Goal: Task Accomplishment & Management: Use online tool/utility

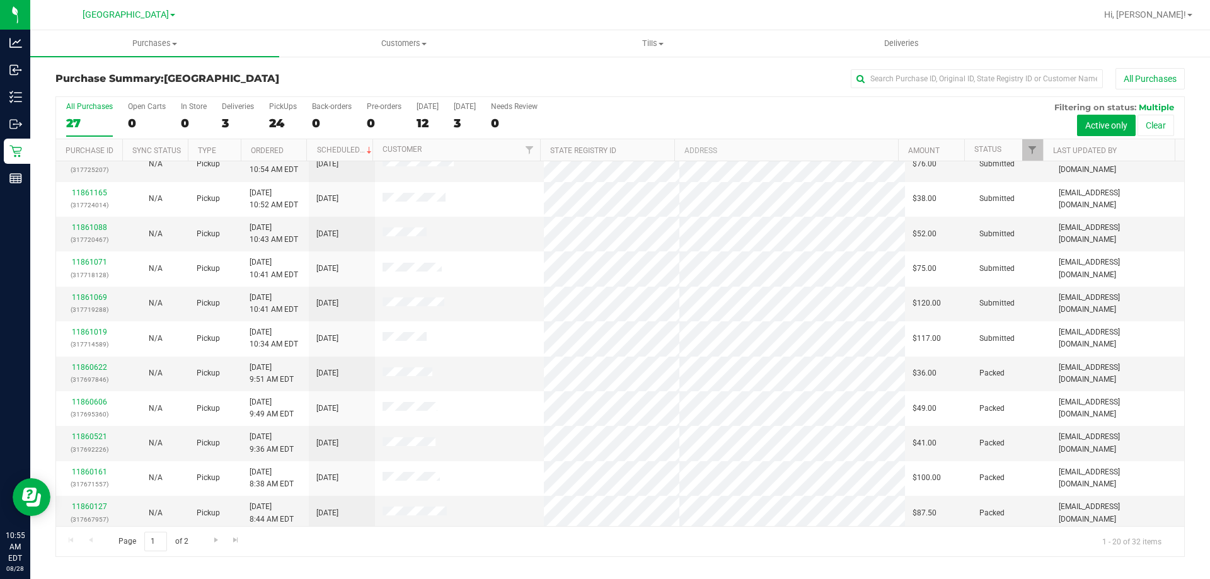
scroll to position [126, 0]
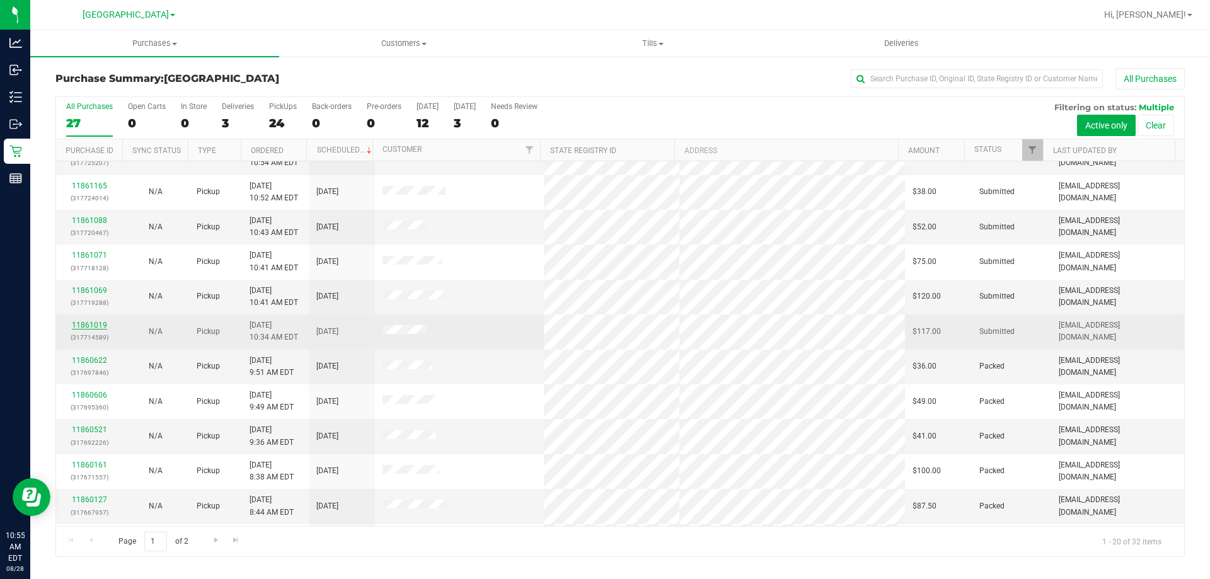
click at [97, 327] on link "11861019" at bounding box center [89, 325] width 35 height 9
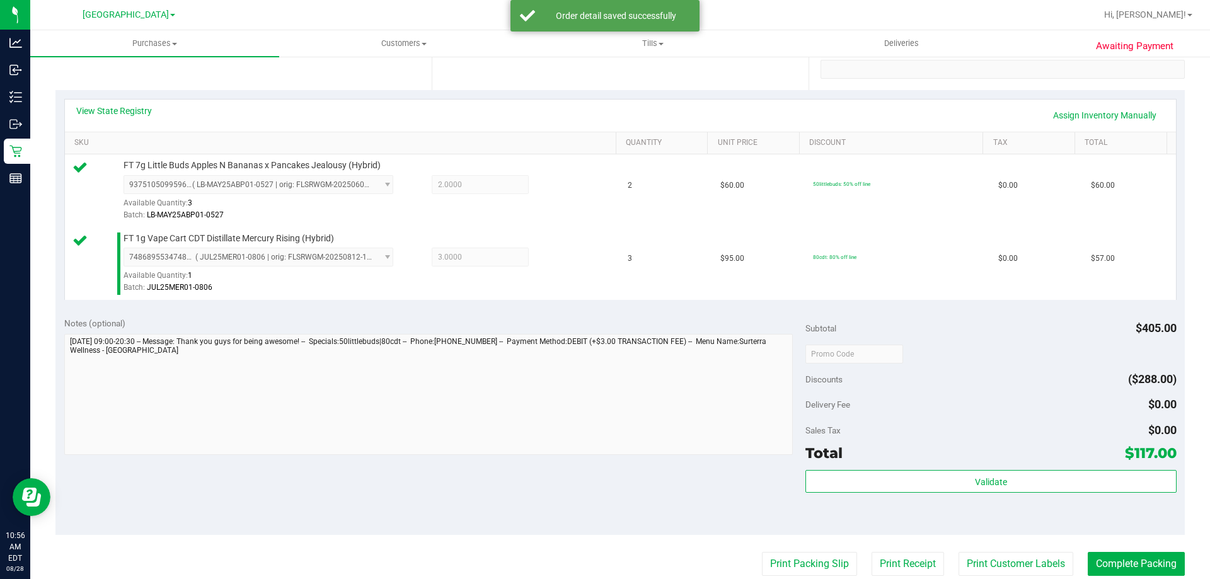
scroll to position [252, 0]
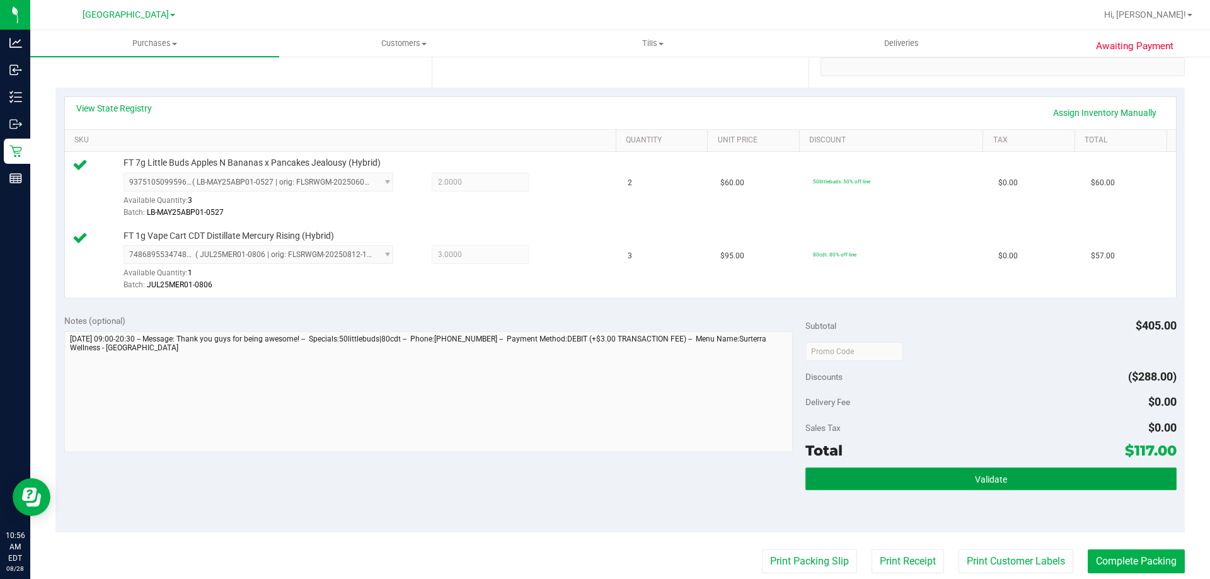
click at [874, 483] on button "Validate" at bounding box center [991, 479] width 371 height 23
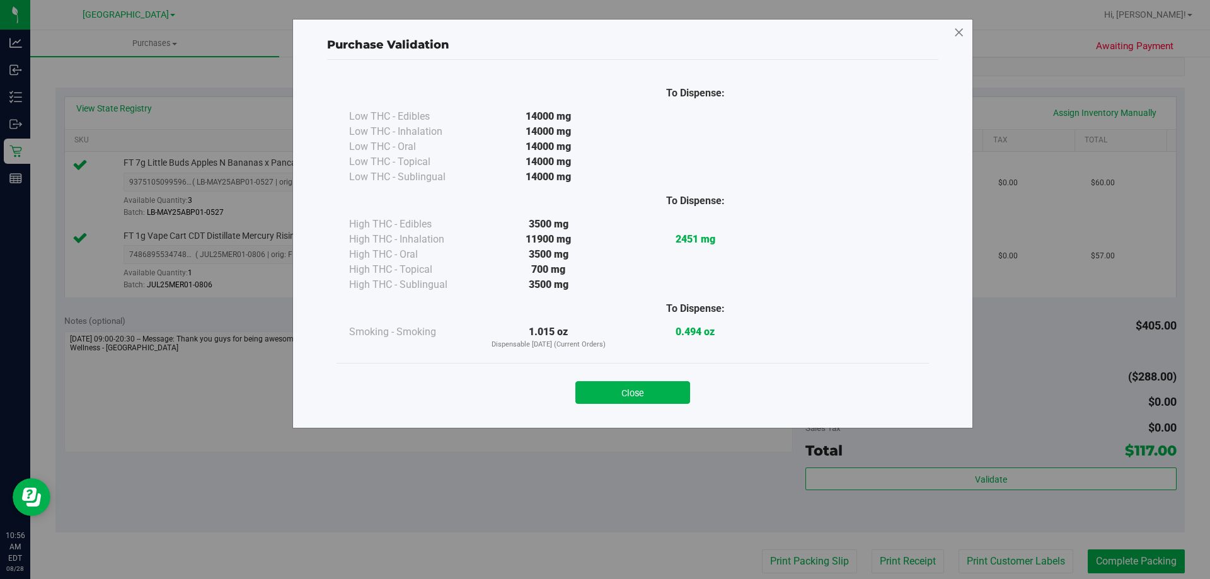
click at [961, 33] on icon at bounding box center [959, 33] width 11 height 20
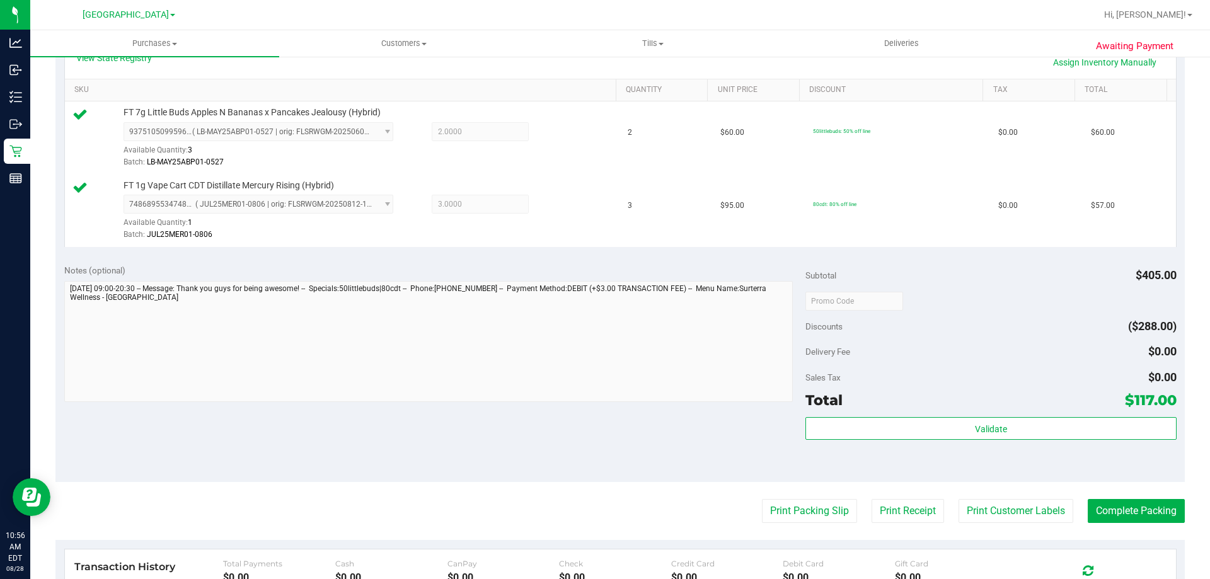
scroll to position [315, 0]
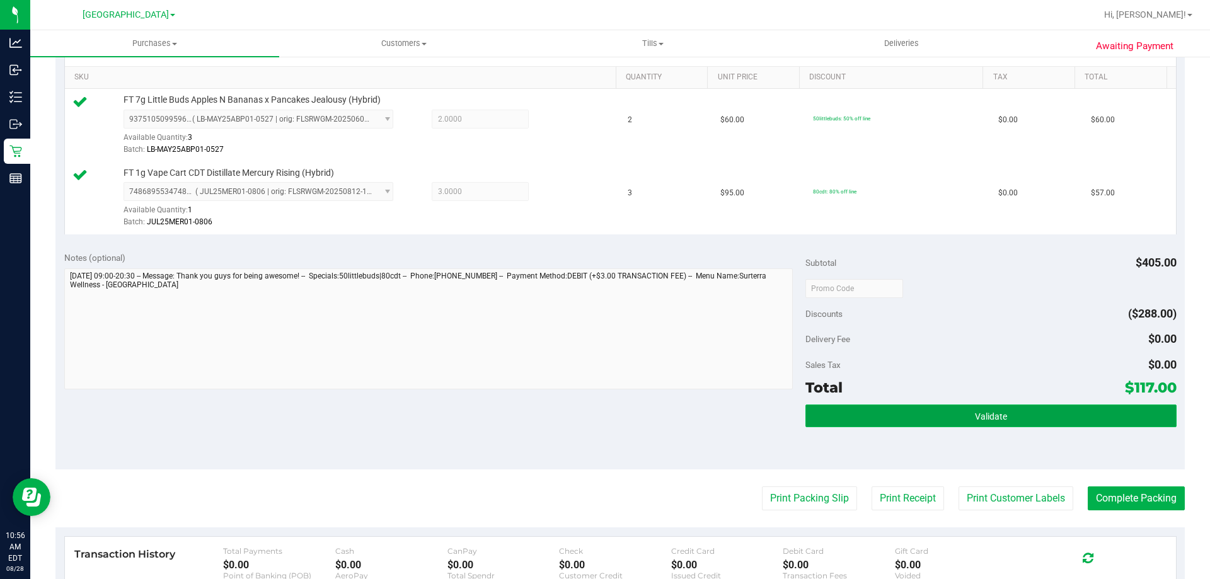
click at [1014, 407] on button "Validate" at bounding box center [991, 416] width 371 height 23
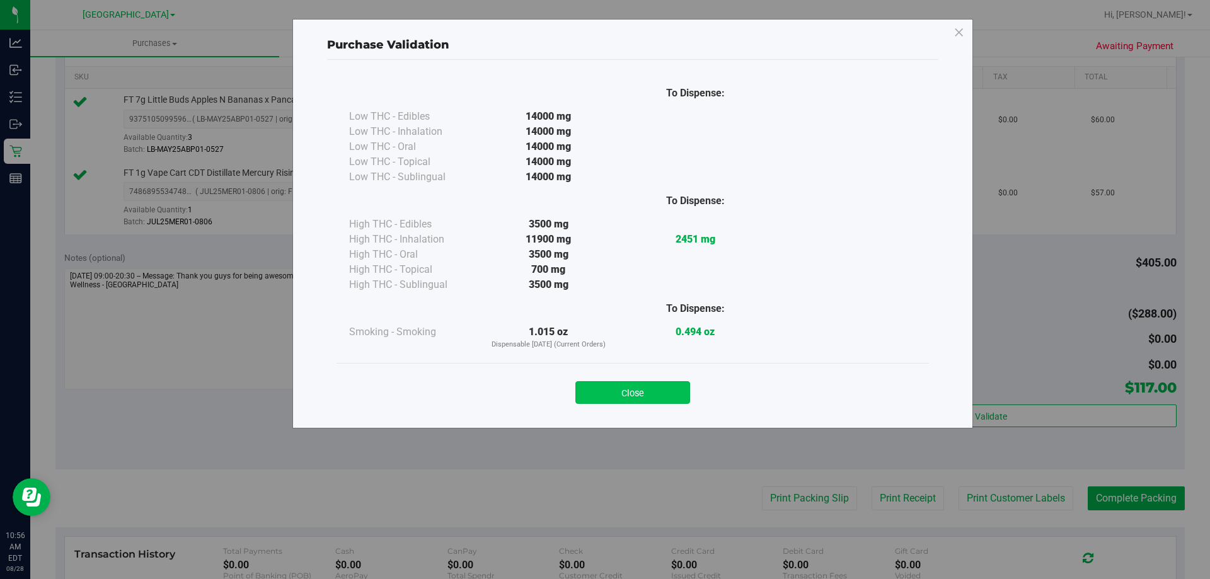
click at [644, 391] on button "Close" at bounding box center [633, 392] width 115 height 23
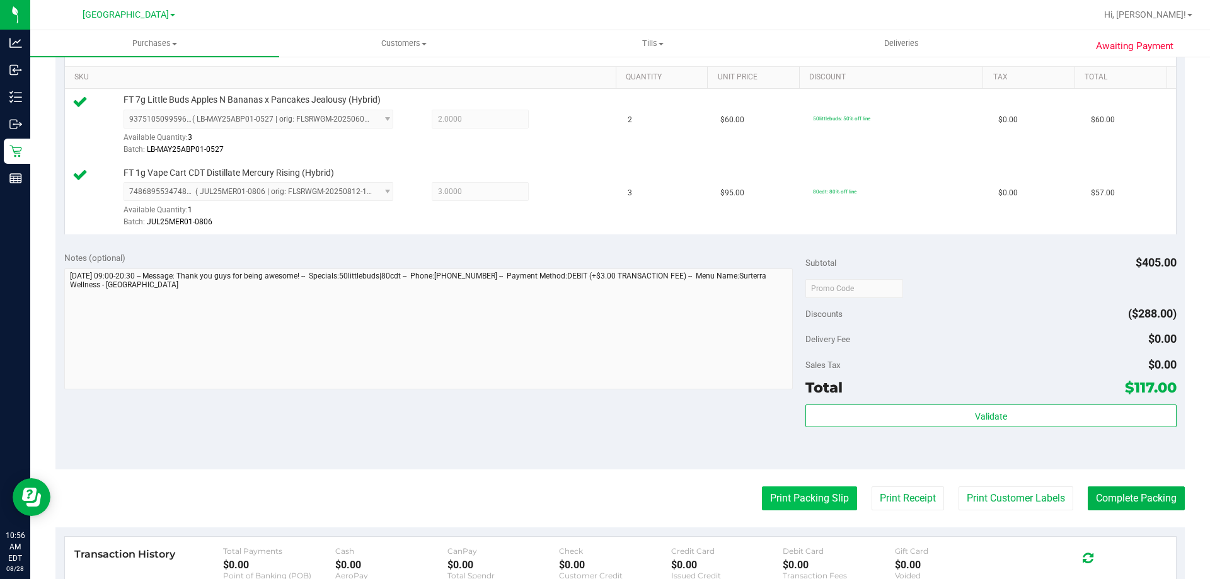
click at [796, 501] on button "Print Packing Slip" at bounding box center [809, 499] width 95 height 24
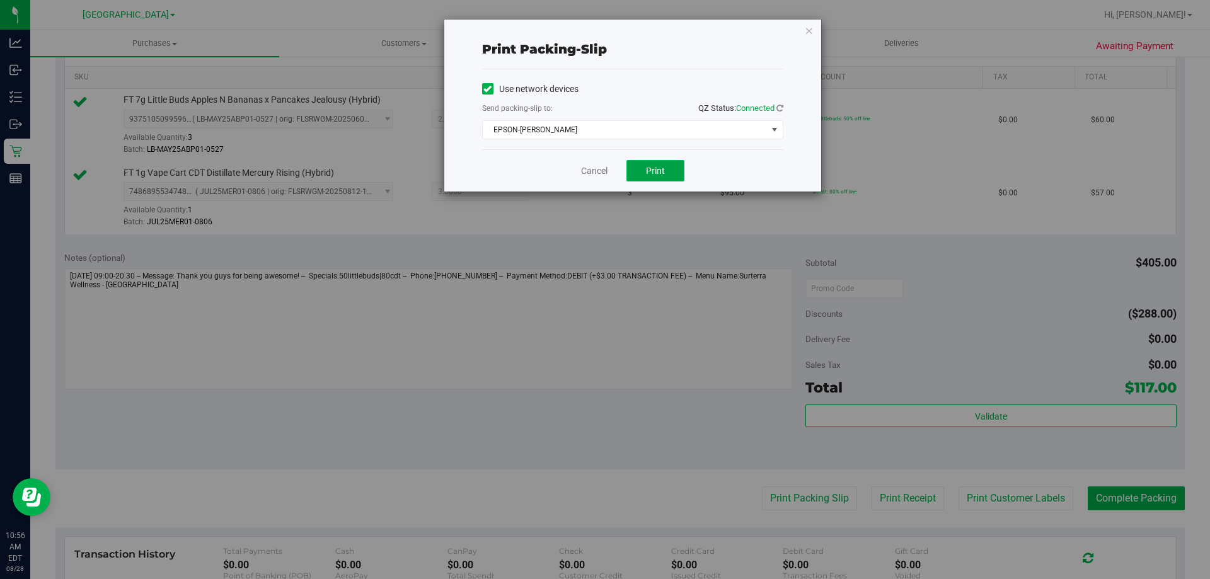
click at [651, 177] on button "Print" at bounding box center [656, 170] width 58 height 21
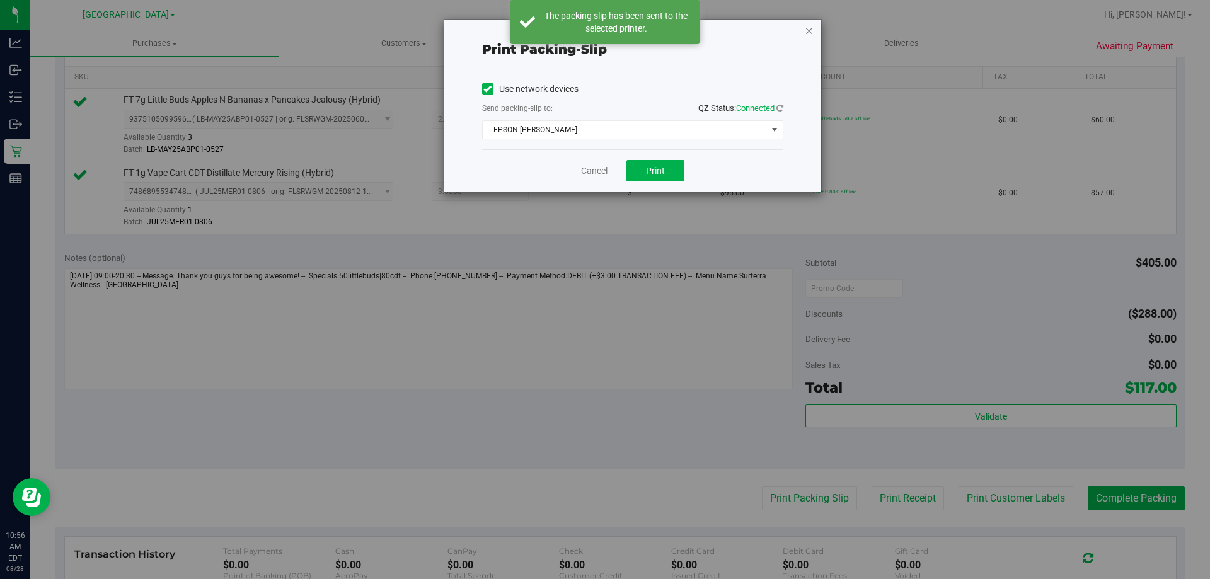
click at [813, 31] on icon "button" at bounding box center [809, 30] width 9 height 15
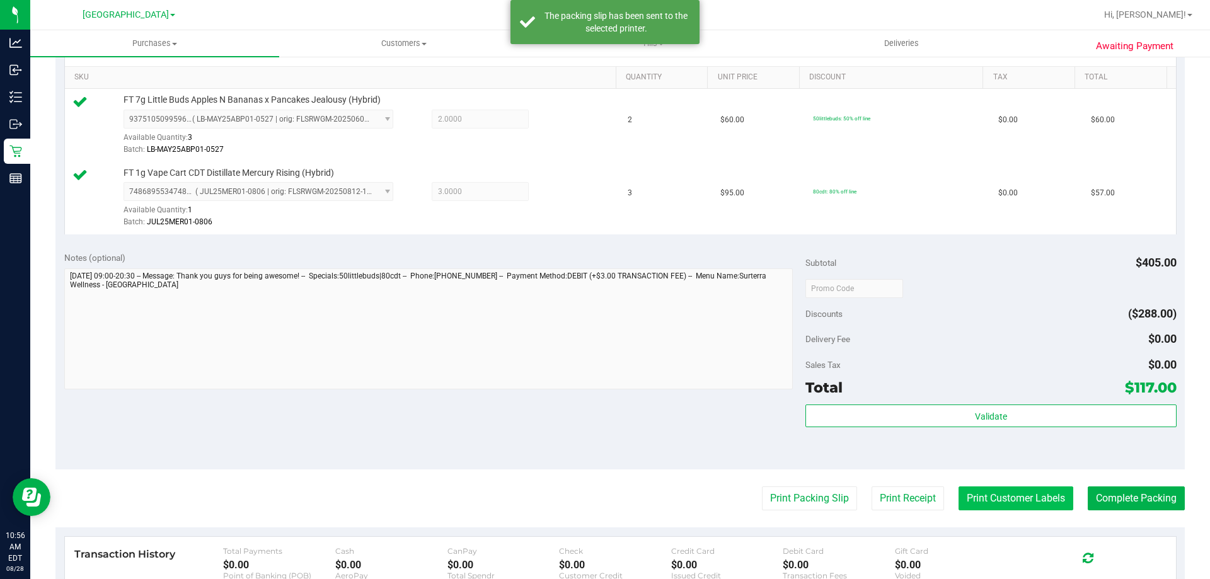
click at [1035, 502] on button "Print Customer Labels" at bounding box center [1016, 499] width 115 height 24
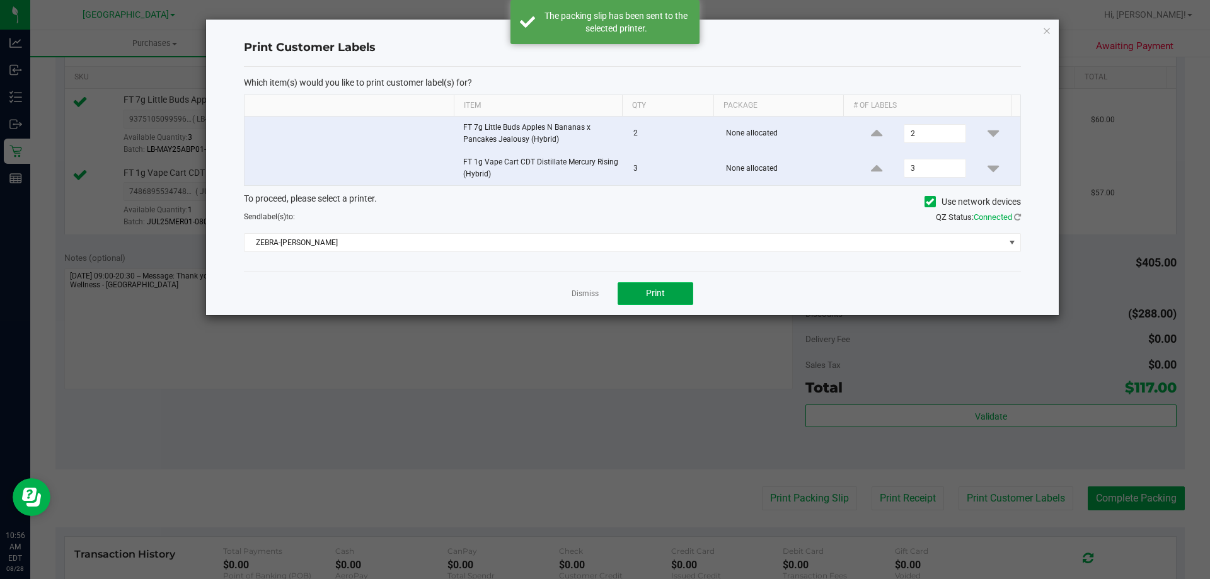
click at [658, 282] on button "Print" at bounding box center [656, 293] width 76 height 23
click at [1049, 32] on icon "button" at bounding box center [1047, 30] width 9 height 15
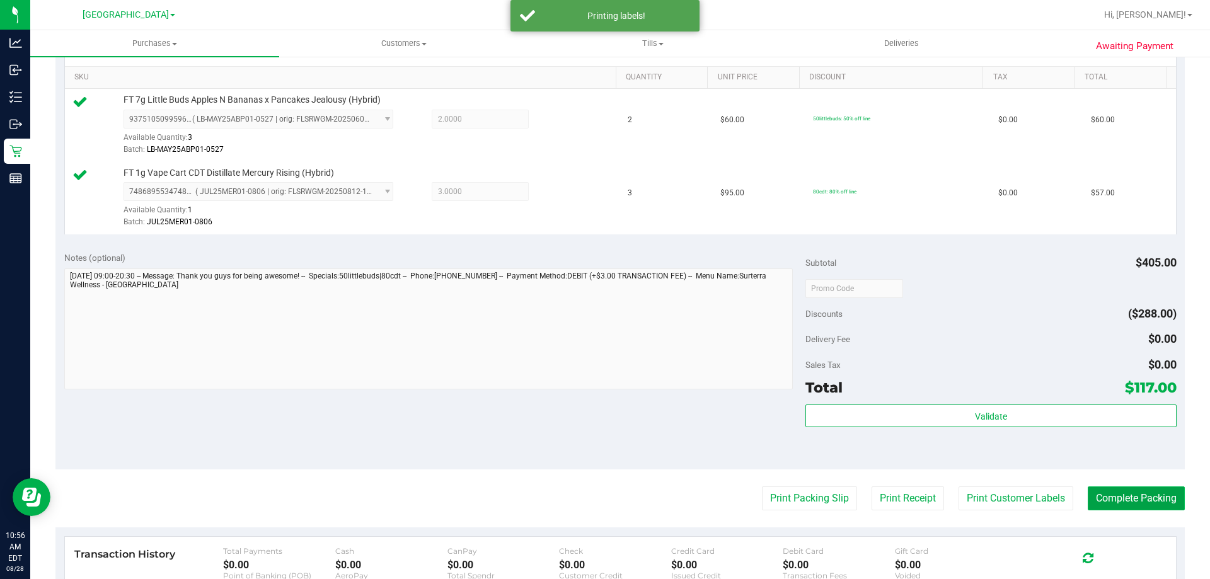
click at [1120, 499] on button "Complete Packing" at bounding box center [1136, 499] width 97 height 24
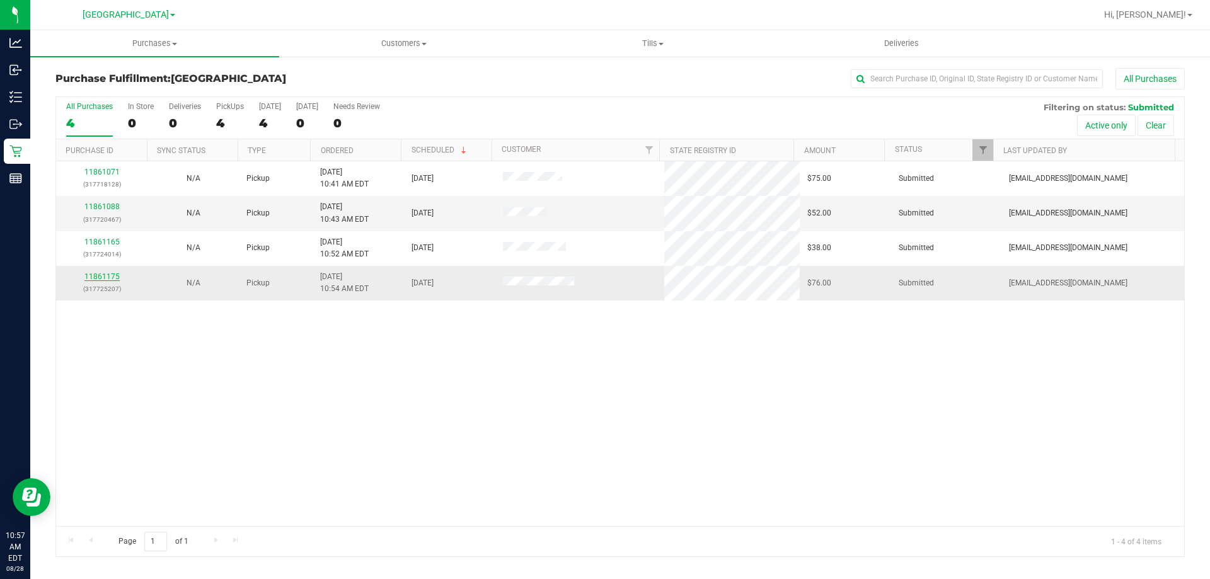
click at [108, 279] on link "11861175" at bounding box center [101, 276] width 35 height 9
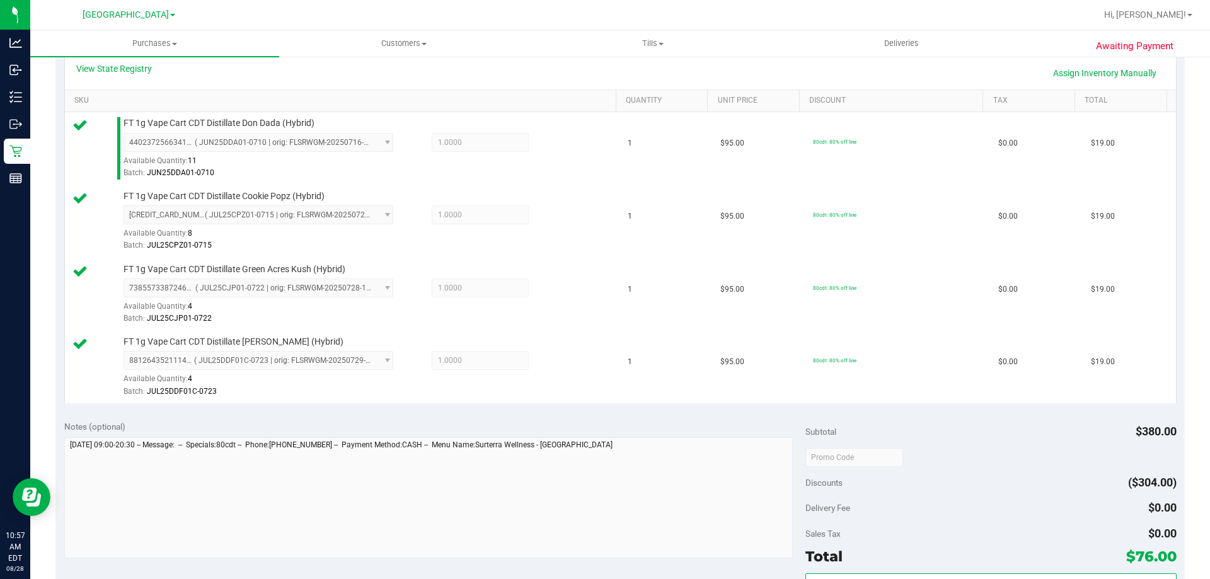
scroll to position [444, 0]
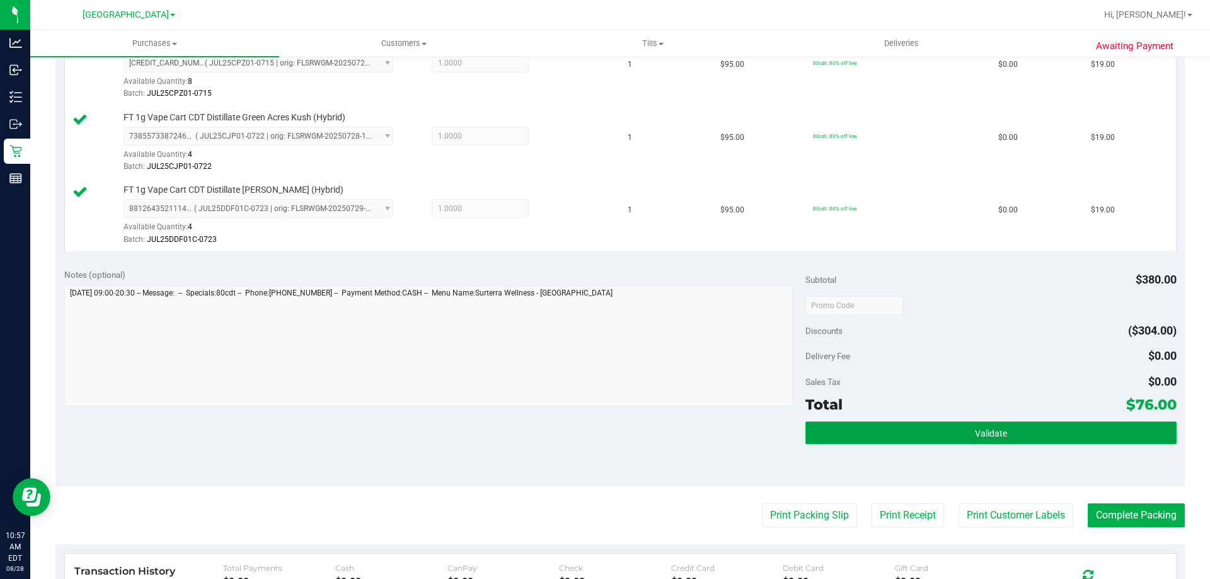
click at [969, 440] on button "Validate" at bounding box center [991, 433] width 371 height 23
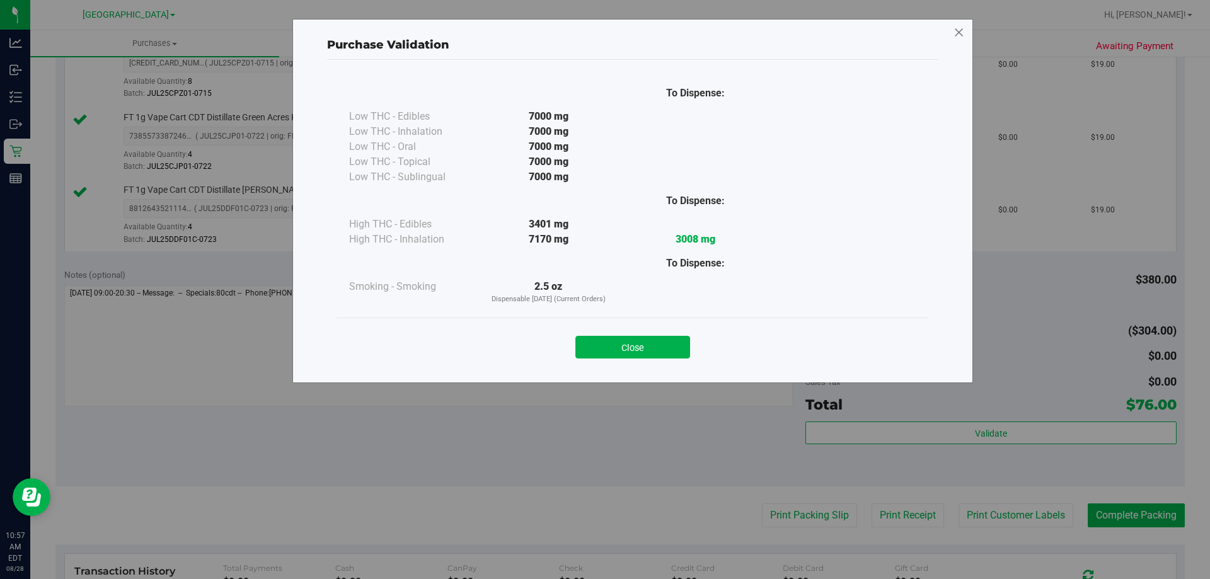
click at [961, 37] on icon at bounding box center [959, 33] width 11 height 20
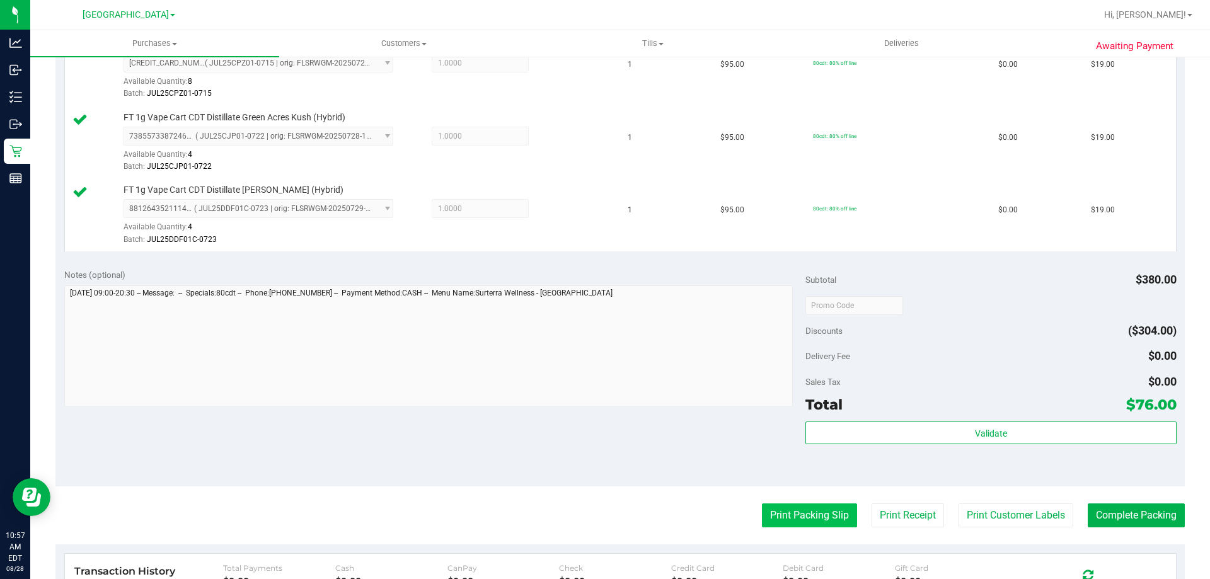
click at [816, 523] on button "Print Packing Slip" at bounding box center [809, 516] width 95 height 24
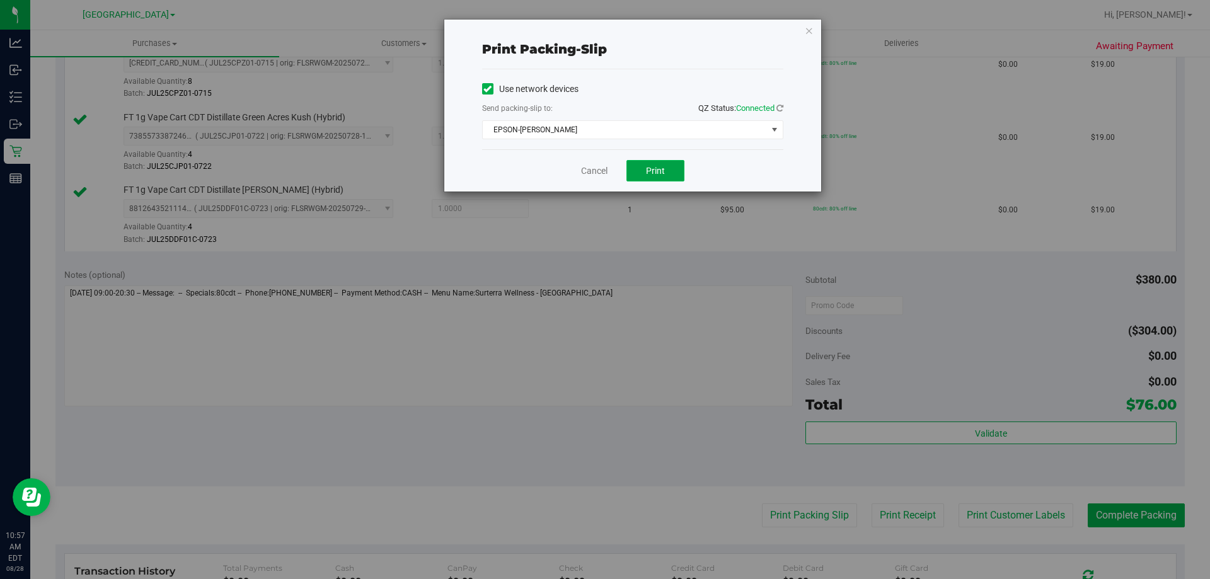
click at [656, 169] on span "Print" at bounding box center [655, 171] width 19 height 10
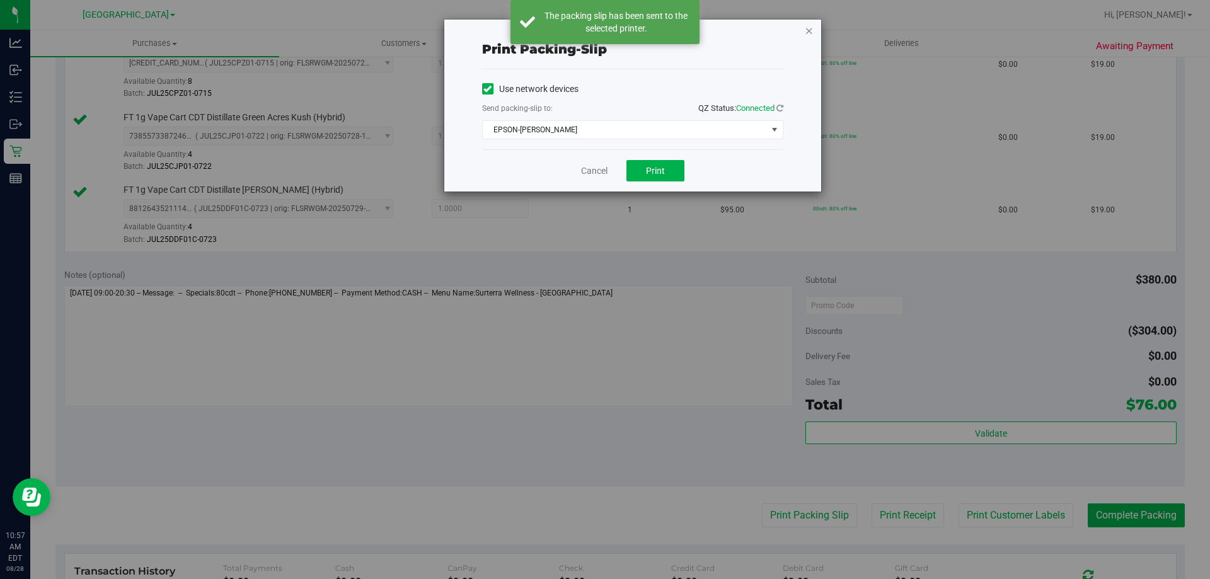
click at [811, 26] on icon "button" at bounding box center [809, 30] width 9 height 15
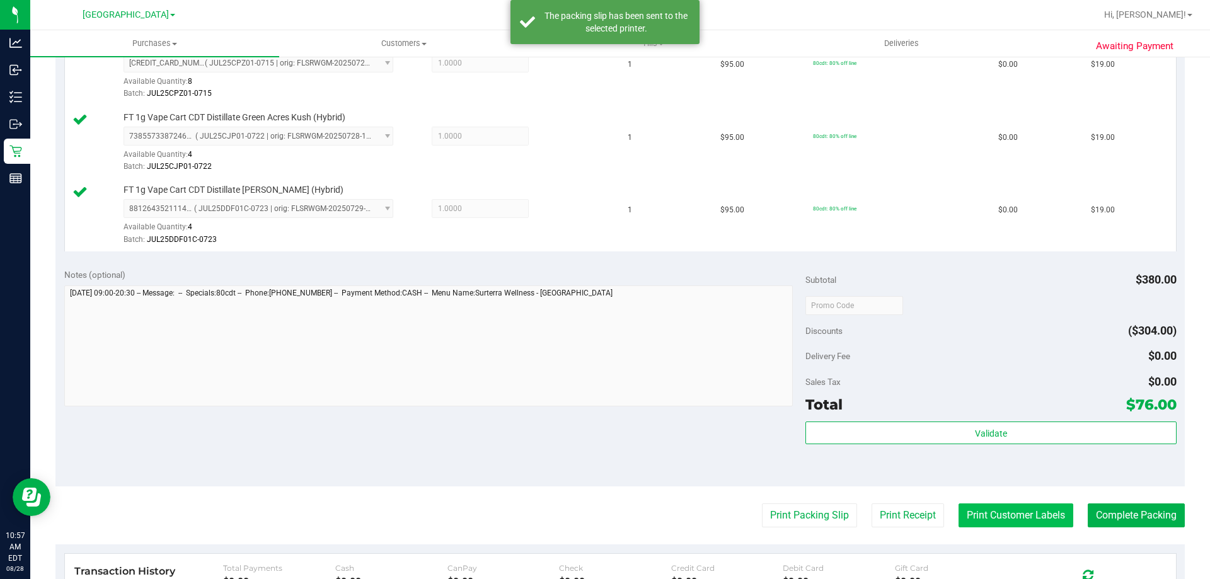
click at [1021, 516] on button "Print Customer Labels" at bounding box center [1016, 516] width 115 height 24
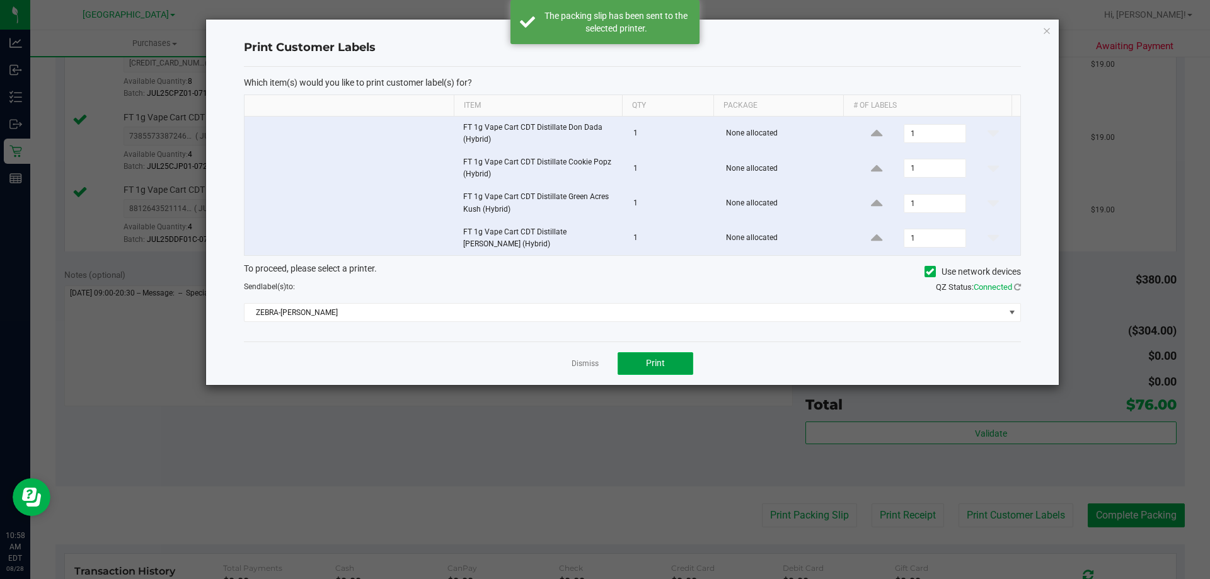
click at [656, 365] on span "Print" at bounding box center [655, 363] width 19 height 10
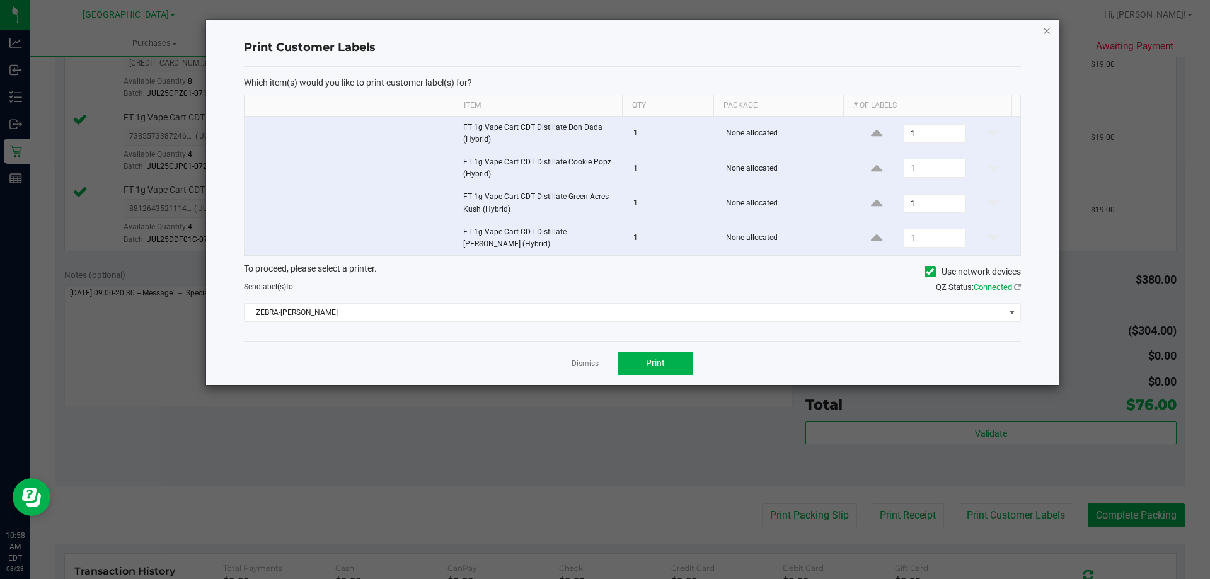
click at [1047, 35] on icon "button" at bounding box center [1047, 30] width 9 height 15
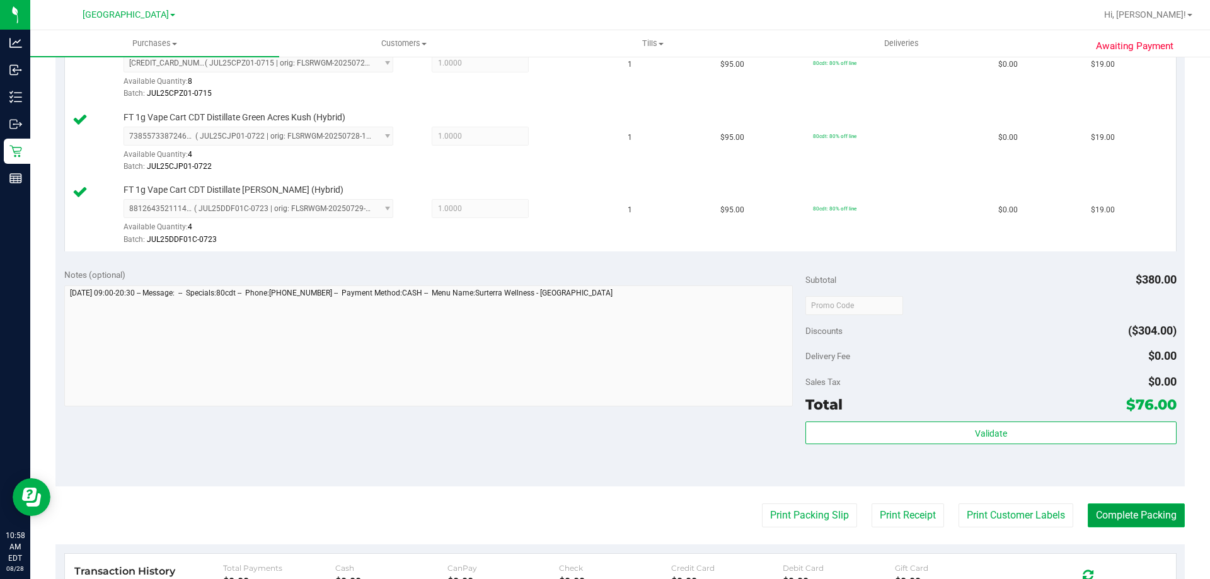
click at [1149, 525] on button "Complete Packing" at bounding box center [1136, 516] width 97 height 24
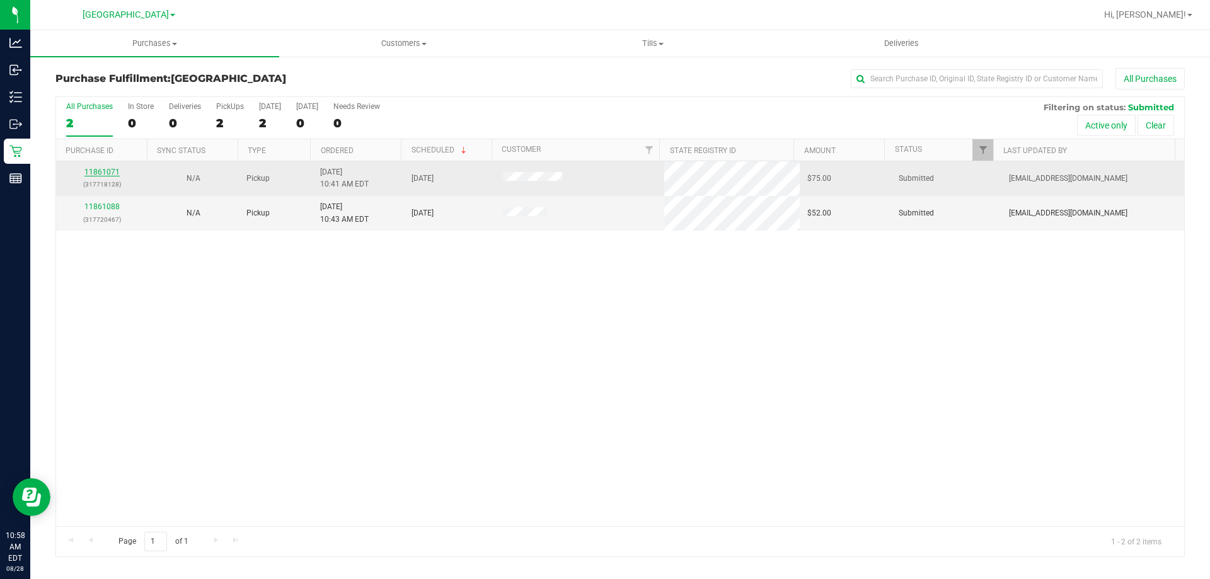
click at [100, 173] on link "11861071" at bounding box center [101, 172] width 35 height 9
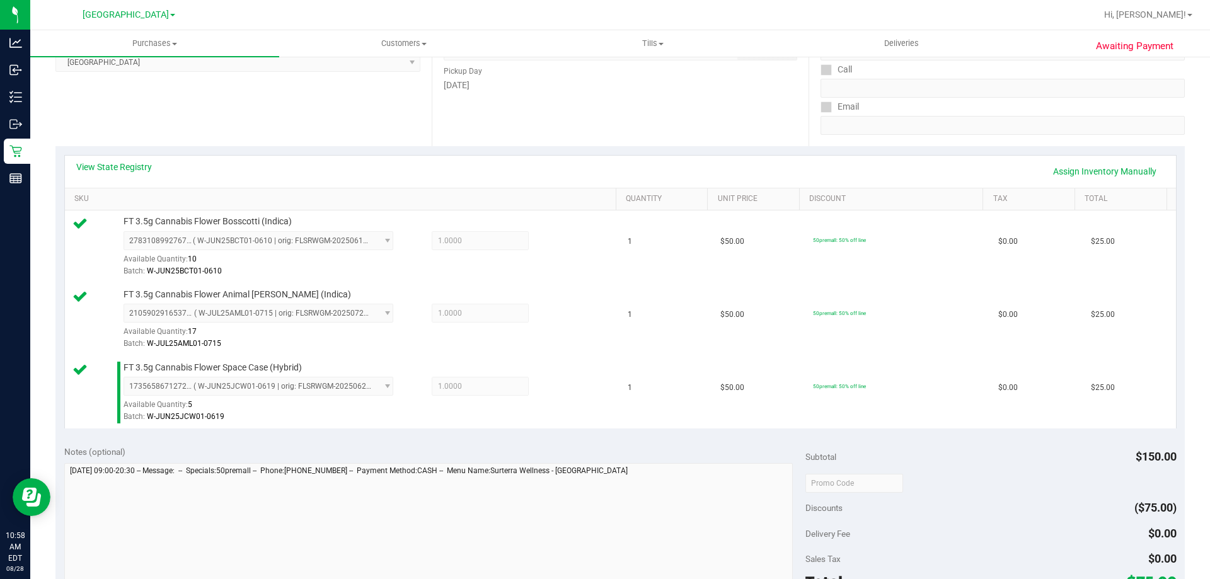
scroll to position [312, 0]
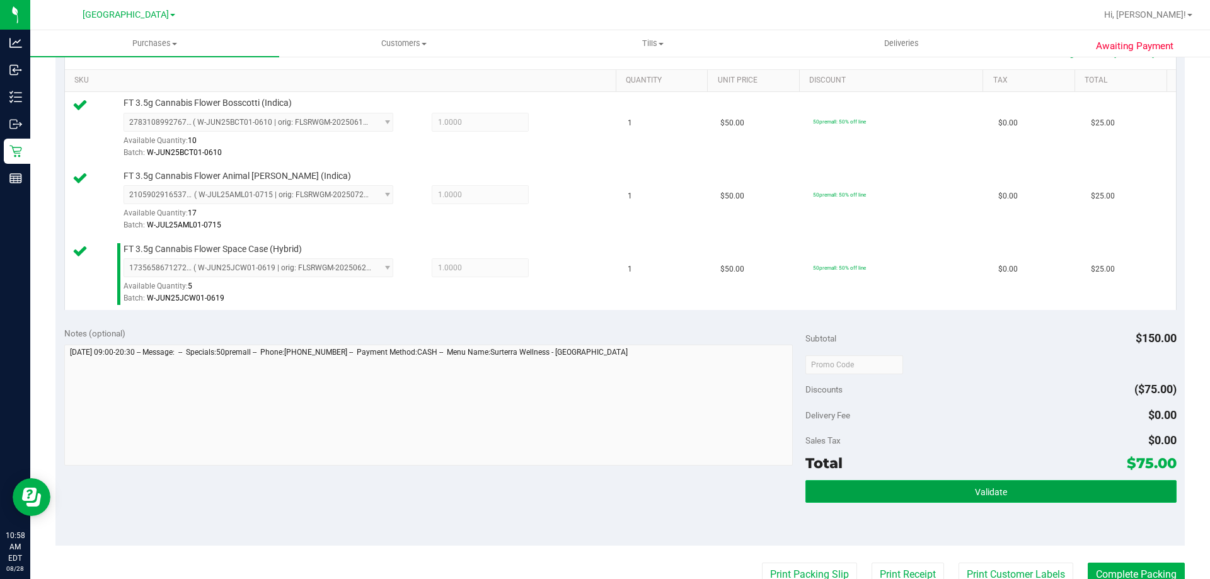
click at [953, 484] on button "Validate" at bounding box center [991, 491] width 371 height 23
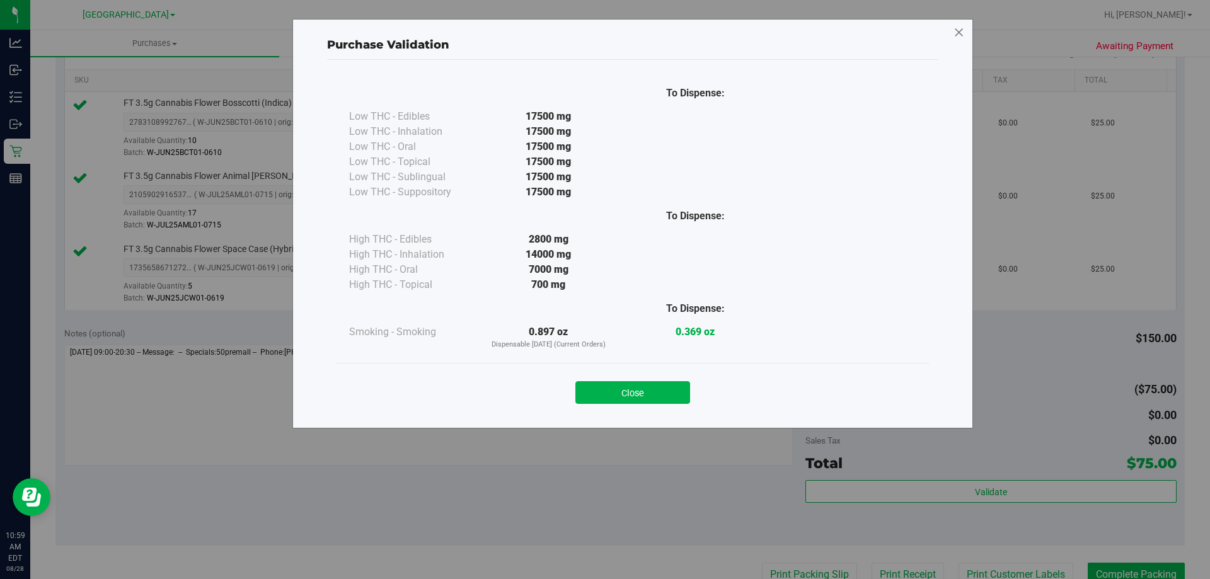
click at [962, 29] on icon at bounding box center [959, 33] width 11 height 20
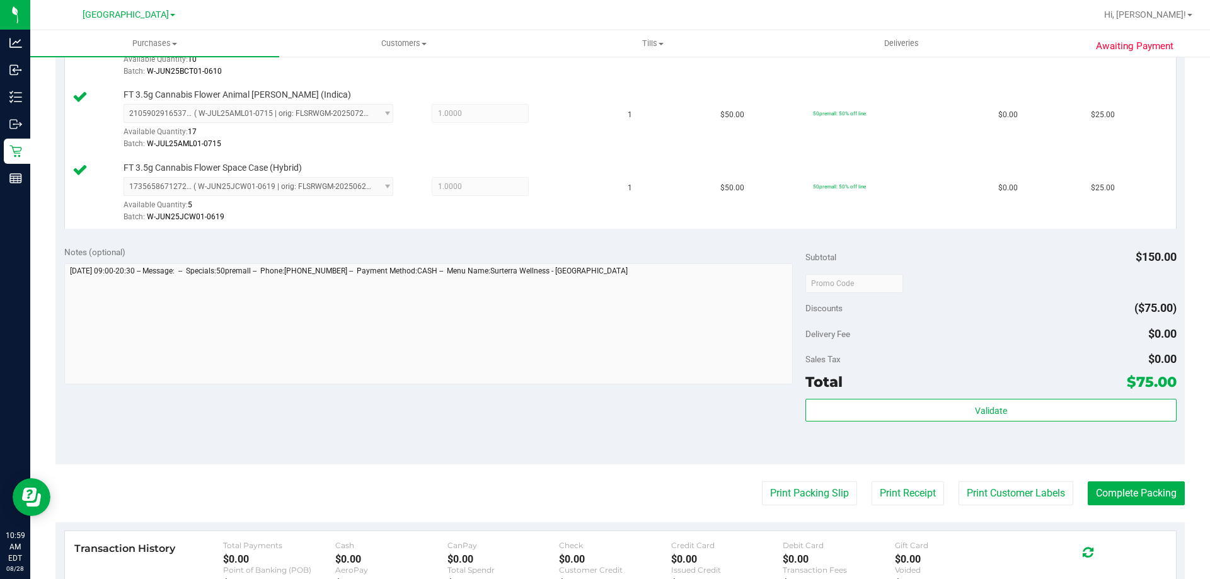
scroll to position [401, 0]
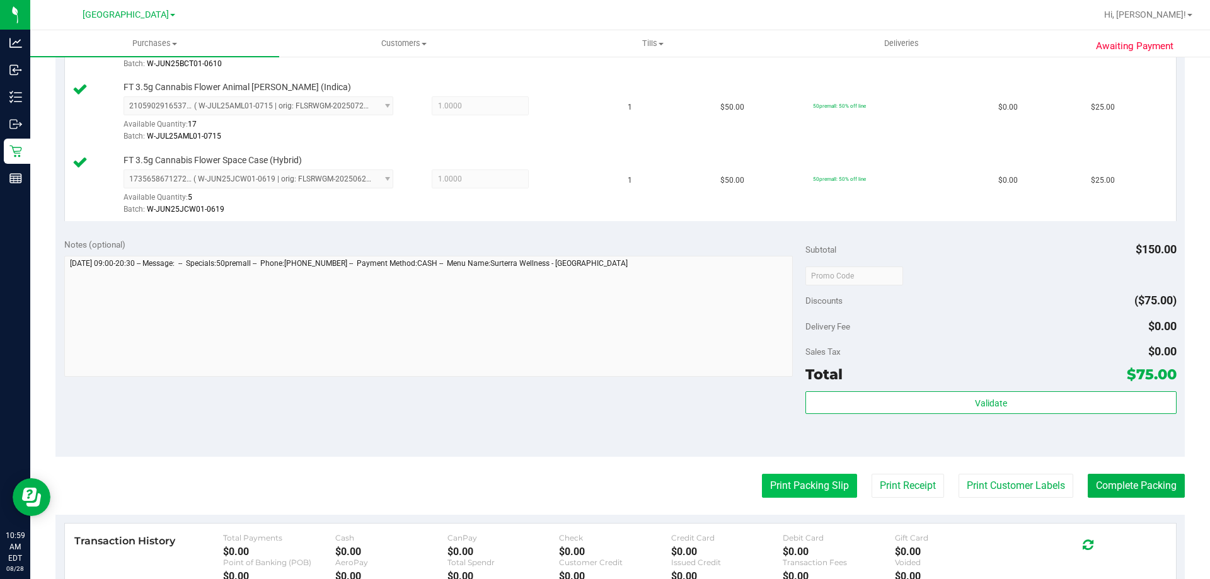
click at [793, 480] on button "Print Packing Slip" at bounding box center [809, 486] width 95 height 24
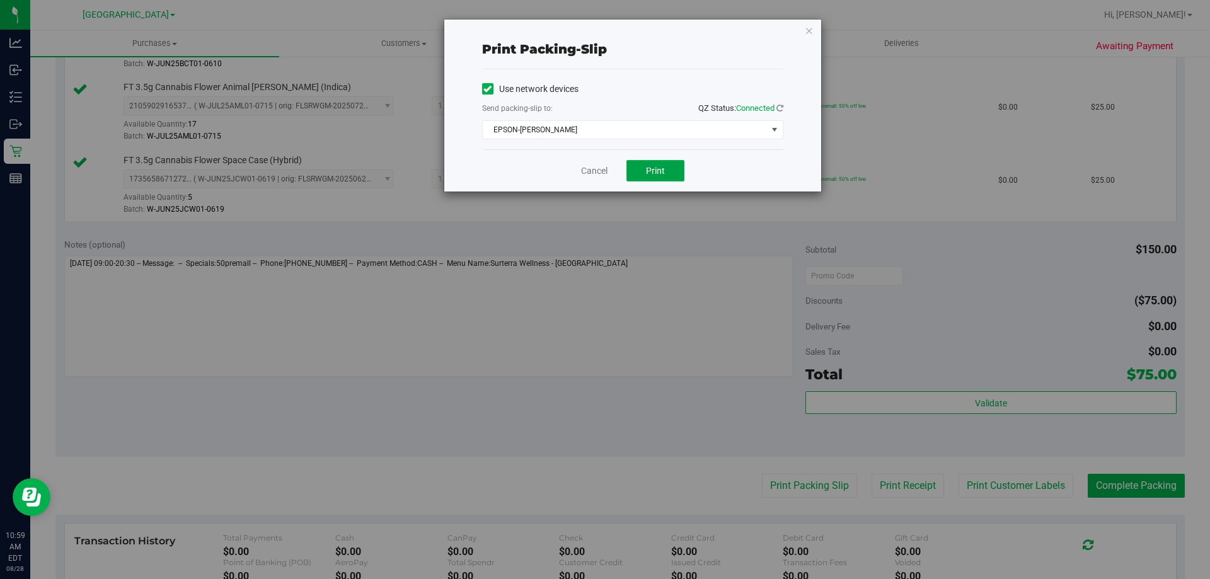
click at [652, 166] on span "Print" at bounding box center [655, 171] width 19 height 10
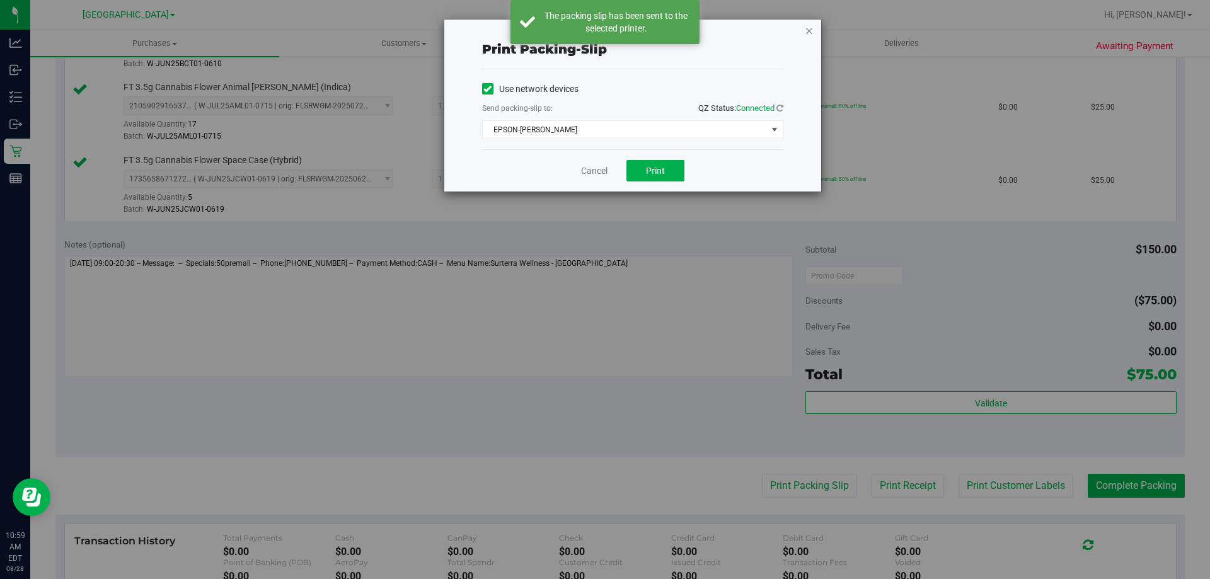
click at [809, 33] on icon "button" at bounding box center [809, 30] width 9 height 15
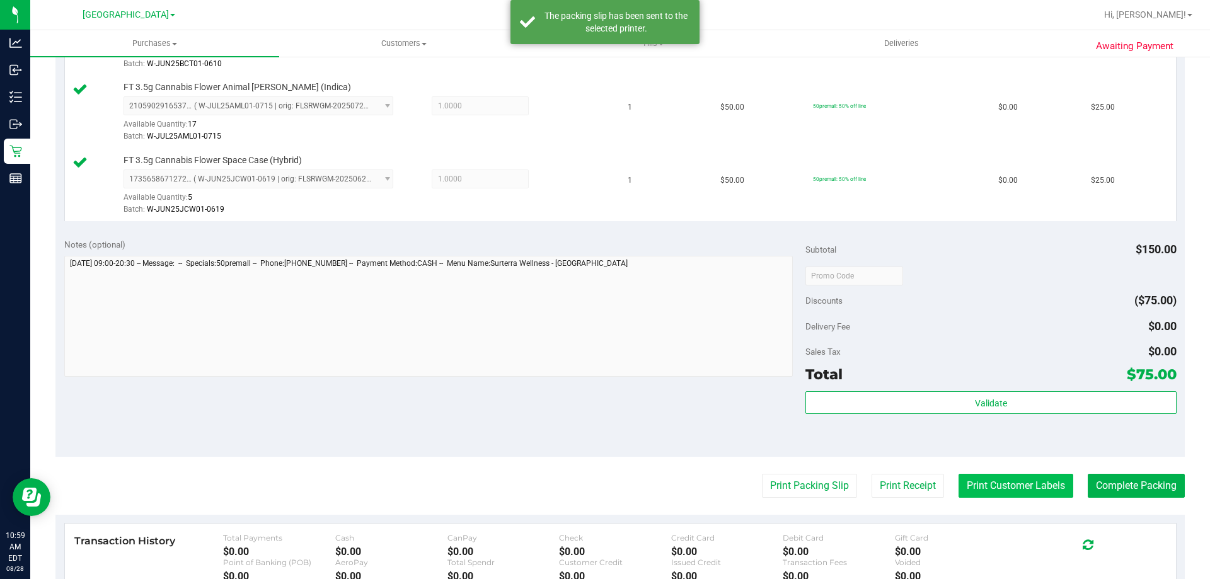
click at [997, 497] on button "Print Customer Labels" at bounding box center [1016, 486] width 115 height 24
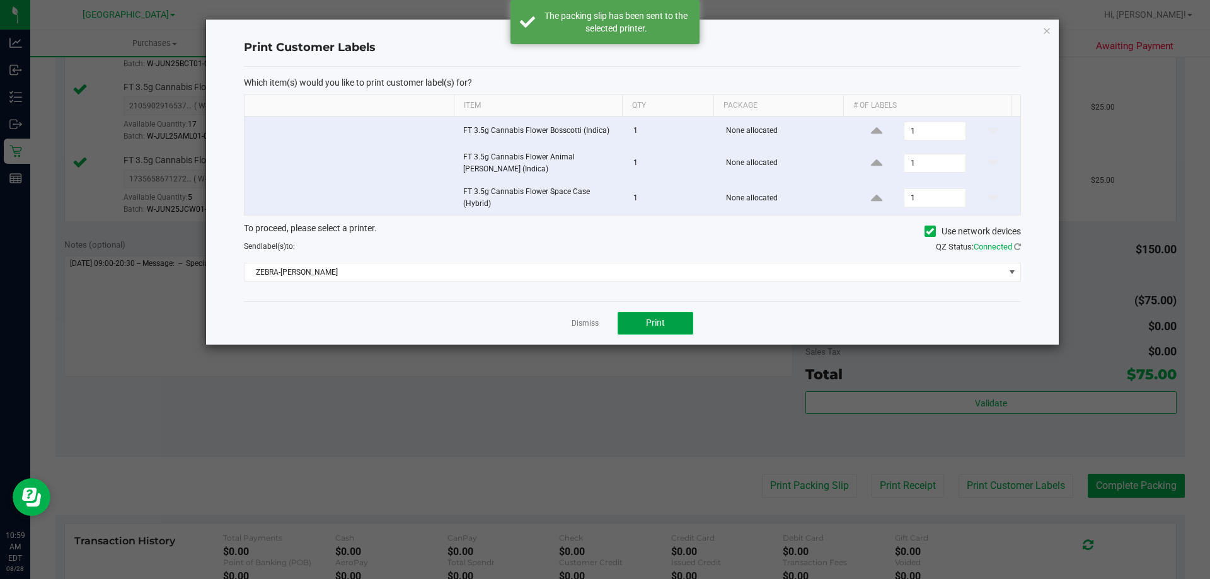
click at [663, 333] on button "Print" at bounding box center [656, 323] width 76 height 23
click at [1050, 30] on icon "button" at bounding box center [1047, 30] width 9 height 15
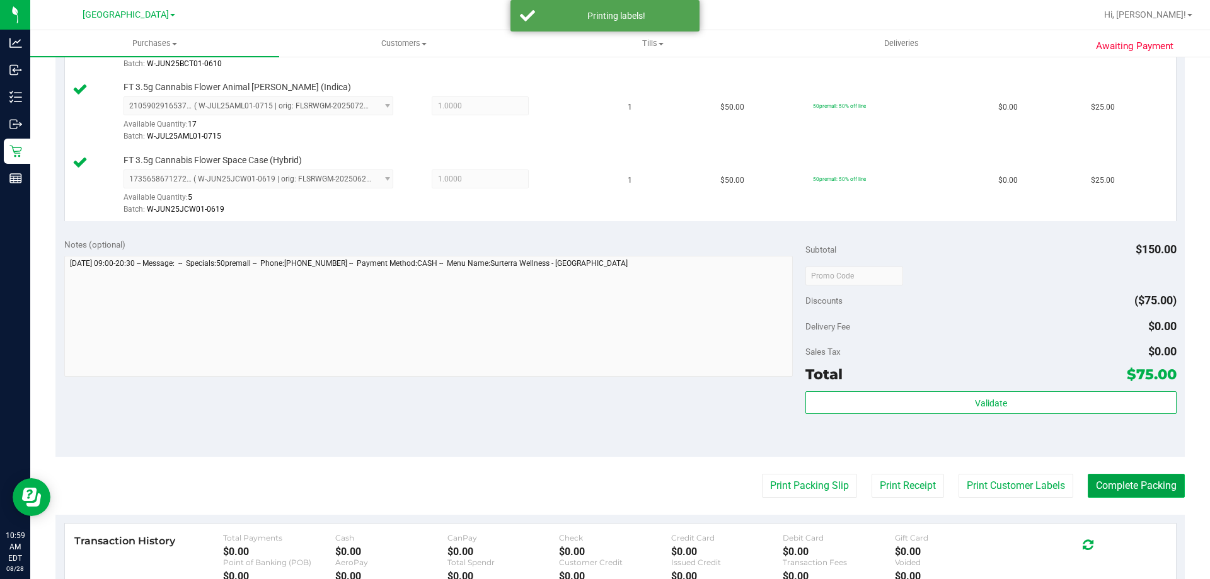
click at [1133, 491] on button "Complete Packing" at bounding box center [1136, 486] width 97 height 24
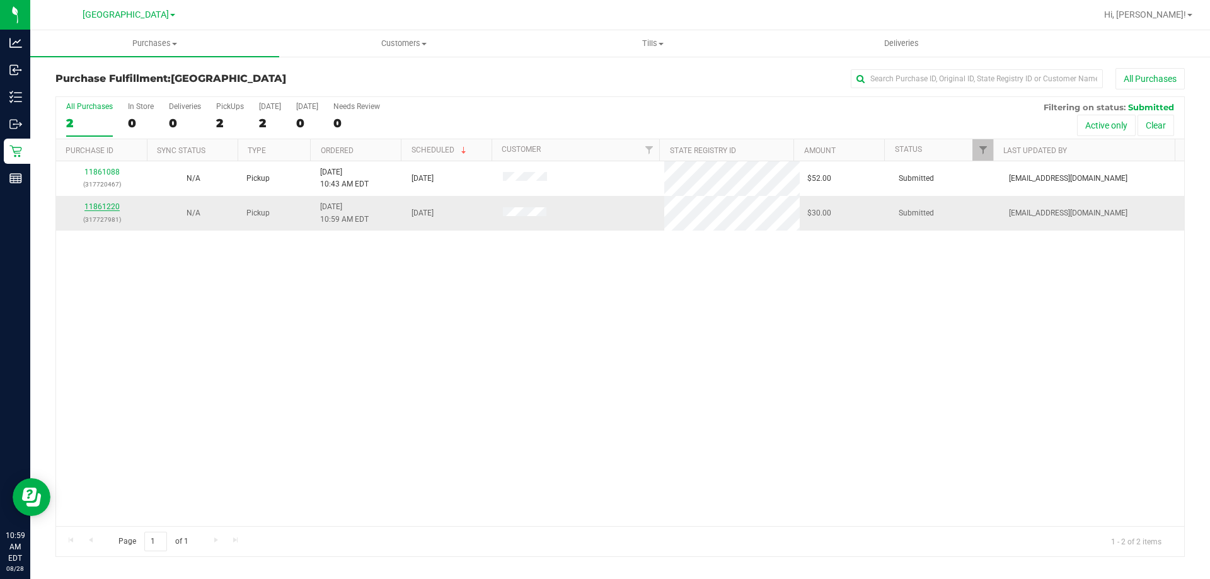
click at [107, 209] on link "11861220" at bounding box center [101, 206] width 35 height 9
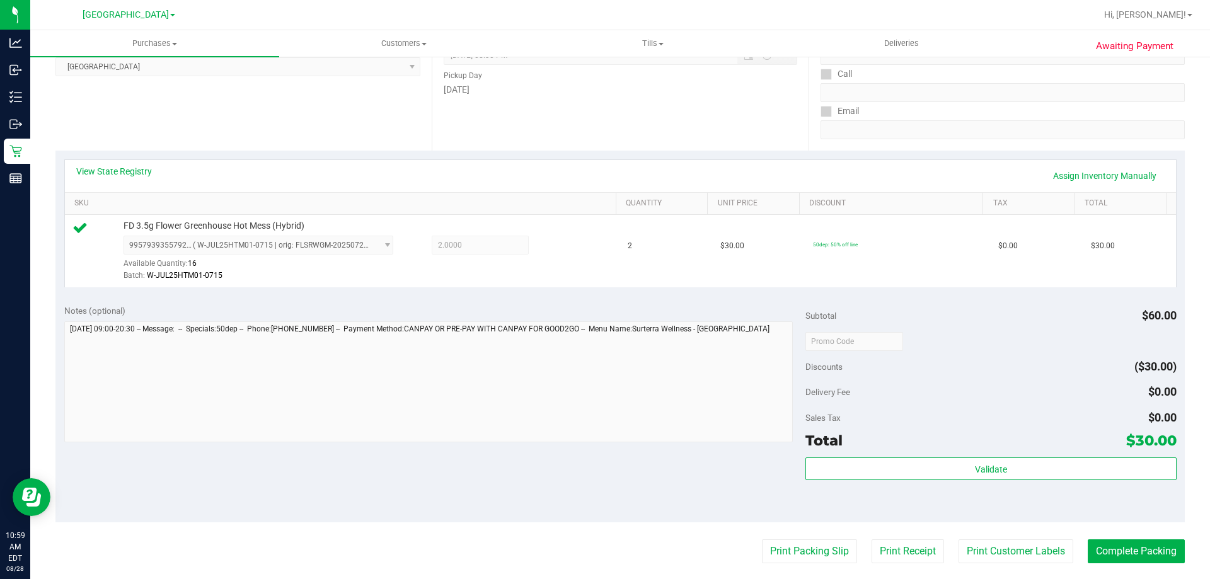
scroll to position [378, 0]
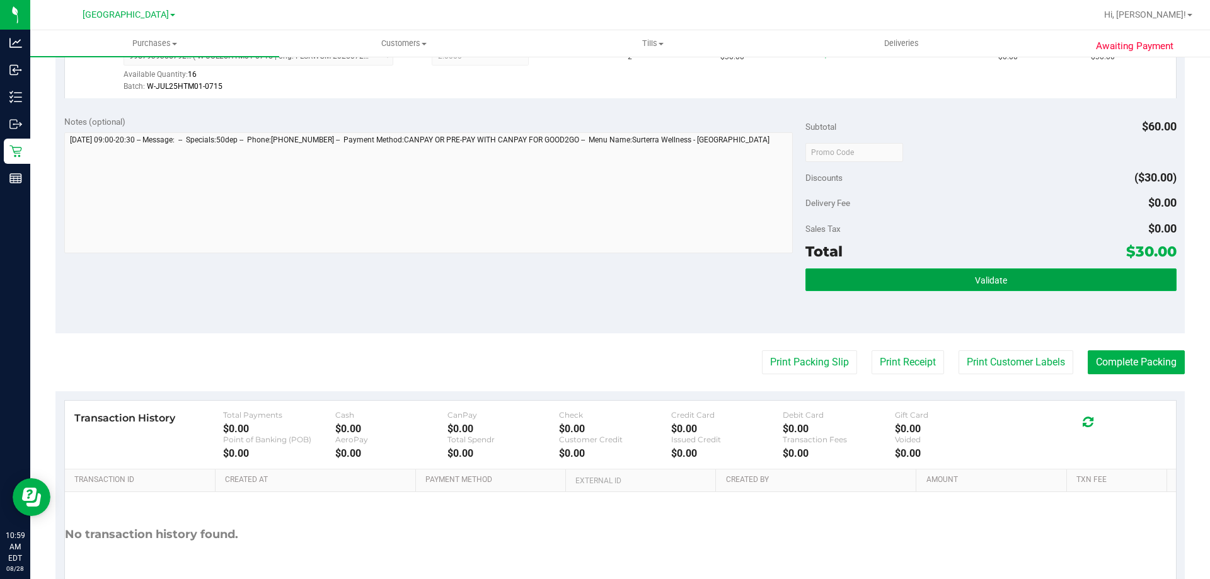
click at [859, 277] on button "Validate" at bounding box center [991, 280] width 371 height 23
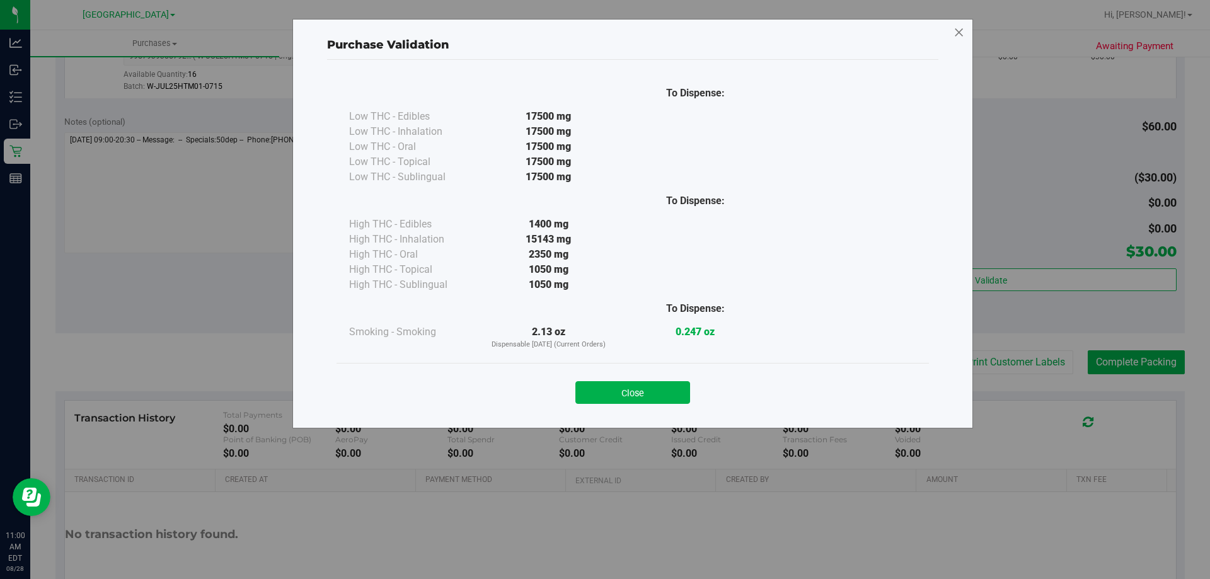
click at [961, 32] on icon at bounding box center [959, 33] width 11 height 20
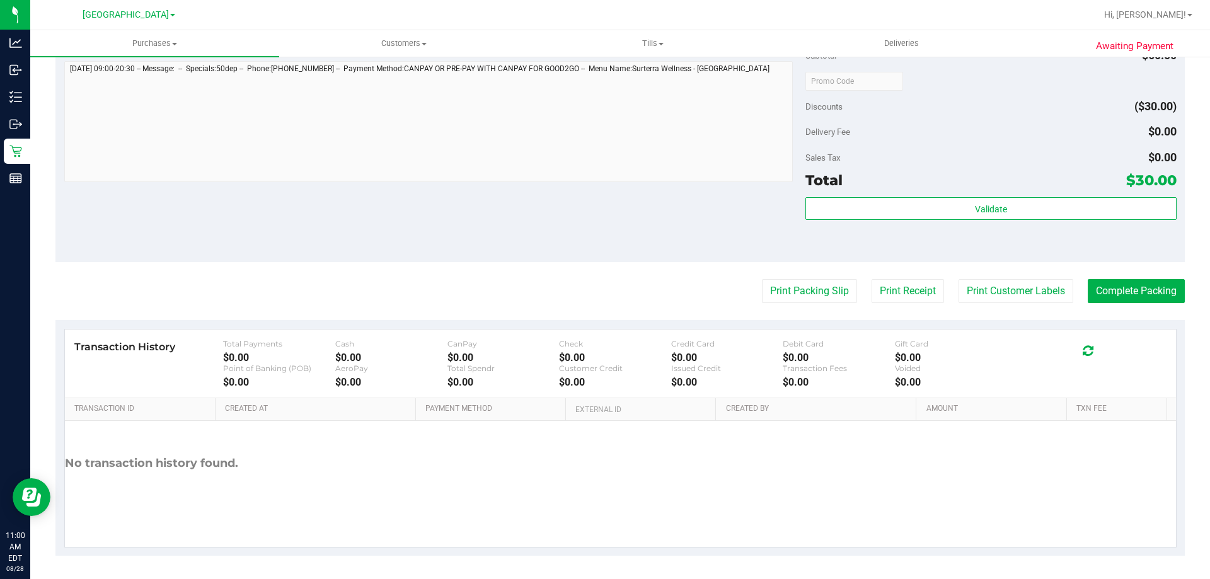
scroll to position [451, 0]
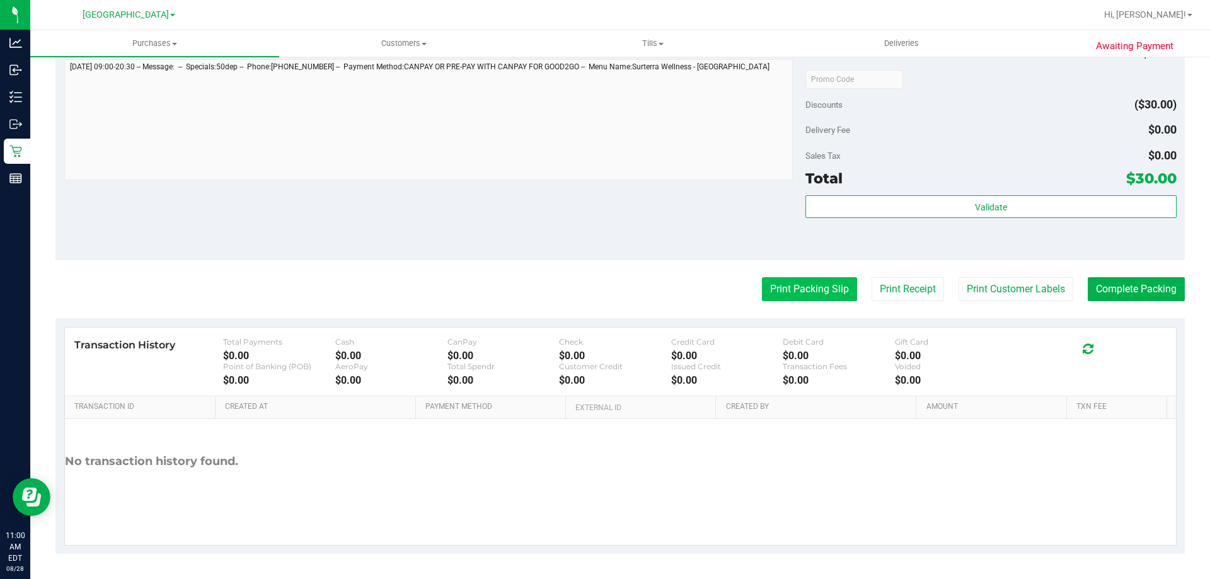
click at [811, 289] on button "Print Packing Slip" at bounding box center [809, 289] width 95 height 24
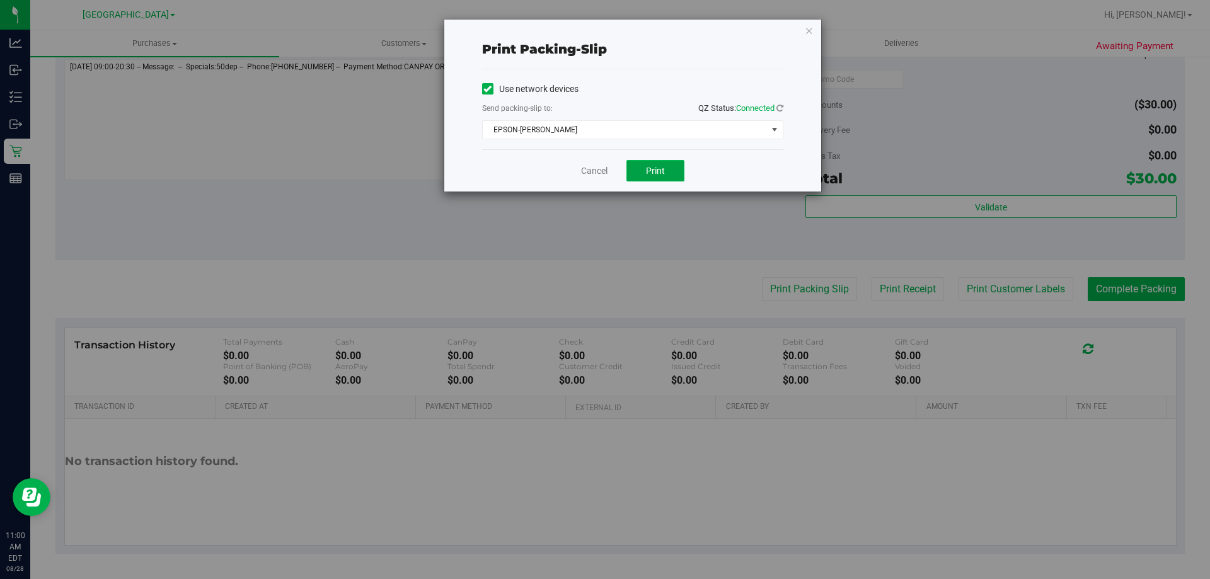
click at [661, 170] on span "Print" at bounding box center [655, 171] width 19 height 10
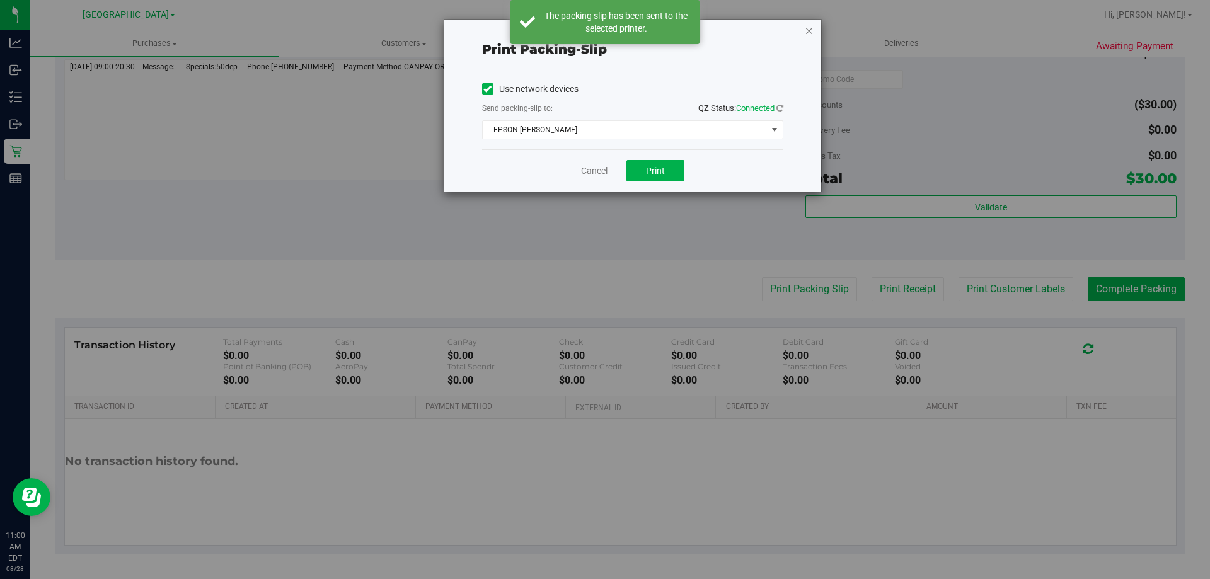
click at [809, 34] on icon "button" at bounding box center [809, 30] width 9 height 15
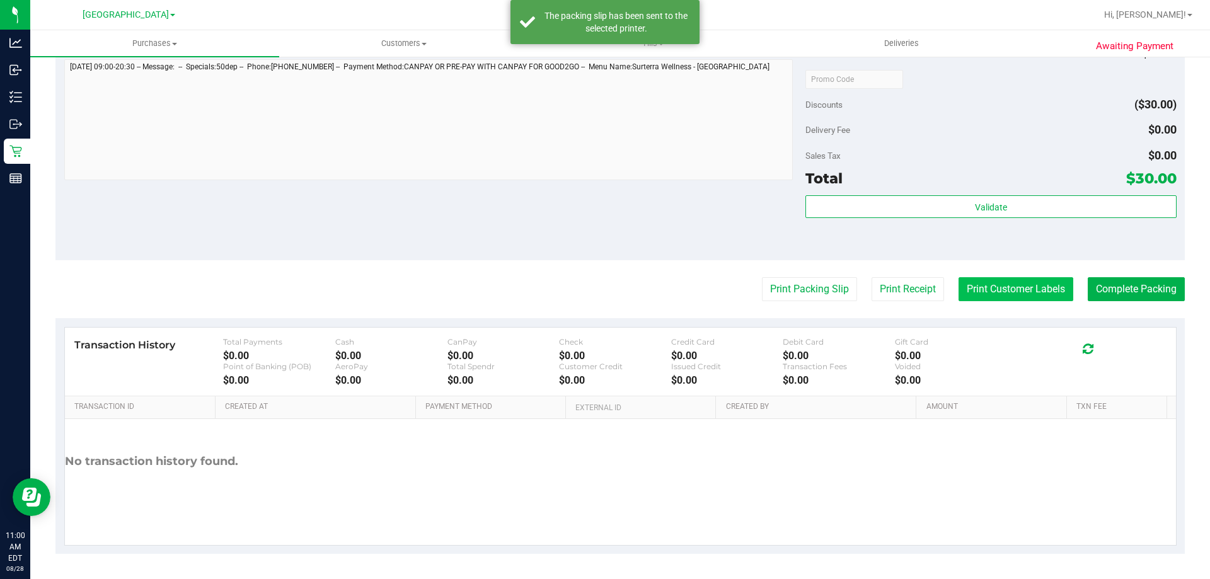
click at [999, 287] on button "Print Customer Labels" at bounding box center [1016, 289] width 115 height 24
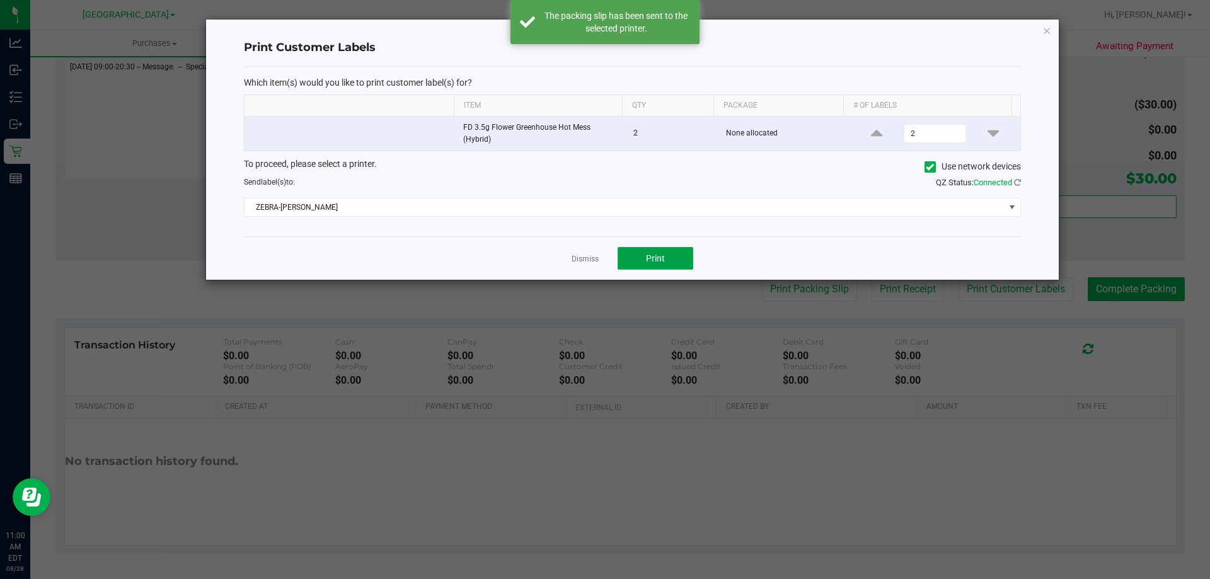
click at [649, 250] on button "Print" at bounding box center [656, 258] width 76 height 23
click at [1046, 29] on icon "button" at bounding box center [1047, 30] width 9 height 15
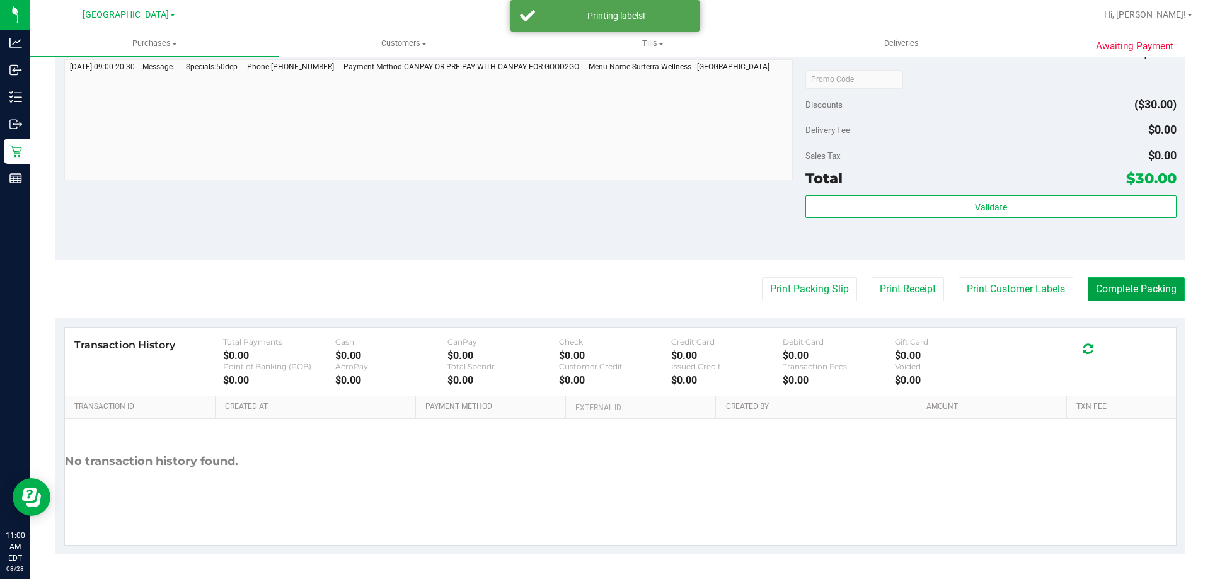
click at [1133, 296] on button "Complete Packing" at bounding box center [1136, 289] width 97 height 24
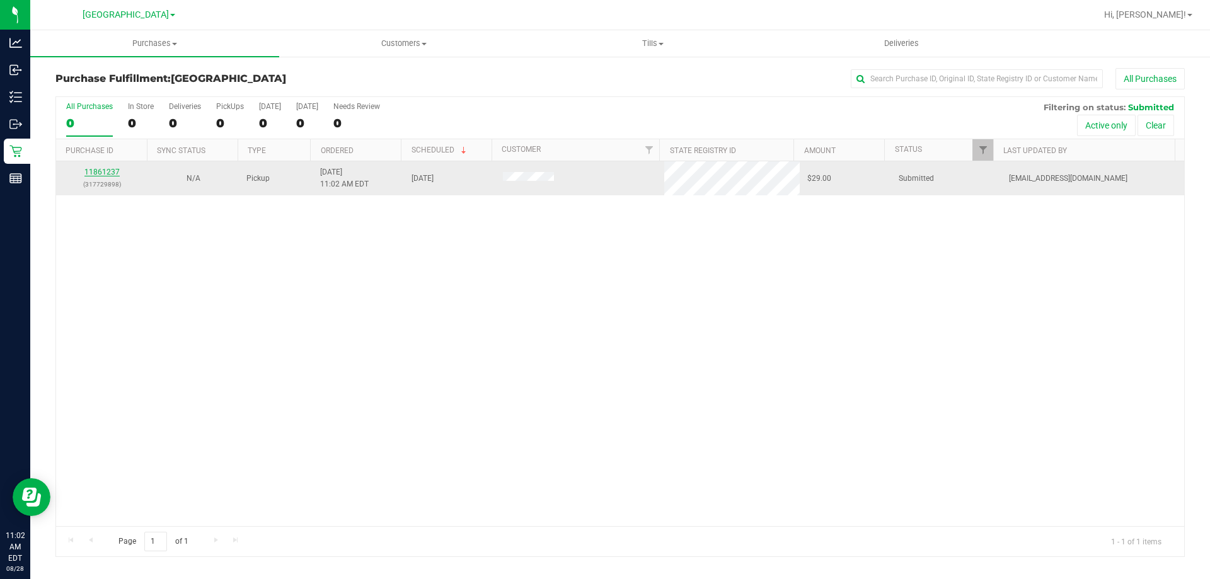
click at [107, 174] on link "11861237" at bounding box center [101, 172] width 35 height 9
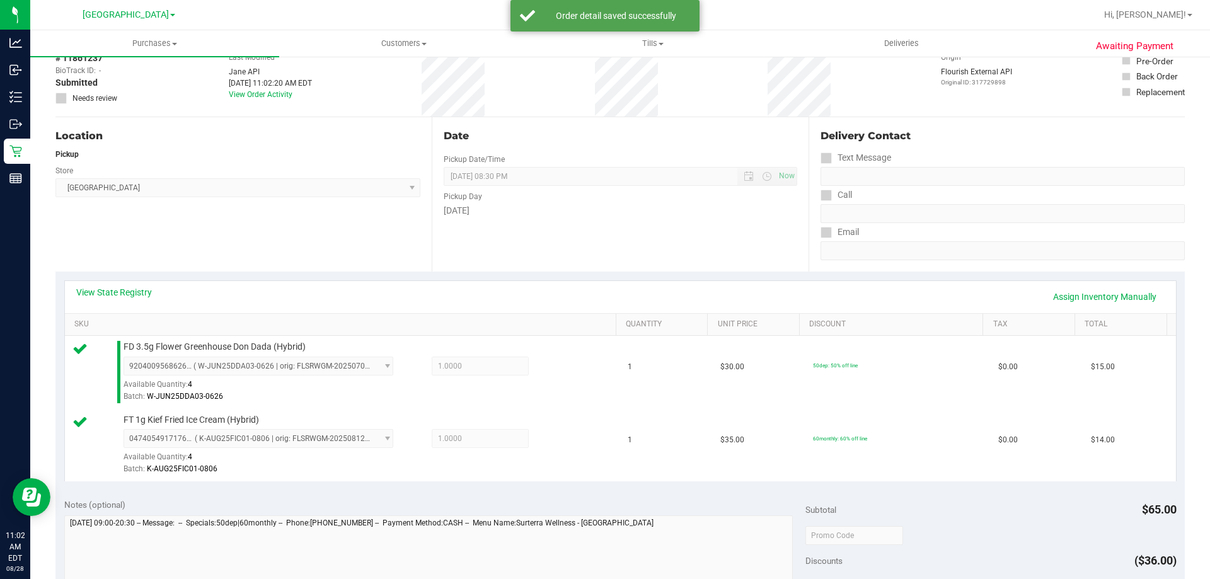
scroll to position [252, 0]
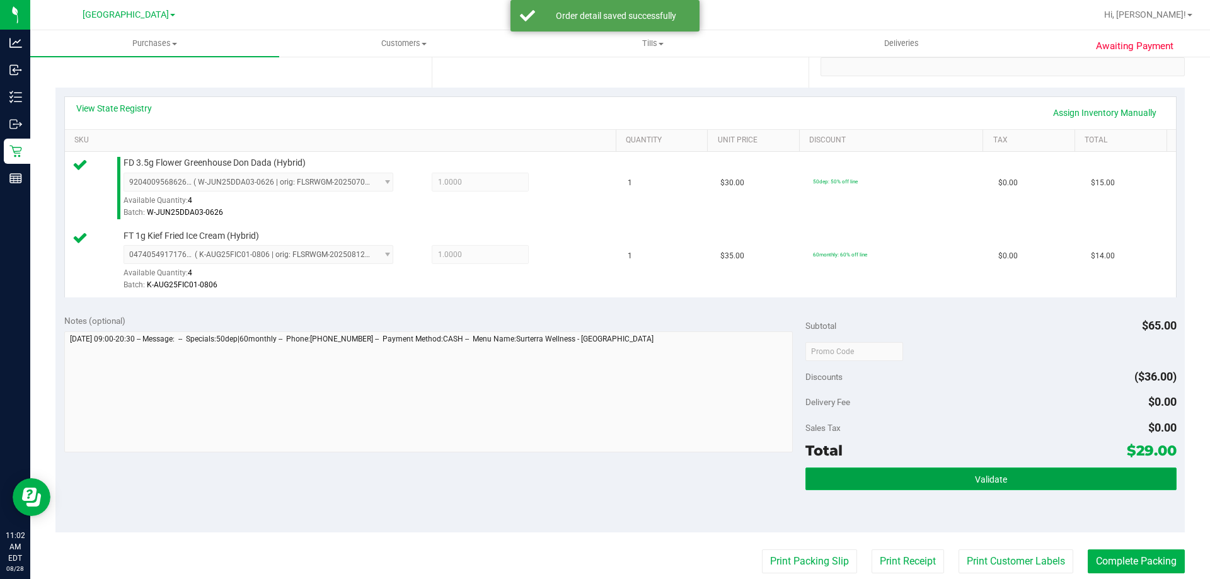
click at [946, 487] on button "Validate" at bounding box center [991, 479] width 371 height 23
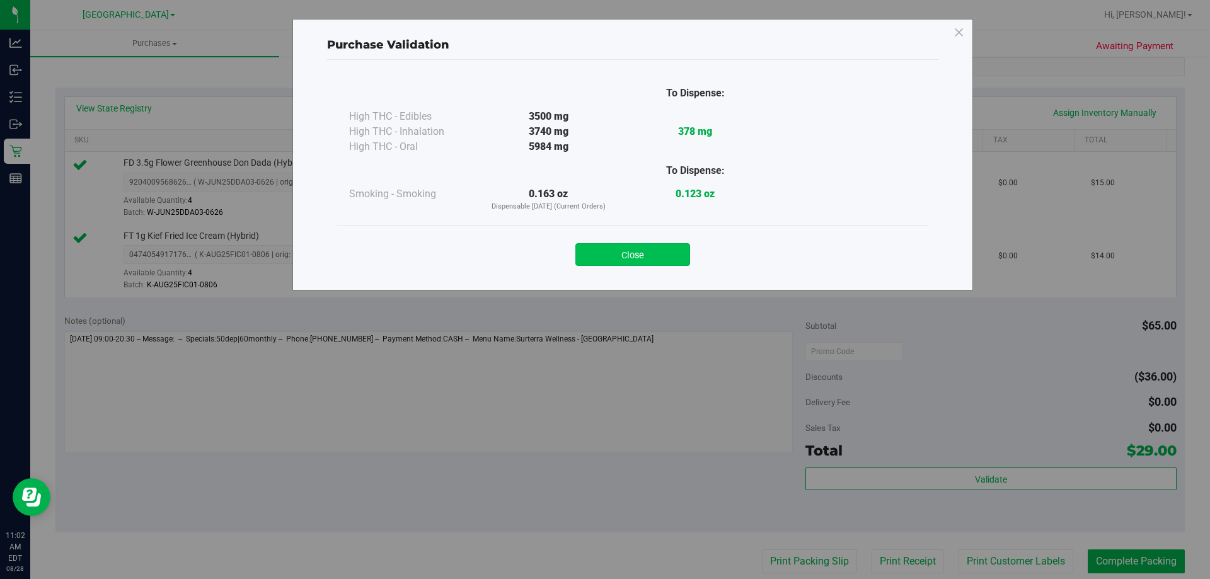
click at [673, 258] on button "Close" at bounding box center [633, 254] width 115 height 23
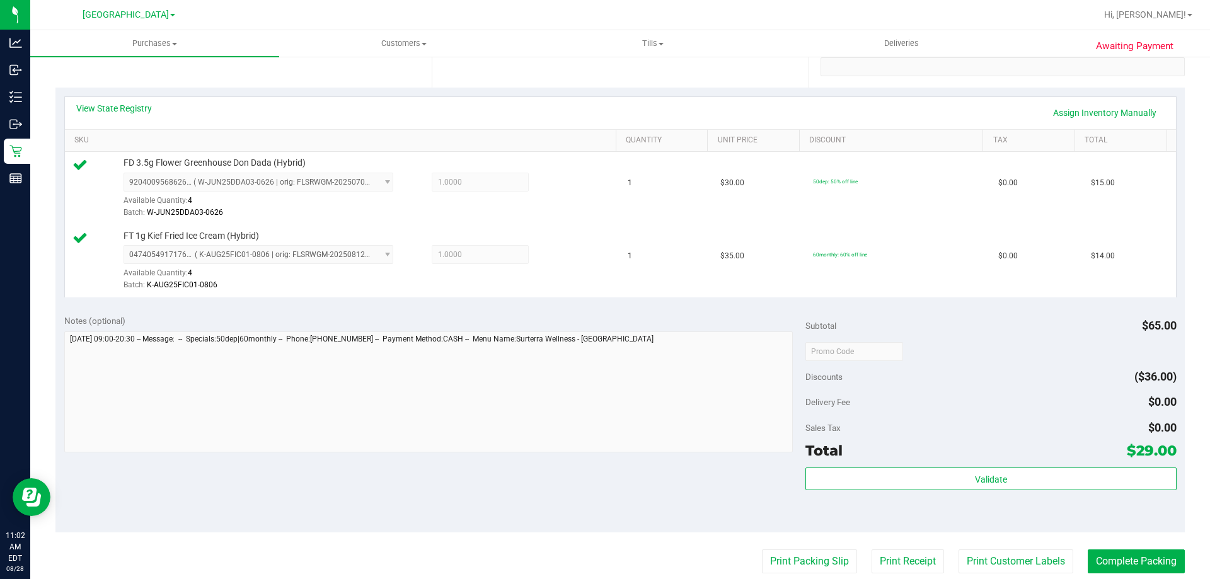
scroll to position [441, 0]
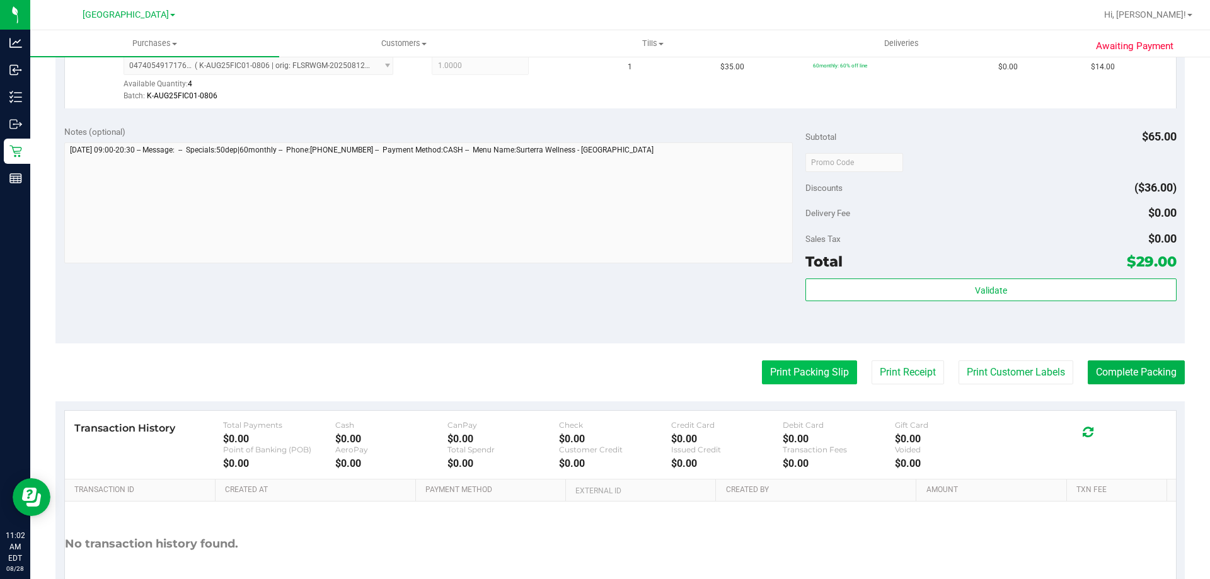
click at [818, 372] on button "Print Packing Slip" at bounding box center [809, 373] width 95 height 24
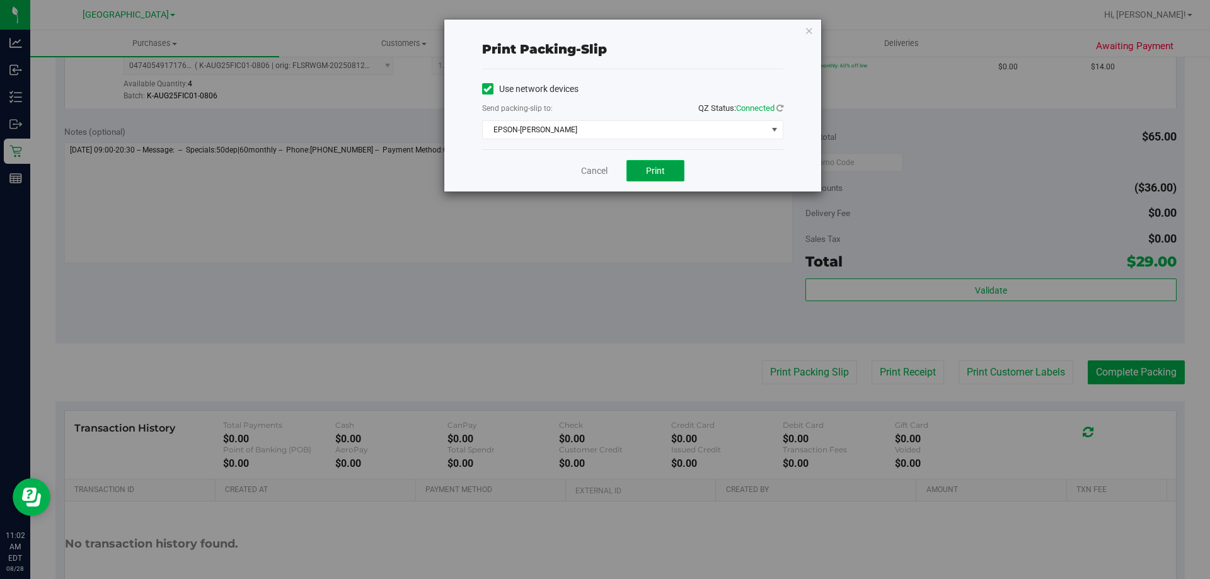
click at [664, 168] on span "Print" at bounding box center [655, 171] width 19 height 10
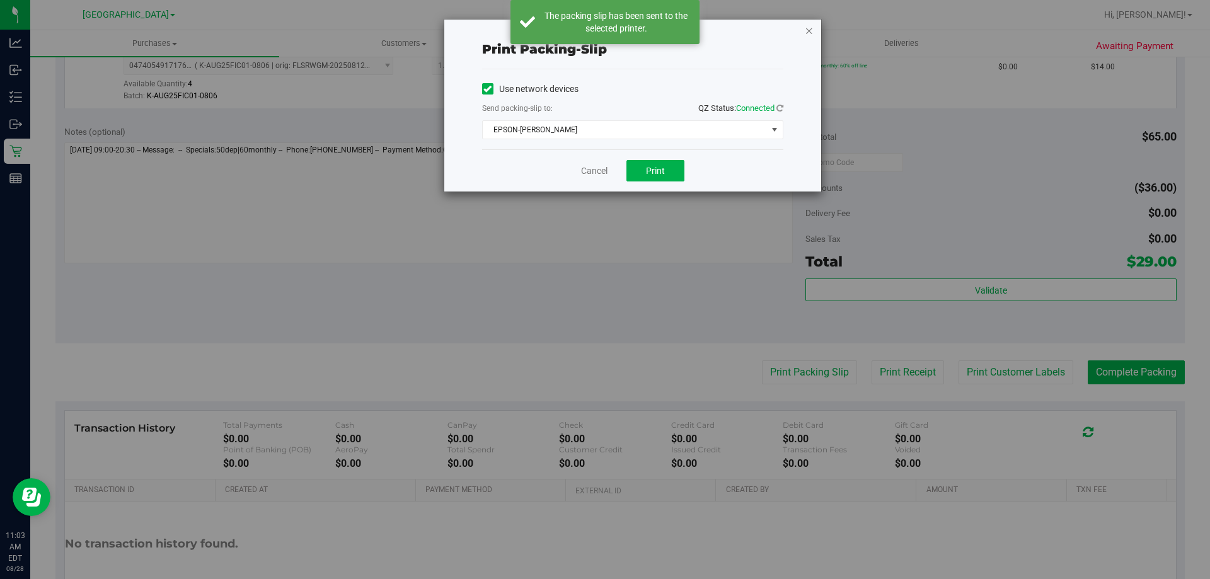
click at [811, 31] on icon "button" at bounding box center [809, 30] width 9 height 15
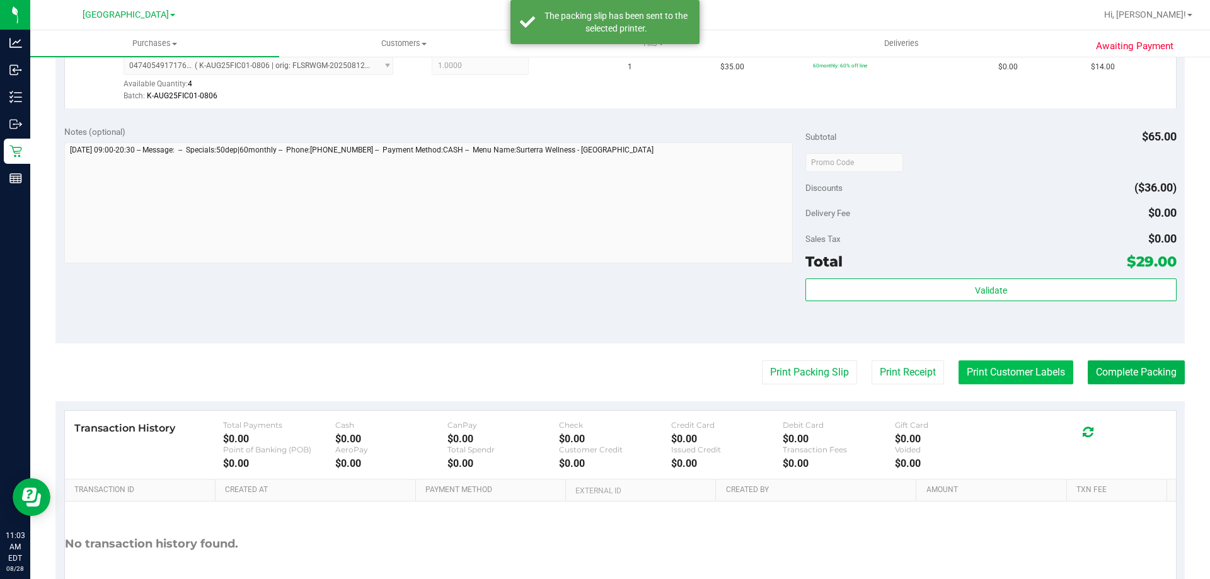
click at [1002, 367] on button "Print Customer Labels" at bounding box center [1016, 373] width 115 height 24
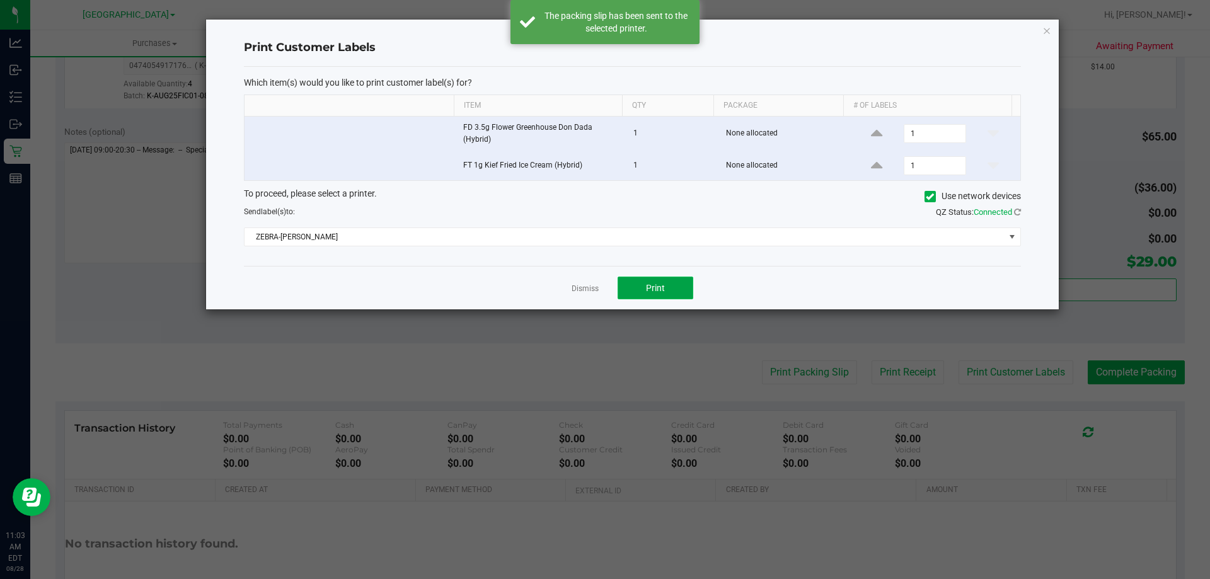
click at [676, 284] on button "Print" at bounding box center [656, 288] width 76 height 23
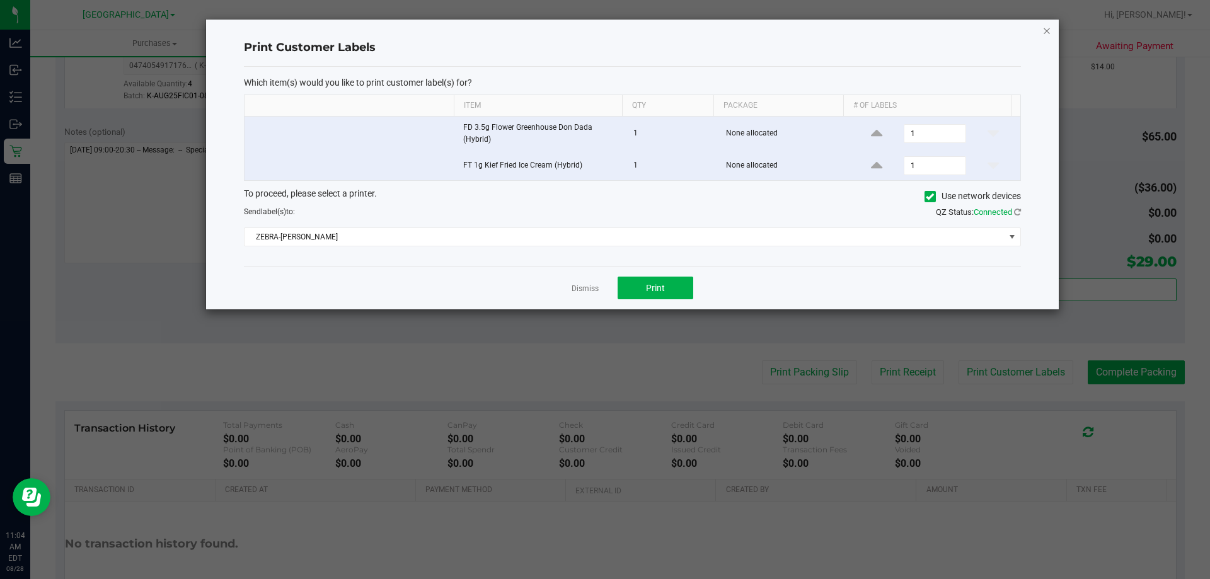
click at [1047, 26] on icon "button" at bounding box center [1047, 30] width 9 height 15
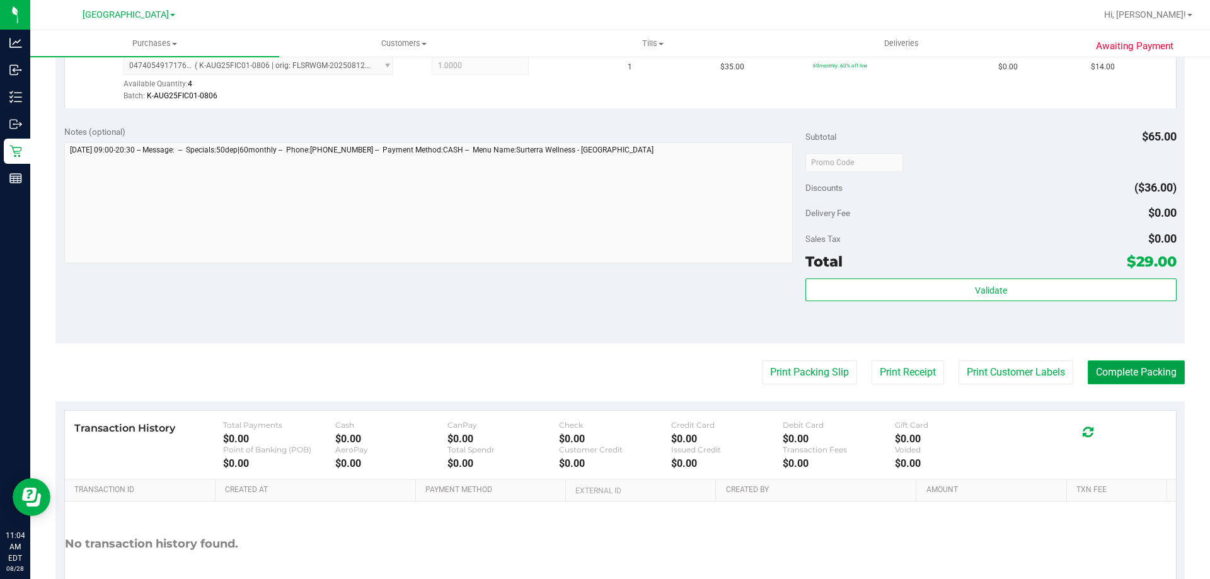
click at [1117, 381] on button "Complete Packing" at bounding box center [1136, 373] width 97 height 24
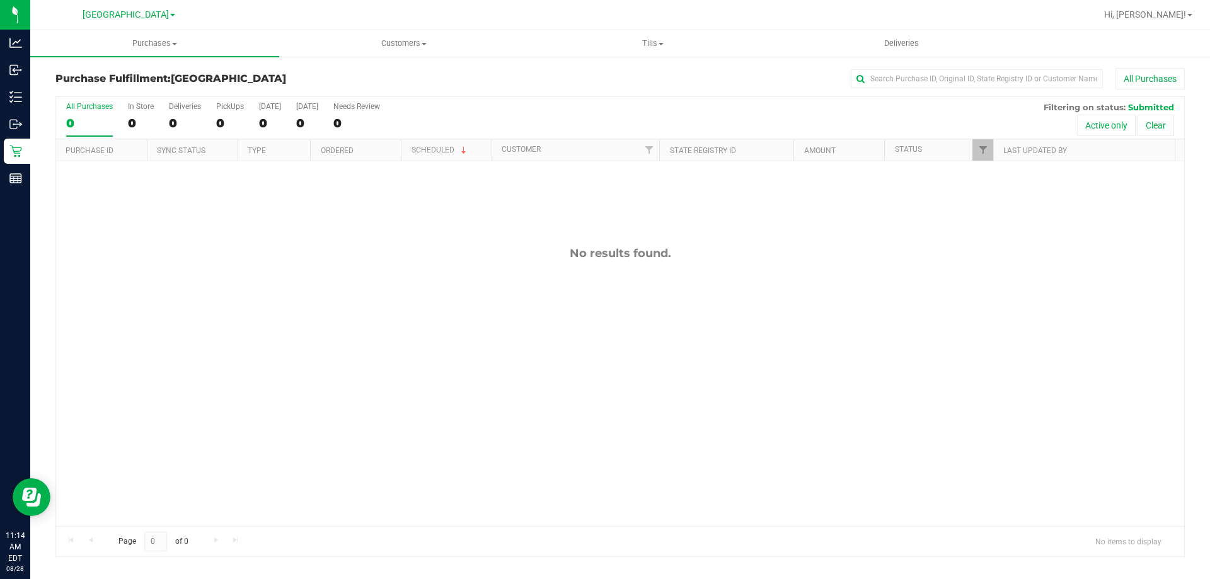
click at [325, 275] on div "No results found." at bounding box center [620, 386] width 1128 height 450
click at [315, 286] on div "No results found." at bounding box center [620, 386] width 1128 height 450
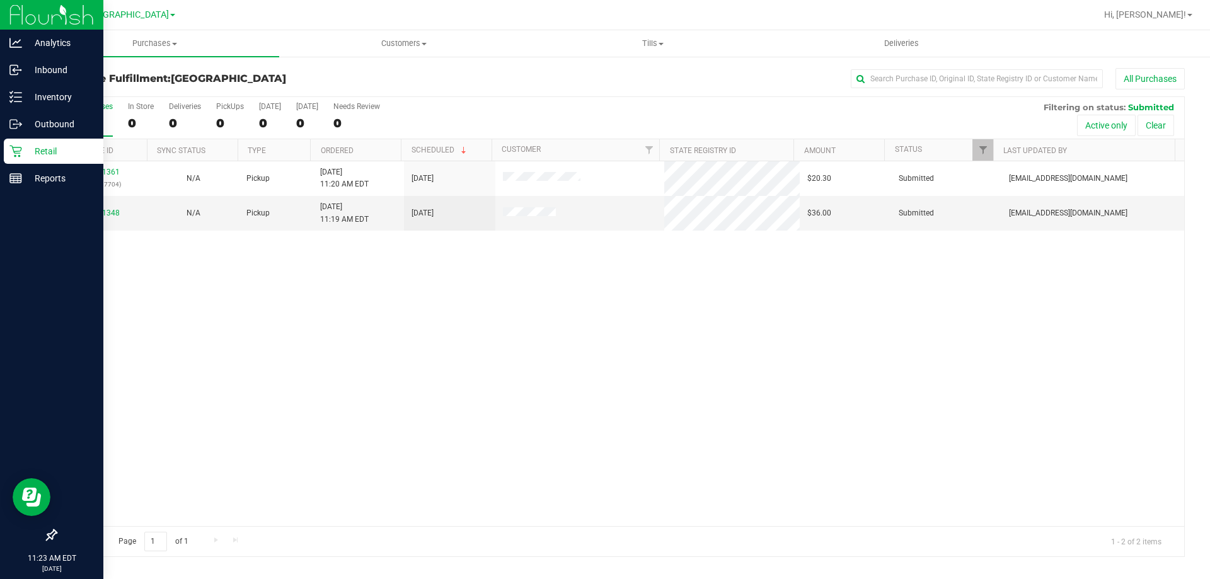
click at [23, 151] on p "Retail" at bounding box center [60, 151] width 76 height 15
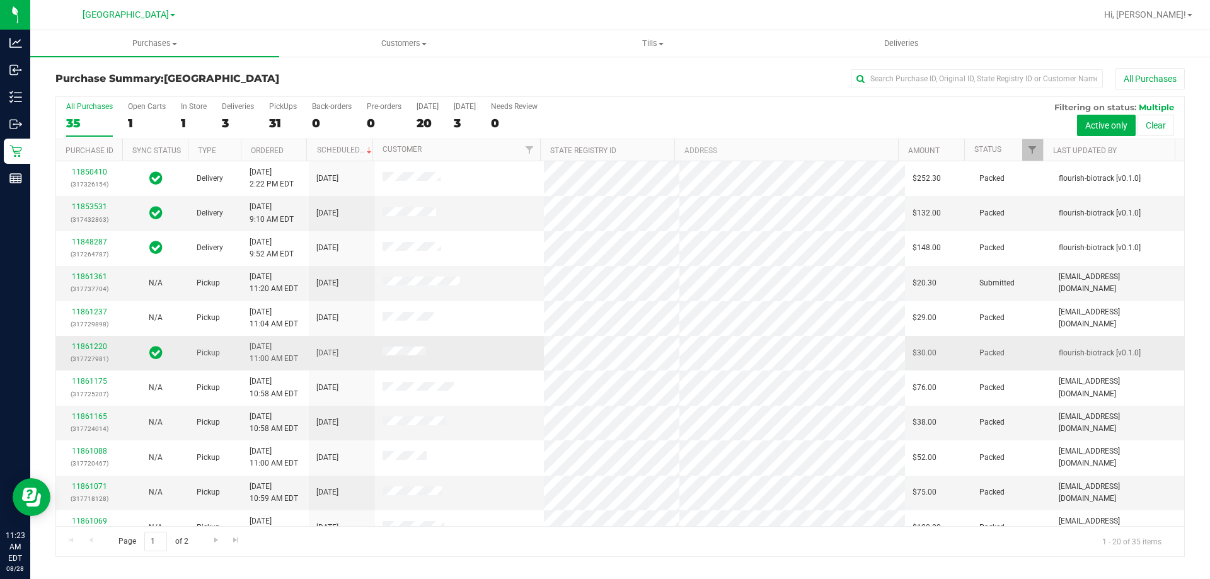
click at [185, 357] on td at bounding box center [155, 353] width 66 height 35
click at [104, 348] on link "11861220" at bounding box center [89, 346] width 35 height 9
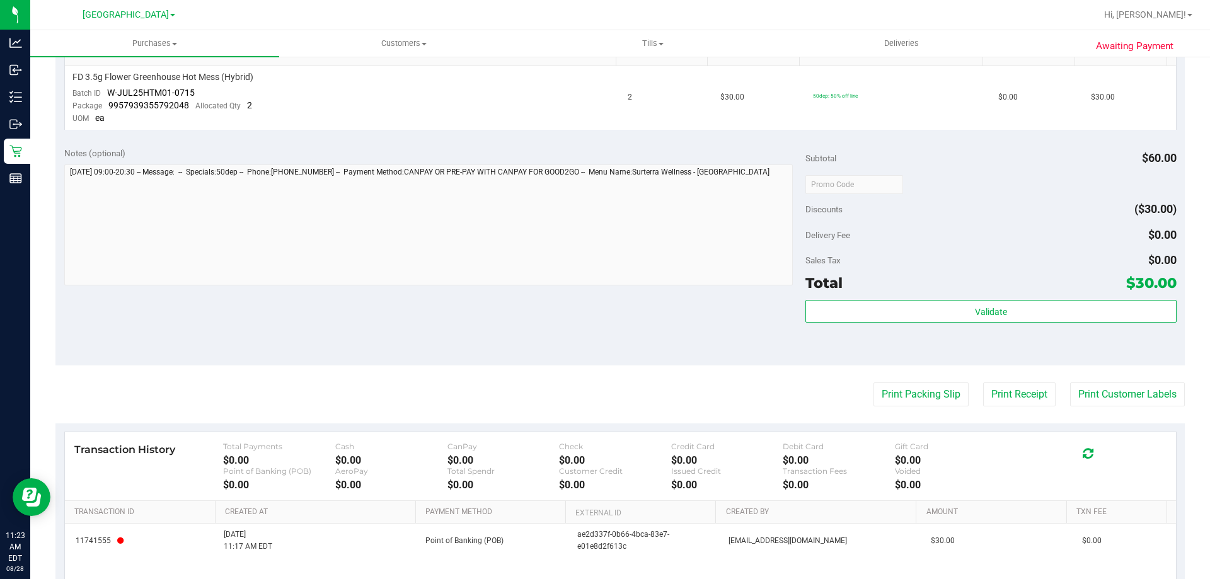
scroll to position [352, 0]
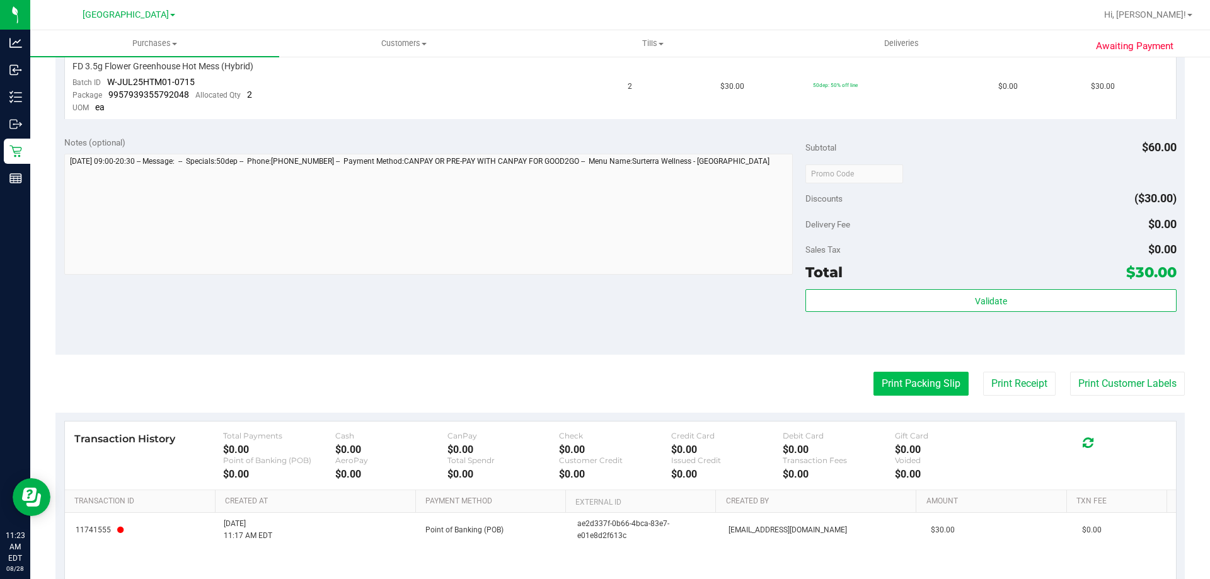
click at [917, 385] on button "Print Packing Slip" at bounding box center [921, 384] width 95 height 24
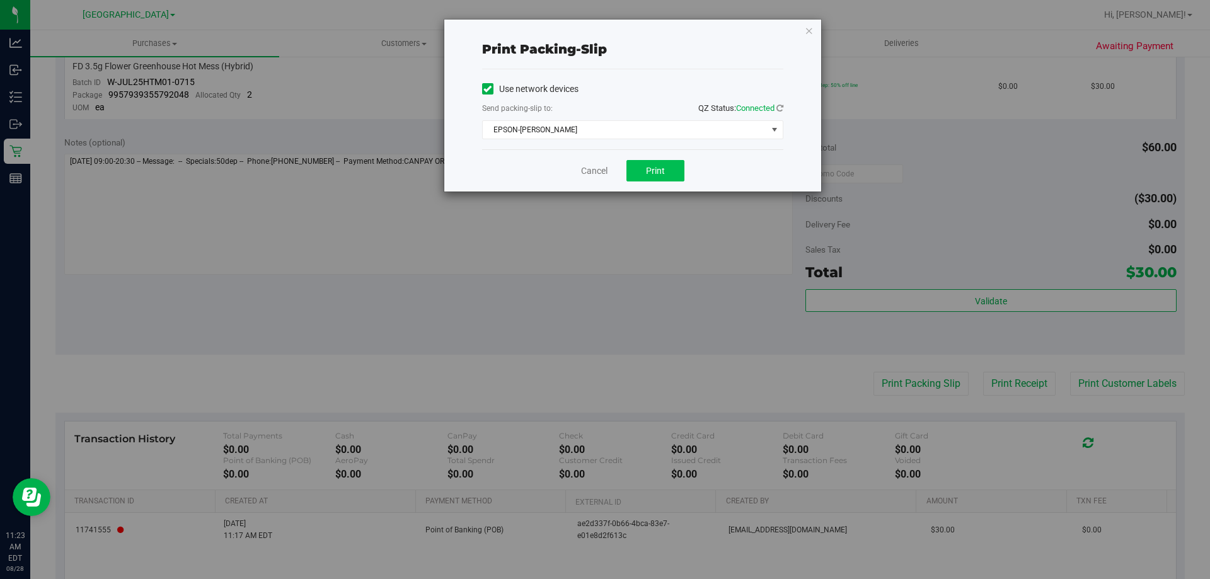
click at [647, 171] on span "Print" at bounding box center [655, 171] width 19 height 10
click at [808, 30] on icon "button" at bounding box center [809, 30] width 9 height 15
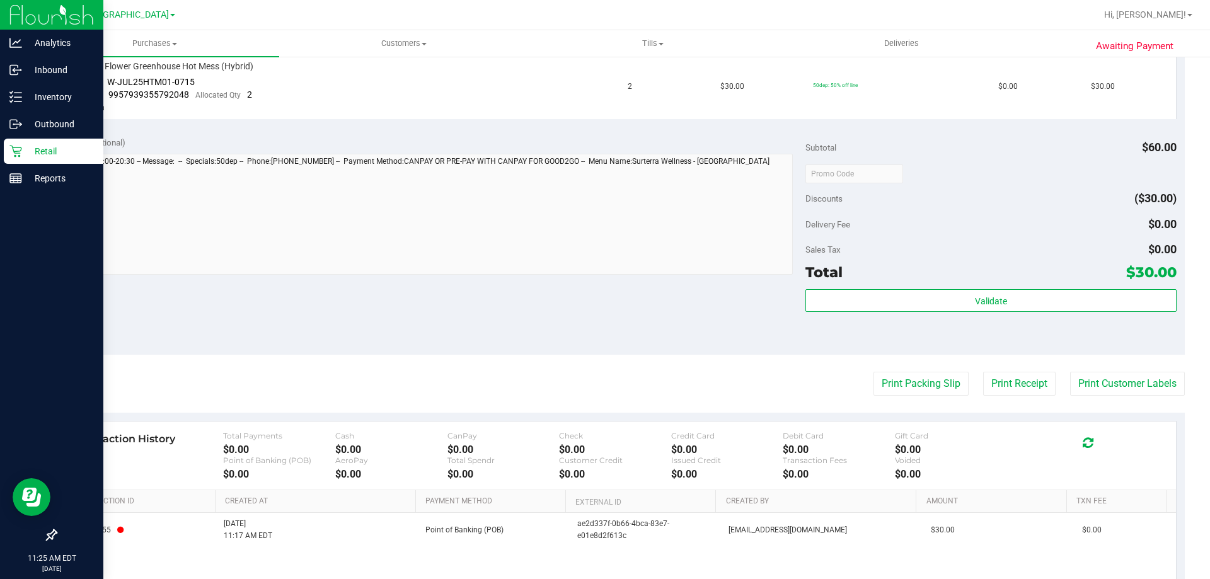
click at [11, 154] on icon at bounding box center [15, 151] width 13 height 13
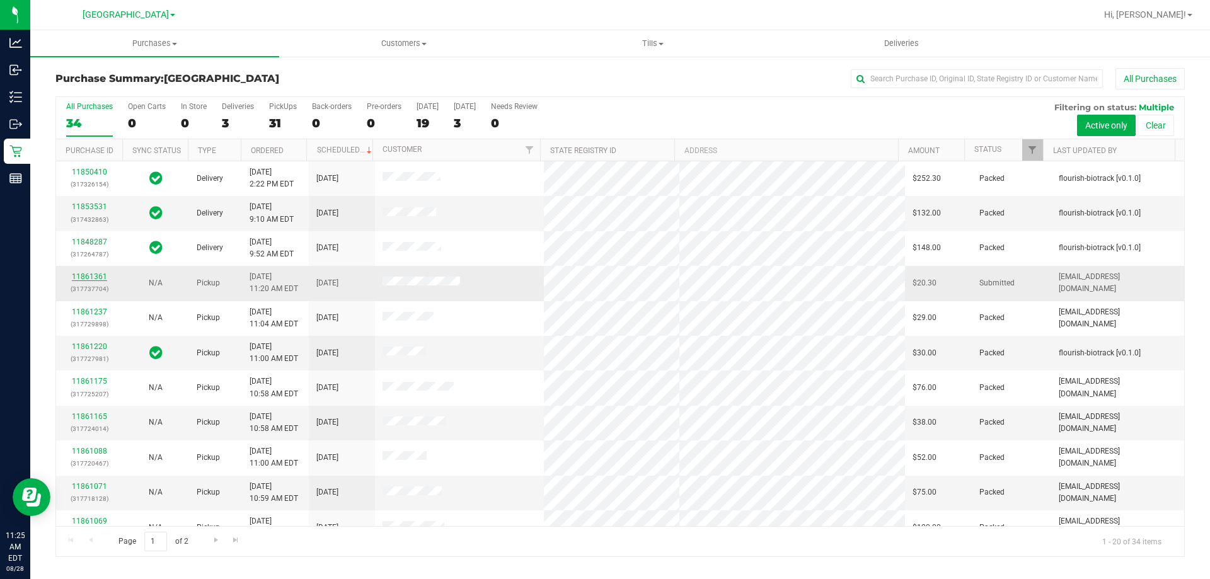
click at [100, 275] on link "11861361" at bounding box center [89, 276] width 35 height 9
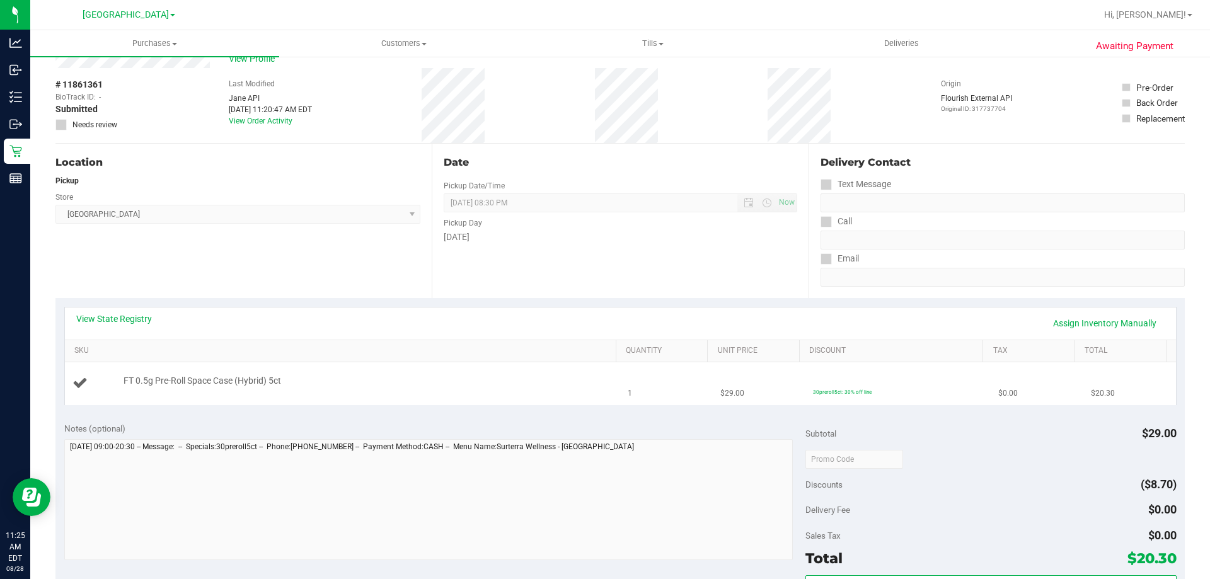
scroll to position [126, 0]
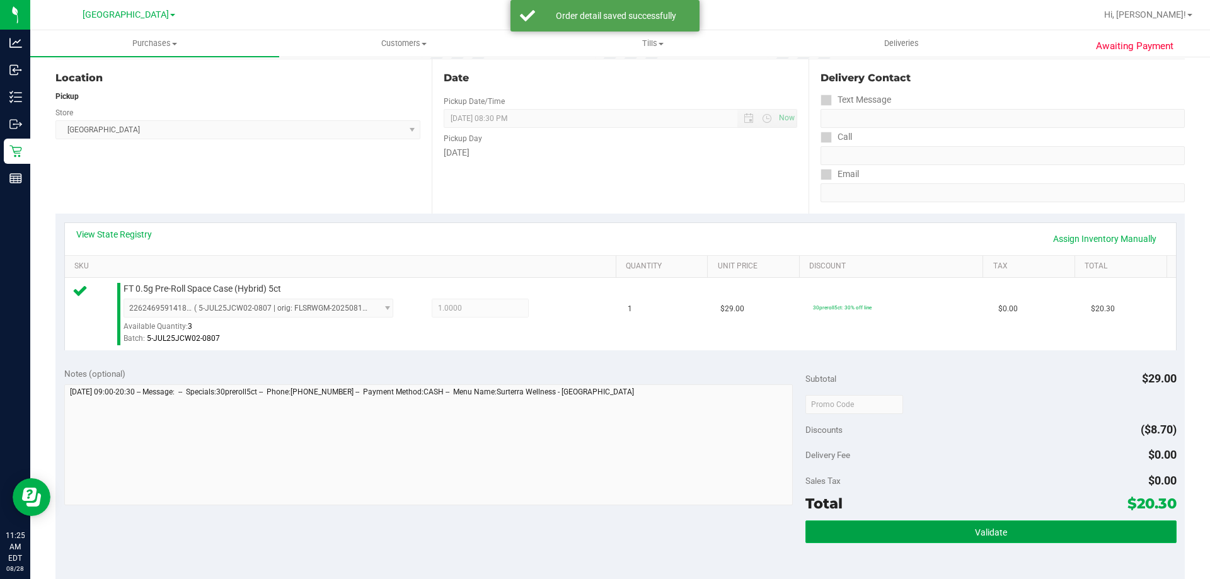
click at [933, 536] on button "Validate" at bounding box center [991, 532] width 371 height 23
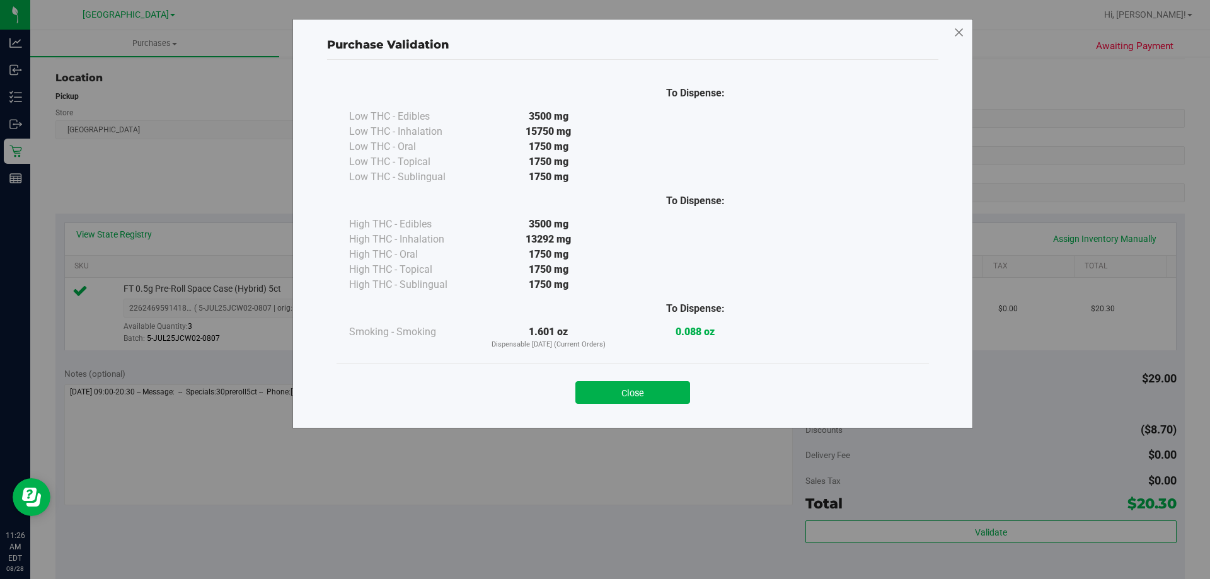
click at [961, 30] on icon at bounding box center [959, 33] width 11 height 20
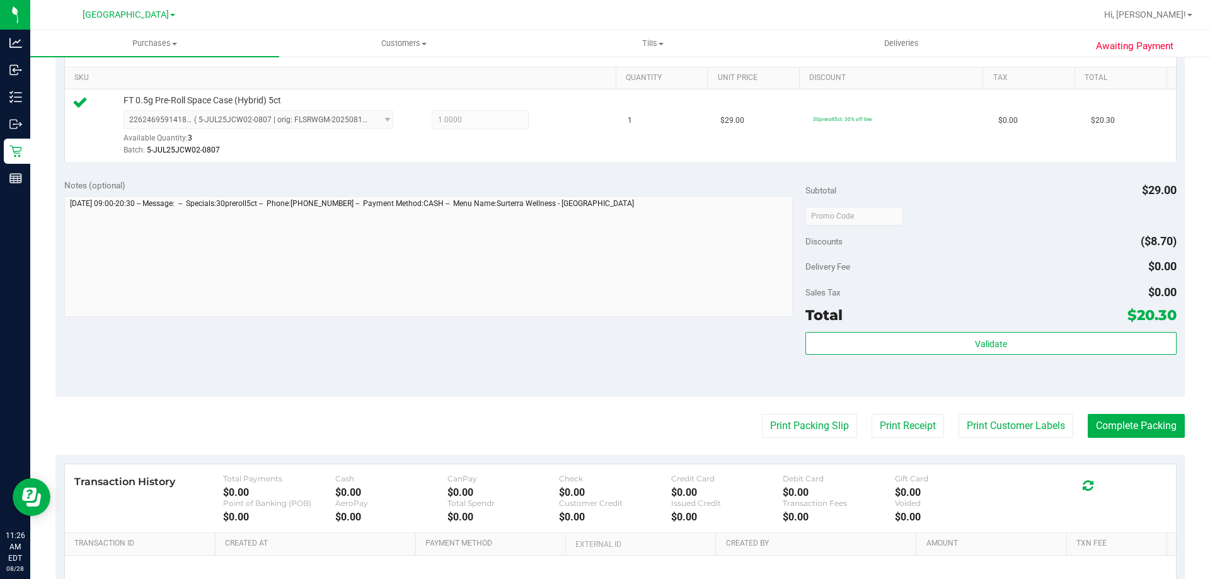
scroll to position [315, 0]
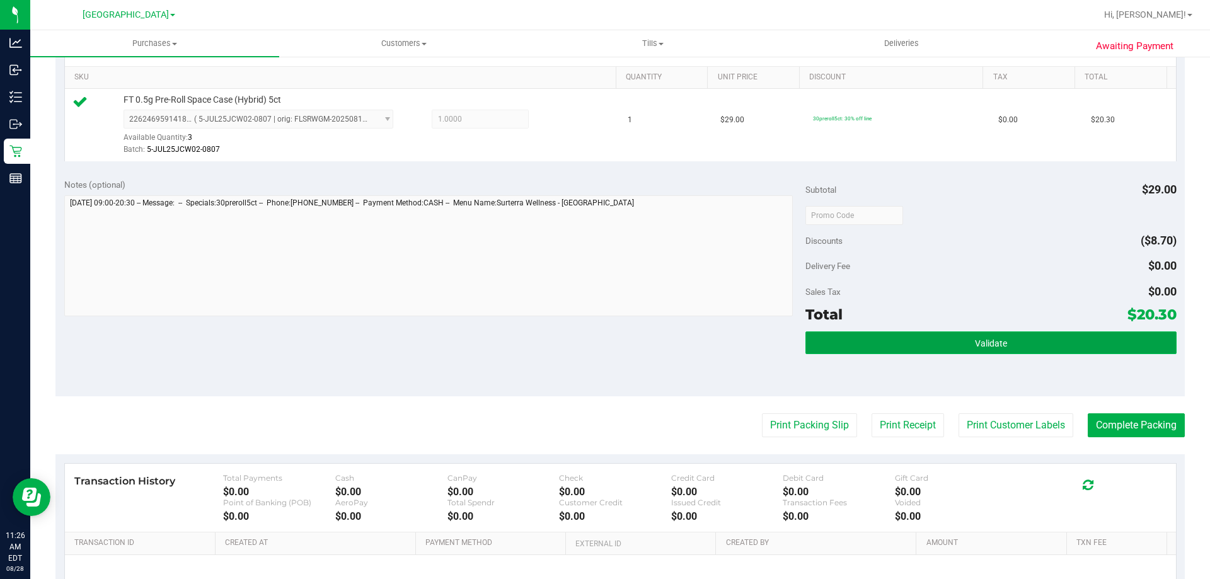
click at [1029, 348] on button "Validate" at bounding box center [991, 343] width 371 height 23
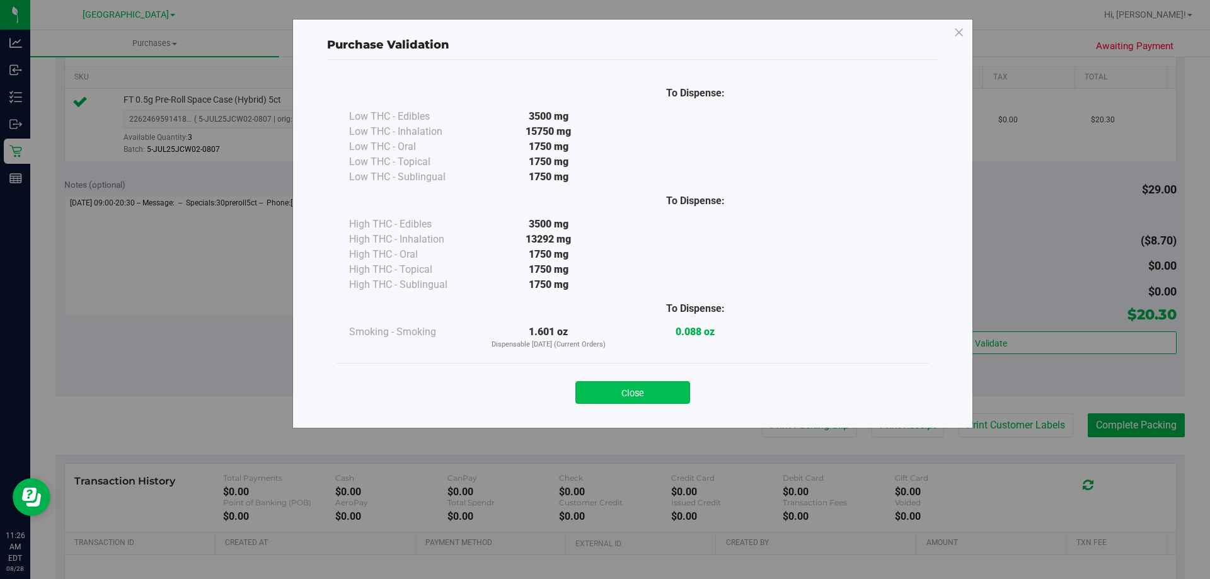
click at [620, 383] on button "Close" at bounding box center [633, 392] width 115 height 23
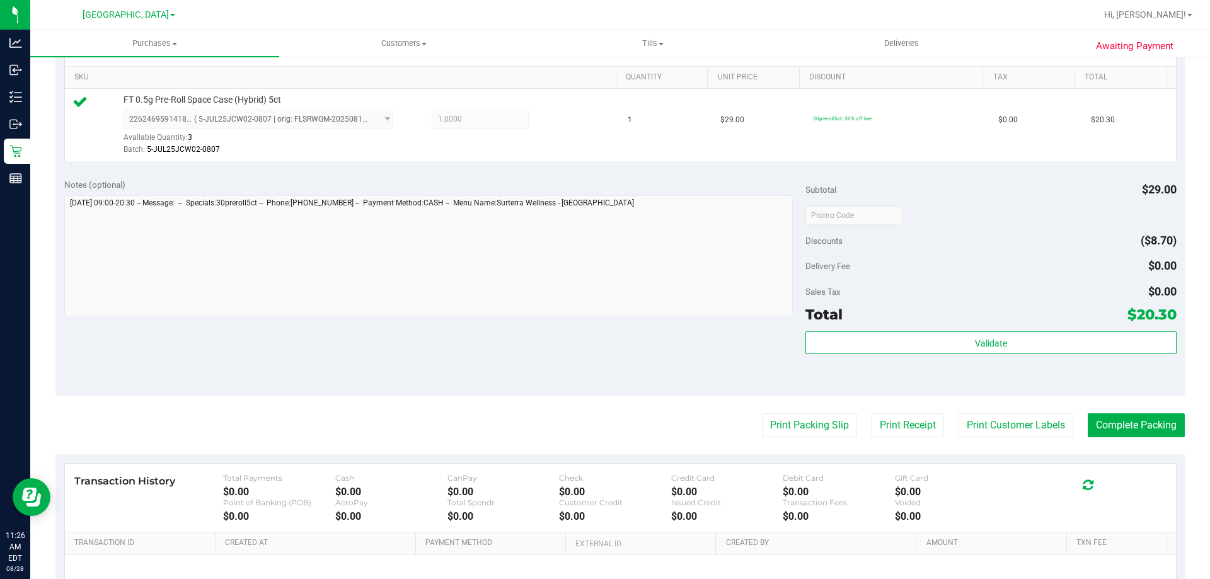
click at [850, 427] on div "Print Packing Slip Print Receipt Print Customer Labels Complete Packing" at bounding box center [620, 426] width 1130 height 24
click at [837, 429] on button "Print Packing Slip" at bounding box center [809, 426] width 95 height 24
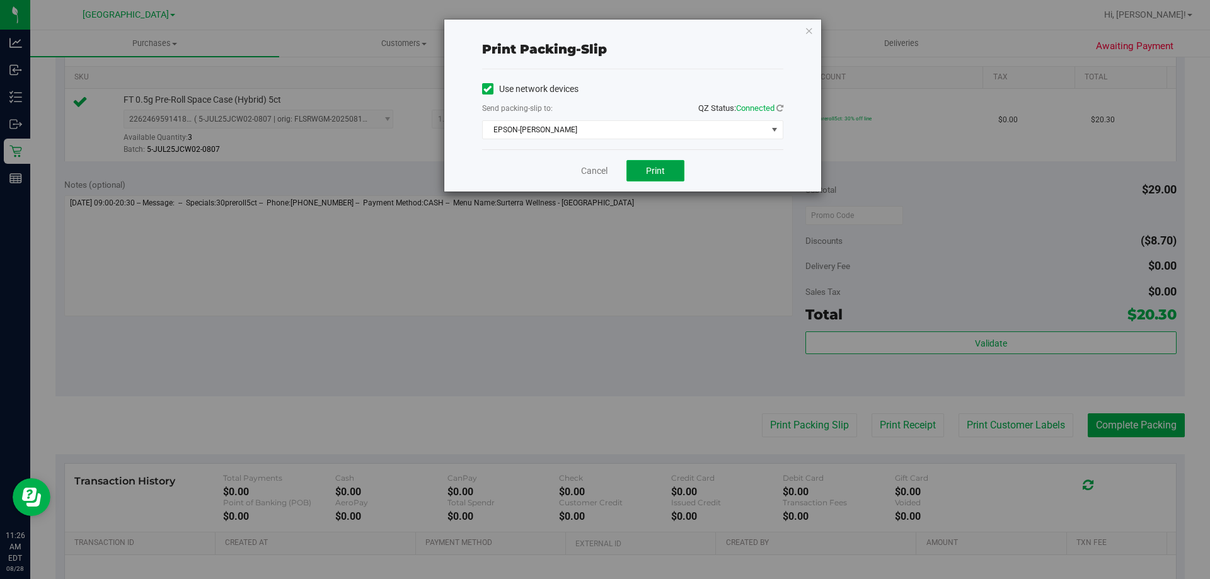
click at [675, 178] on button "Print" at bounding box center [656, 170] width 58 height 21
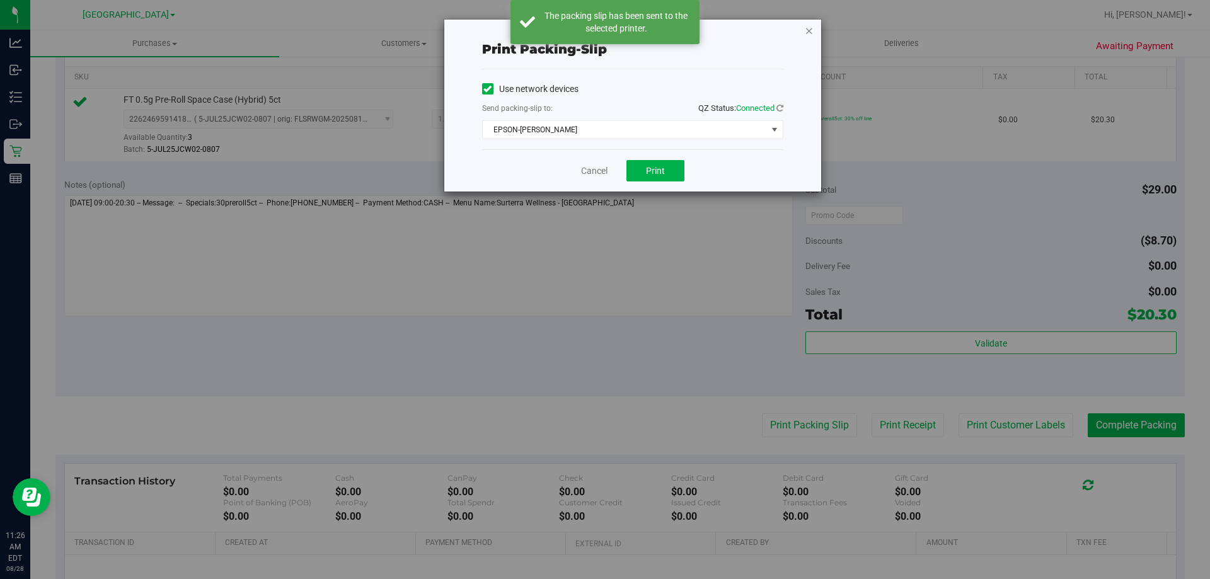
click at [809, 30] on icon "button" at bounding box center [809, 30] width 9 height 15
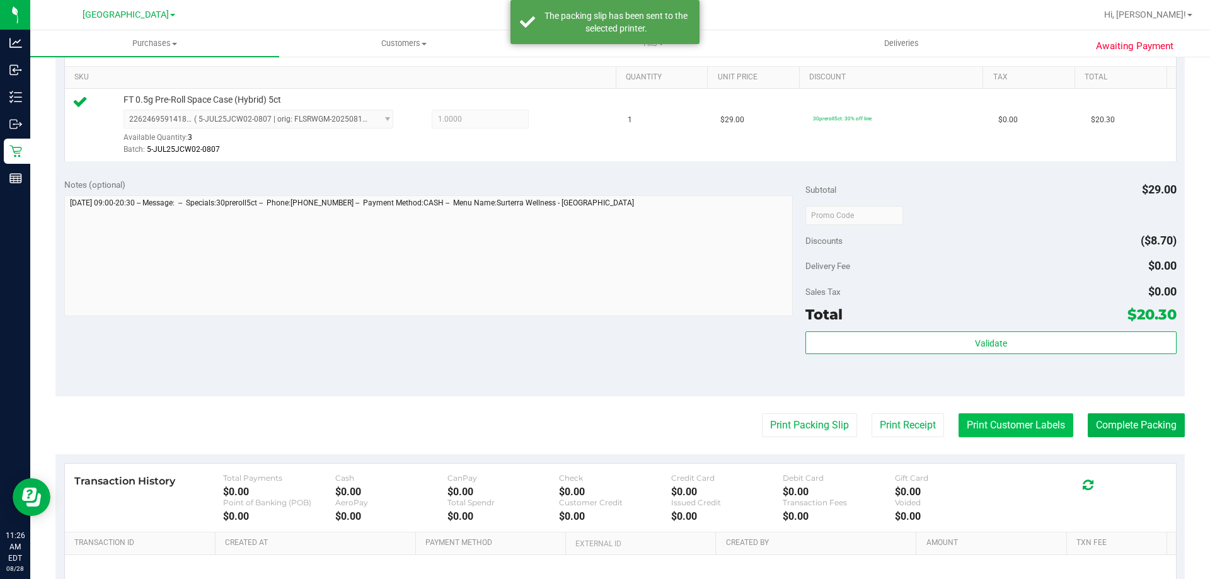
click at [997, 415] on button "Print Customer Labels" at bounding box center [1016, 426] width 115 height 24
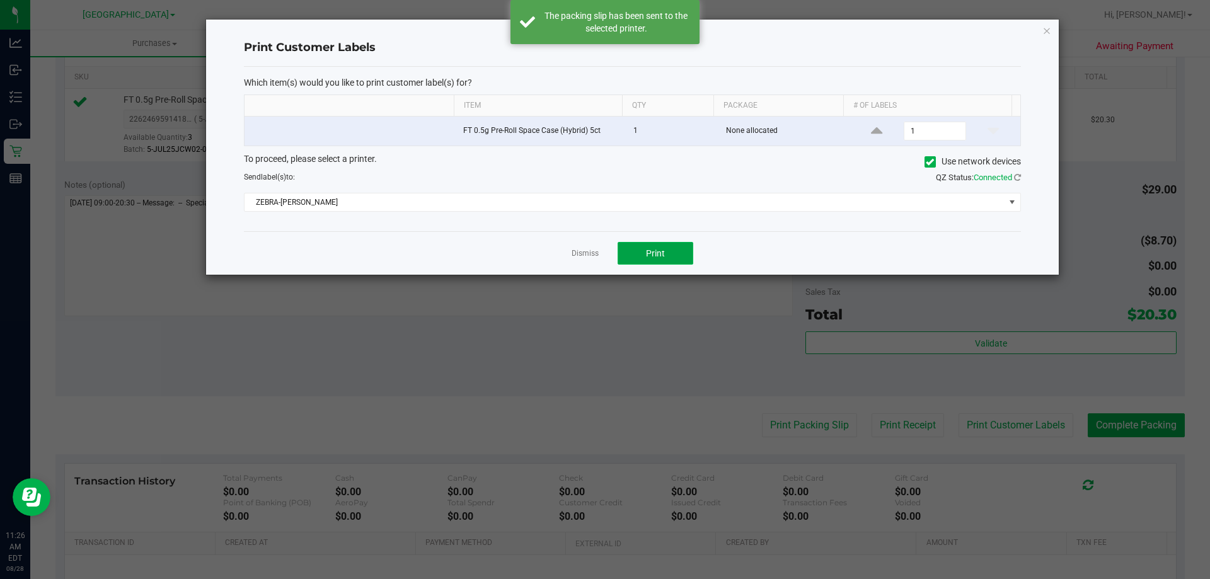
click at [639, 257] on button "Print" at bounding box center [656, 253] width 76 height 23
click at [1046, 32] on icon "button" at bounding box center [1047, 30] width 9 height 15
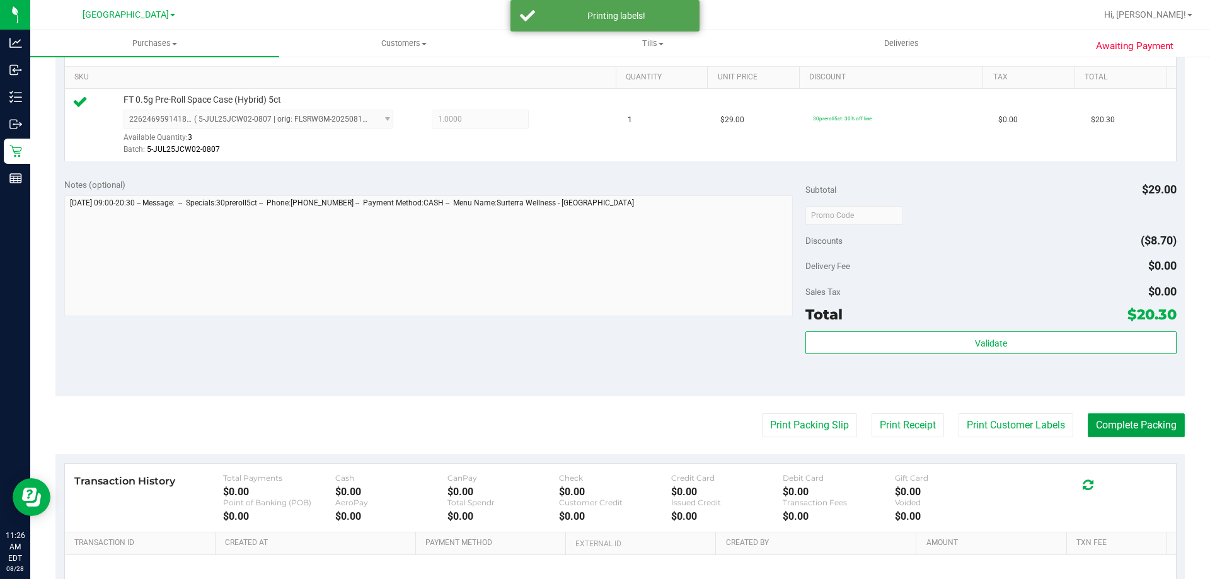
click at [1118, 424] on button "Complete Packing" at bounding box center [1136, 426] width 97 height 24
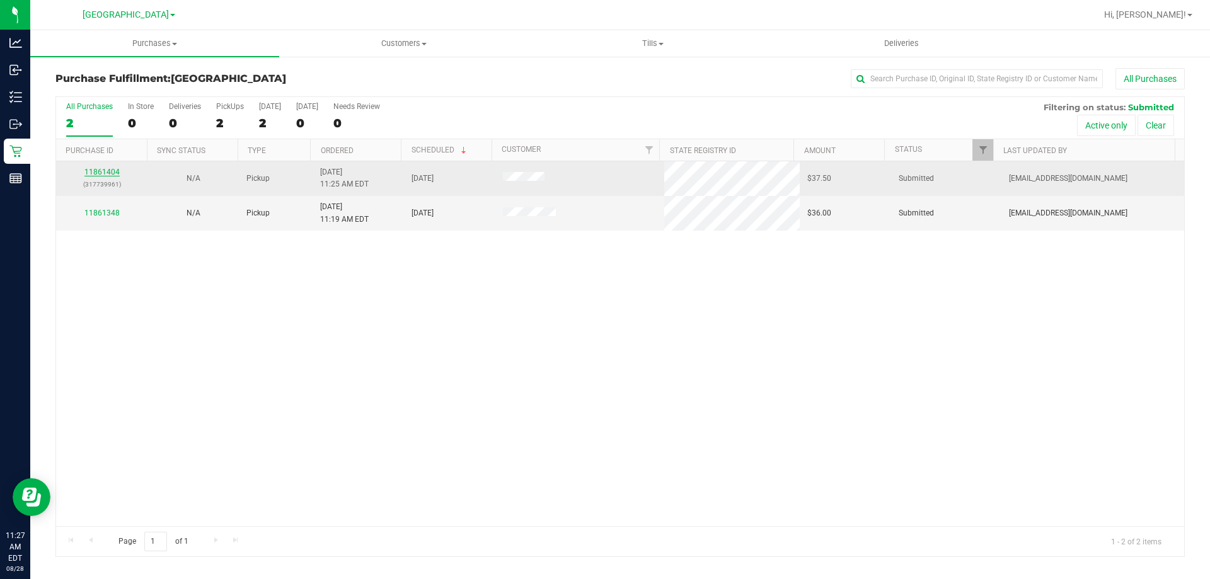
click at [101, 171] on link "11861404" at bounding box center [101, 172] width 35 height 9
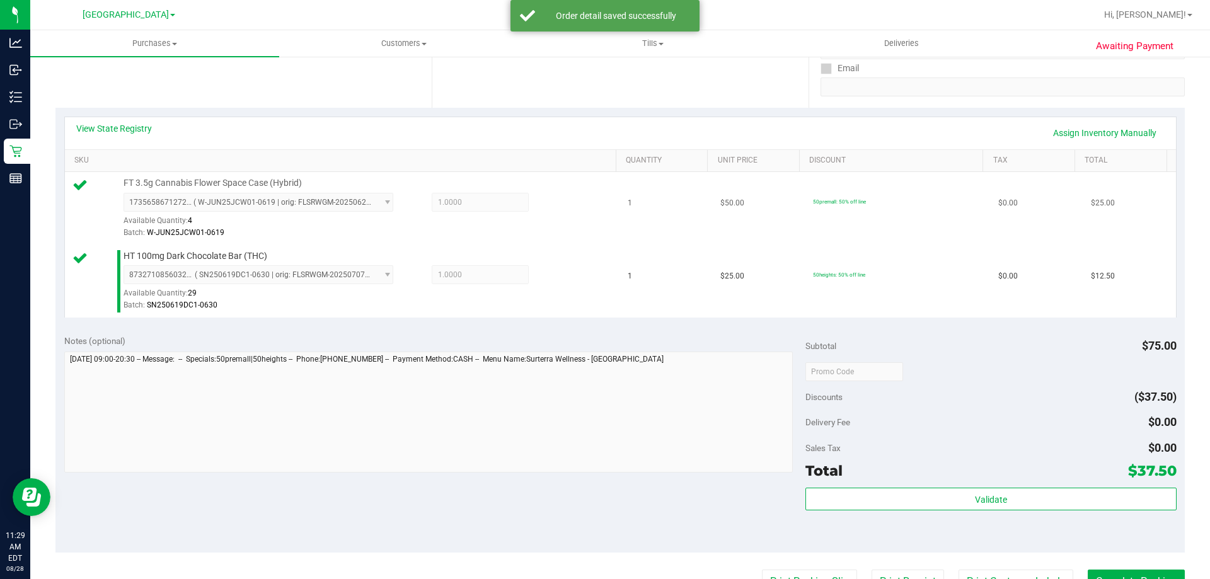
scroll to position [315, 0]
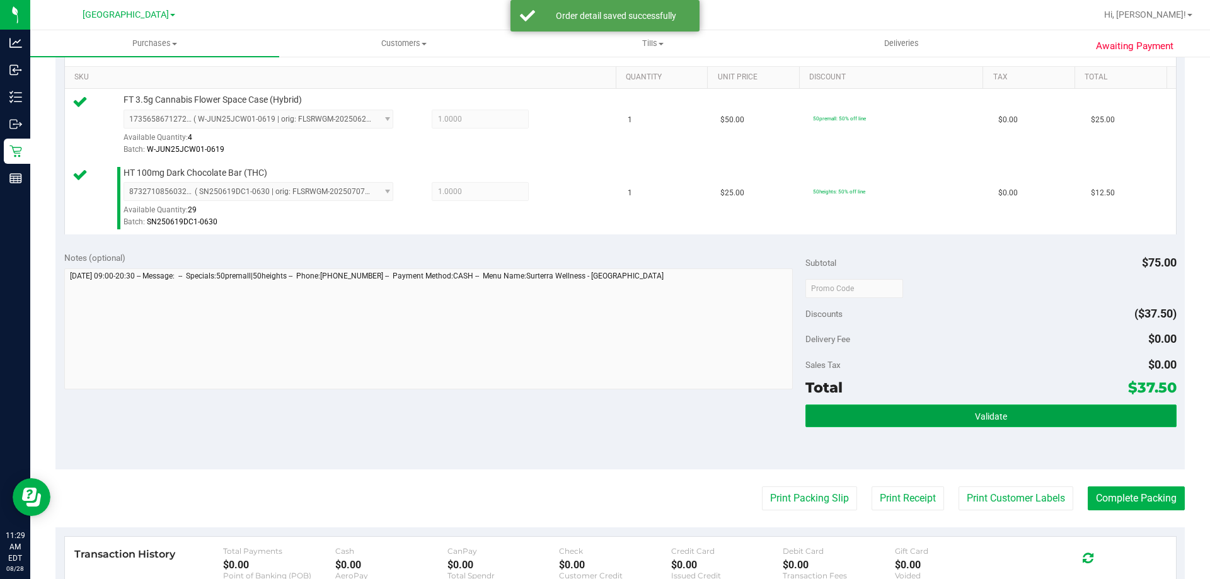
click at [946, 412] on button "Validate" at bounding box center [991, 416] width 371 height 23
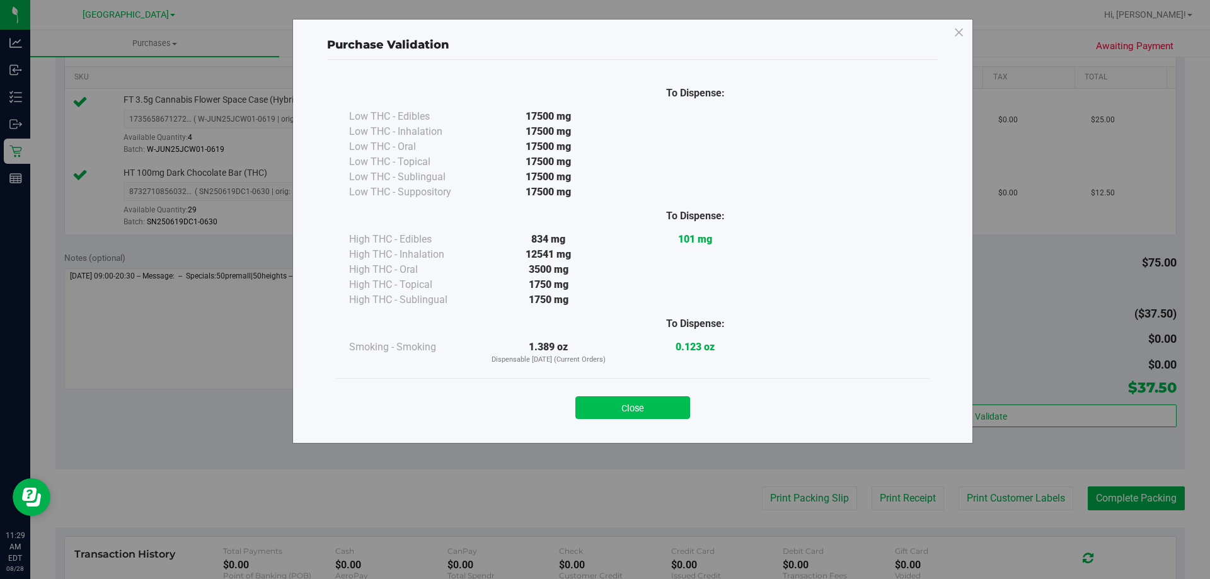
click at [632, 401] on button "Close" at bounding box center [633, 408] width 115 height 23
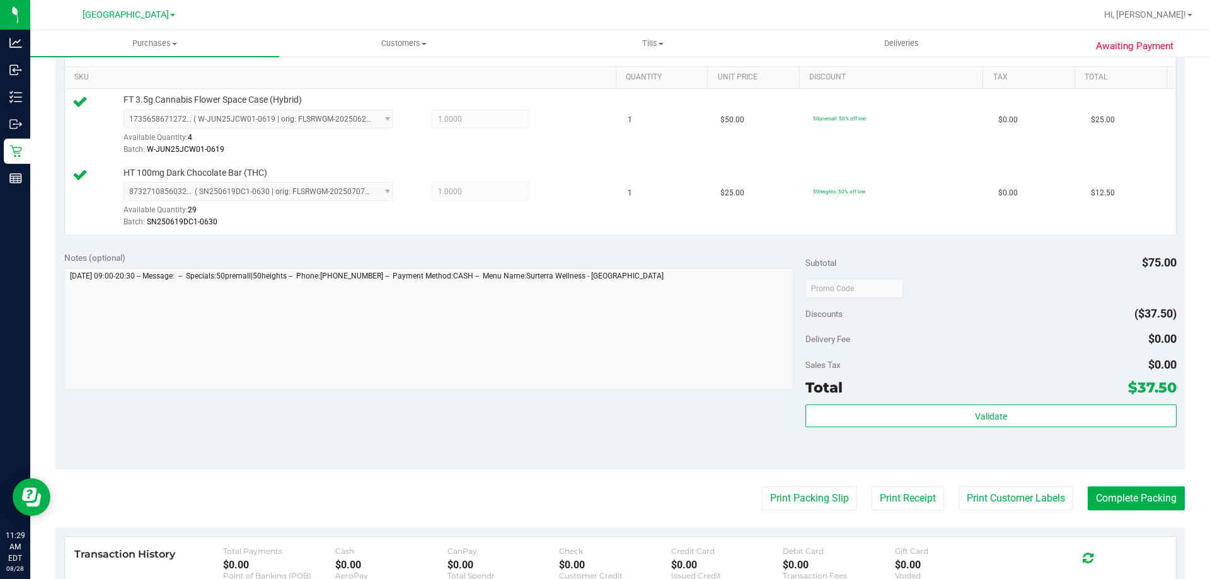
click at [823, 516] on purchase-details "Back Edit Purchase Cancel Purchase View Profile # 11861404 BioTrack ID: - Submi…" at bounding box center [620, 258] width 1130 height 1011
click at [827, 487] on button "Print Packing Slip" at bounding box center [809, 499] width 95 height 24
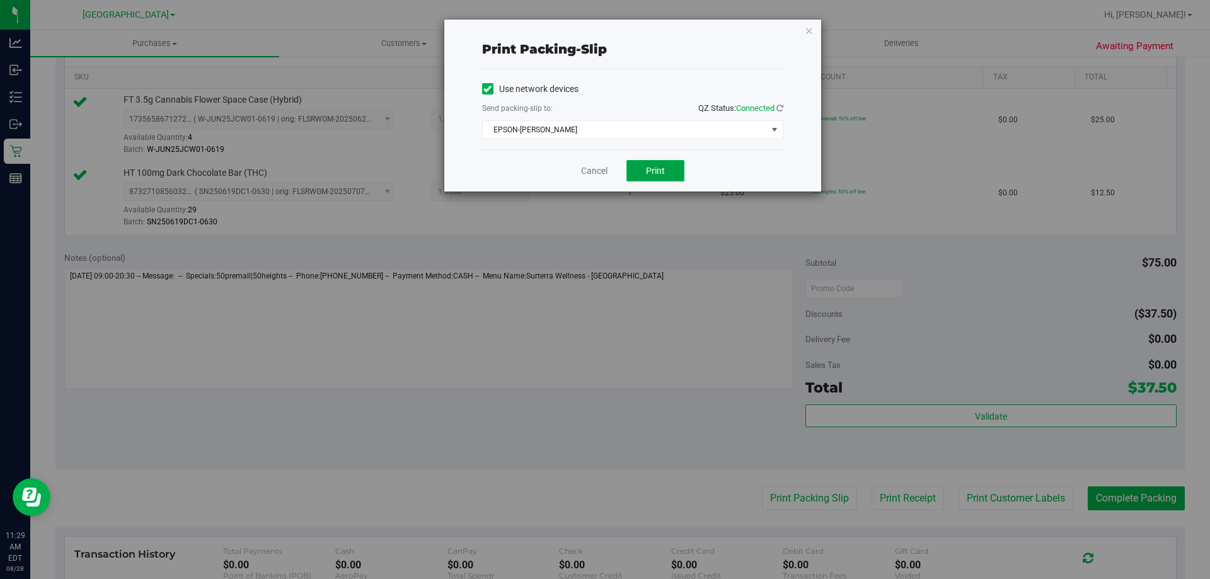
click at [671, 173] on button "Print" at bounding box center [656, 170] width 58 height 21
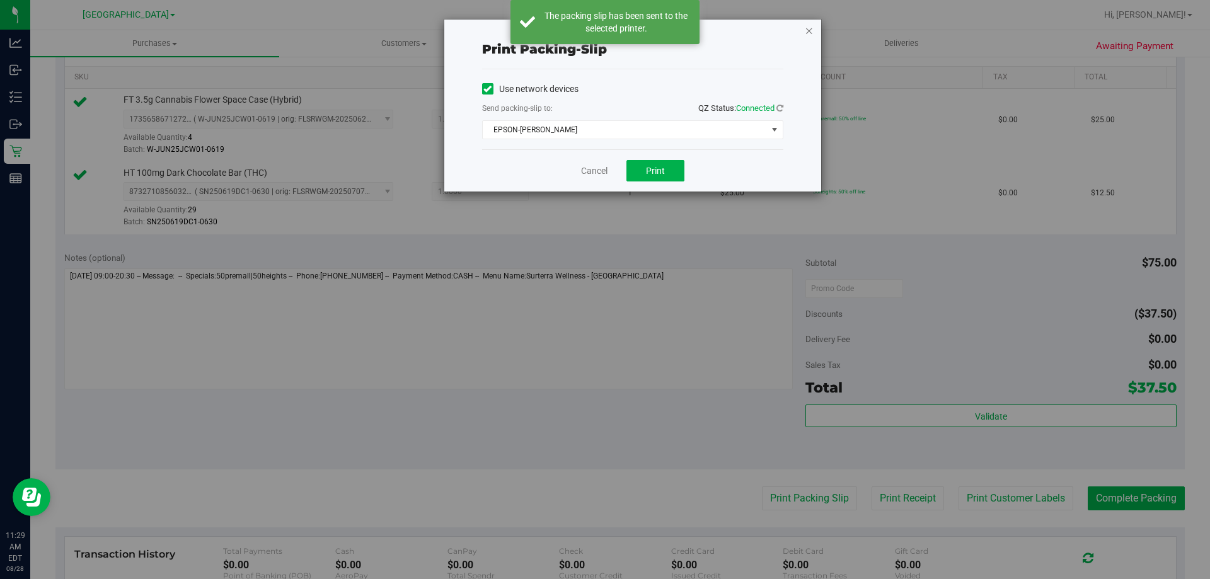
click at [808, 30] on icon "button" at bounding box center [809, 30] width 9 height 15
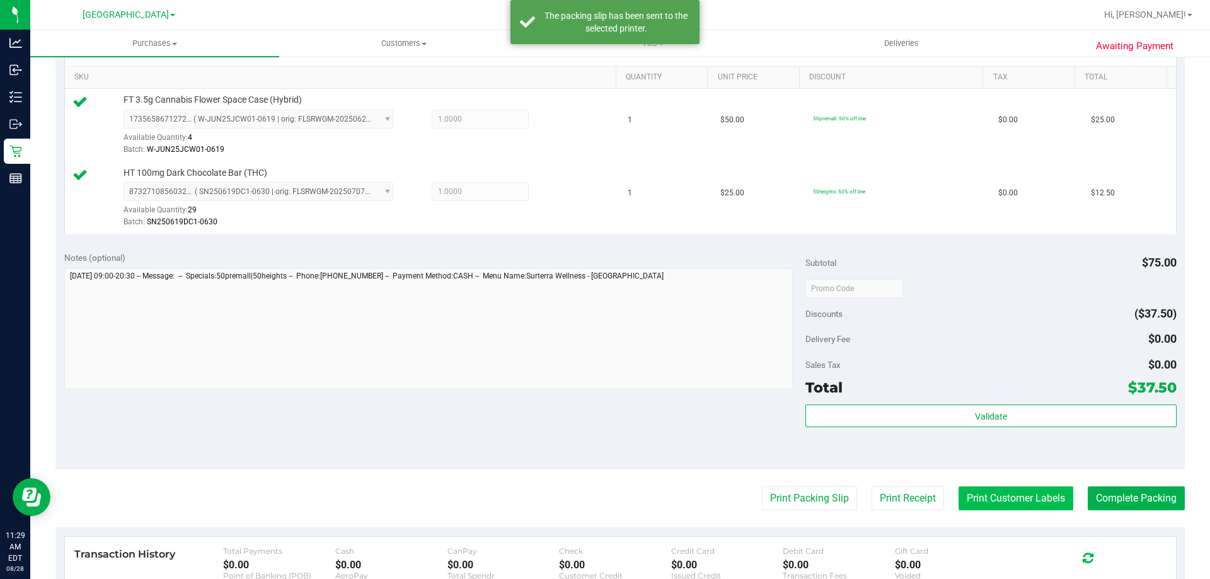
click at [1016, 501] on button "Print Customer Labels" at bounding box center [1016, 499] width 115 height 24
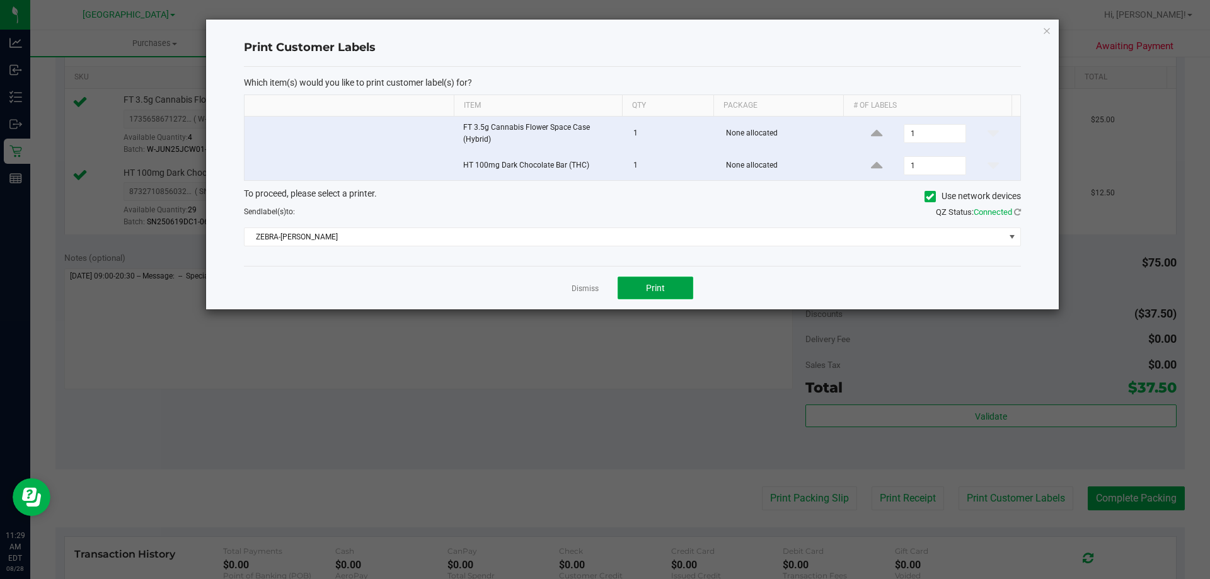
click at [673, 287] on button "Print" at bounding box center [656, 288] width 76 height 23
click at [1047, 33] on icon "button" at bounding box center [1047, 30] width 9 height 15
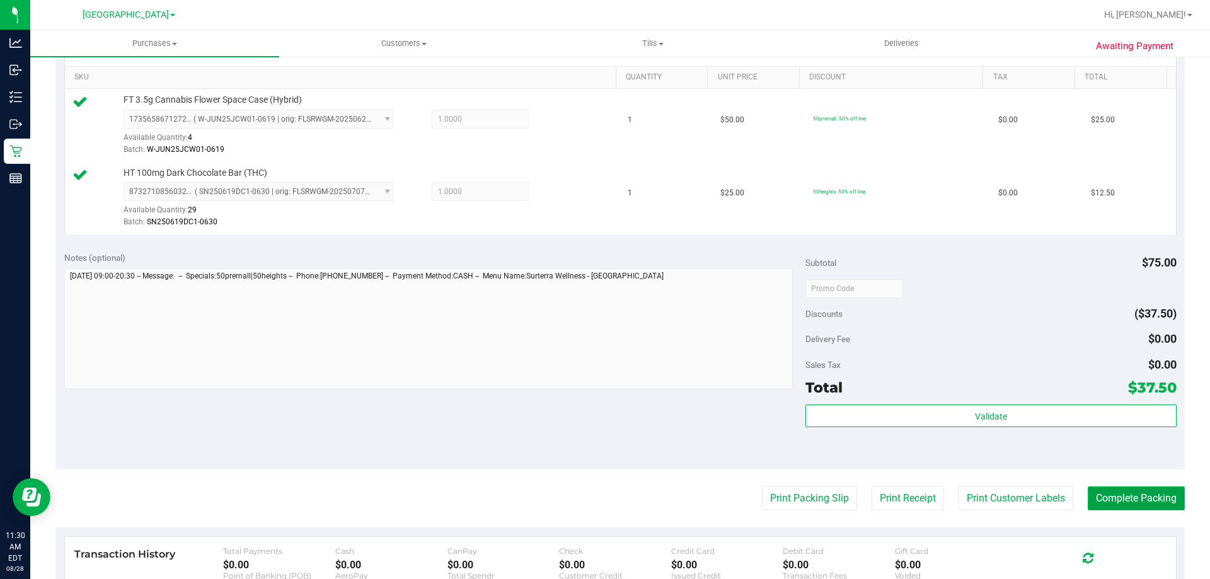
click at [1120, 500] on button "Complete Packing" at bounding box center [1136, 499] width 97 height 24
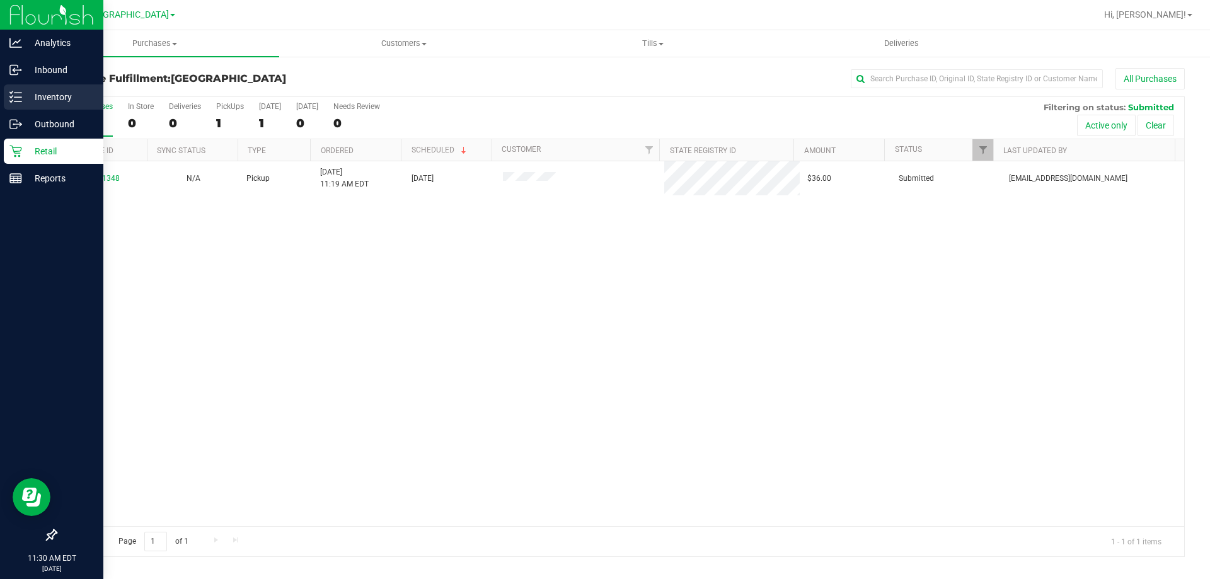
click at [19, 101] on icon at bounding box center [15, 97] width 13 height 13
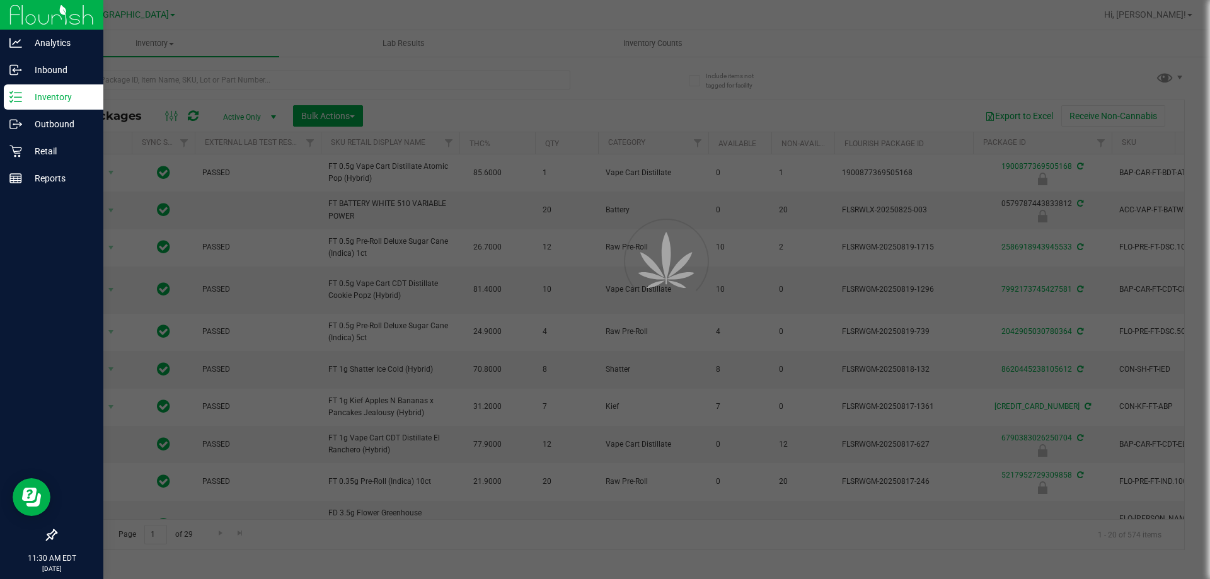
click at [472, 79] on div at bounding box center [605, 289] width 1210 height 579
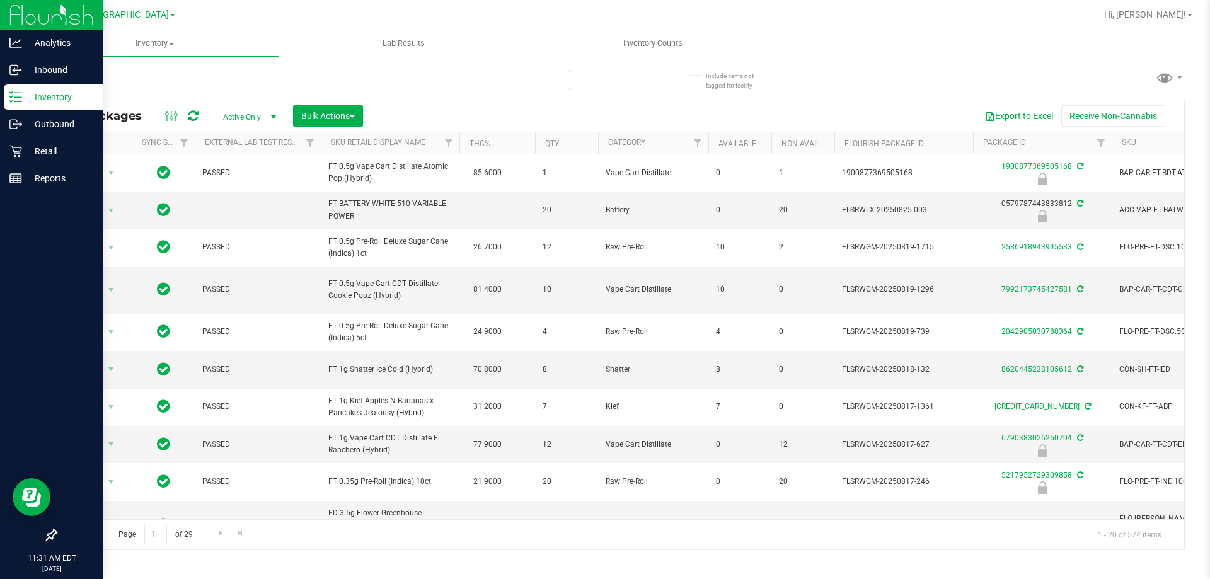
click at [473, 78] on input "text" at bounding box center [312, 80] width 515 height 19
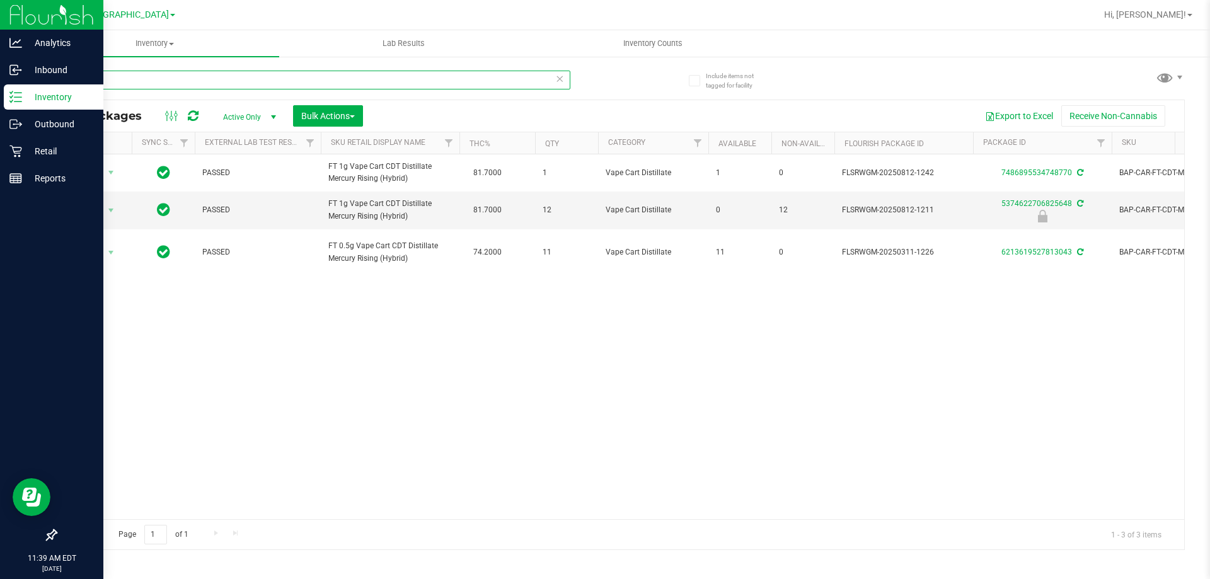
click at [163, 75] on input "mer" at bounding box center [312, 80] width 515 height 19
type input "9263254277957025"
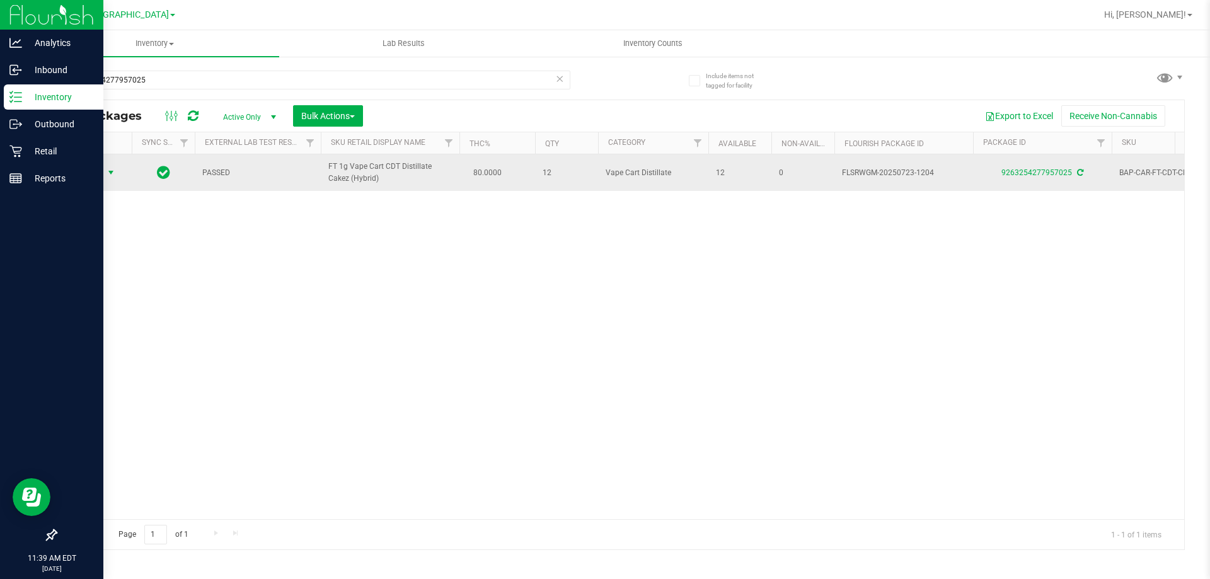
click at [108, 178] on span "select" at bounding box center [111, 173] width 10 height 10
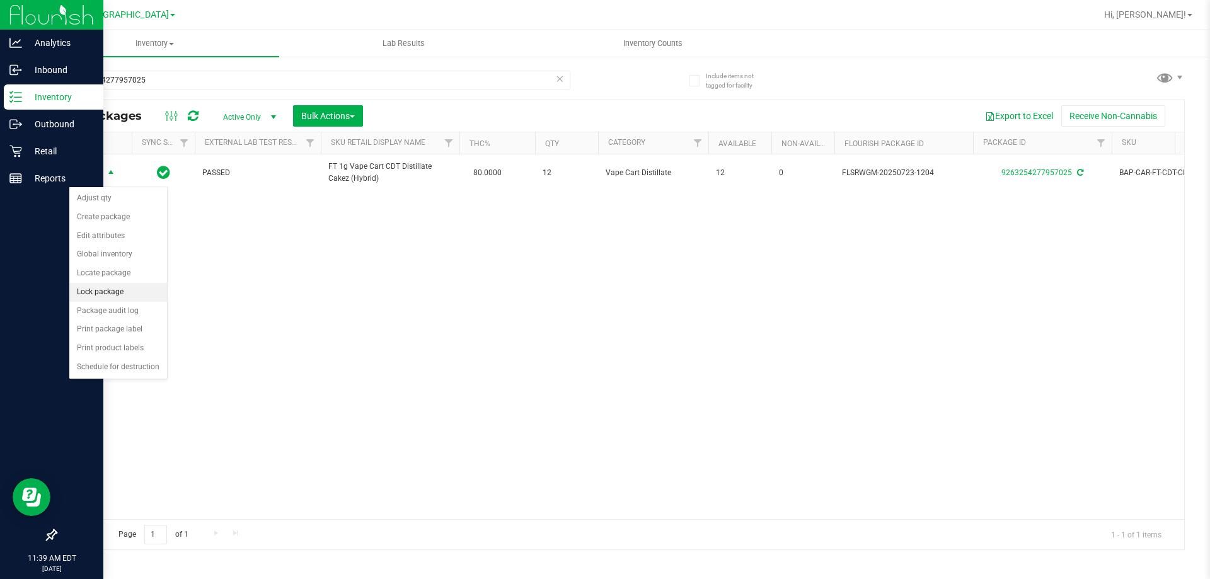
click at [119, 298] on li "Lock package" at bounding box center [118, 292] width 98 height 19
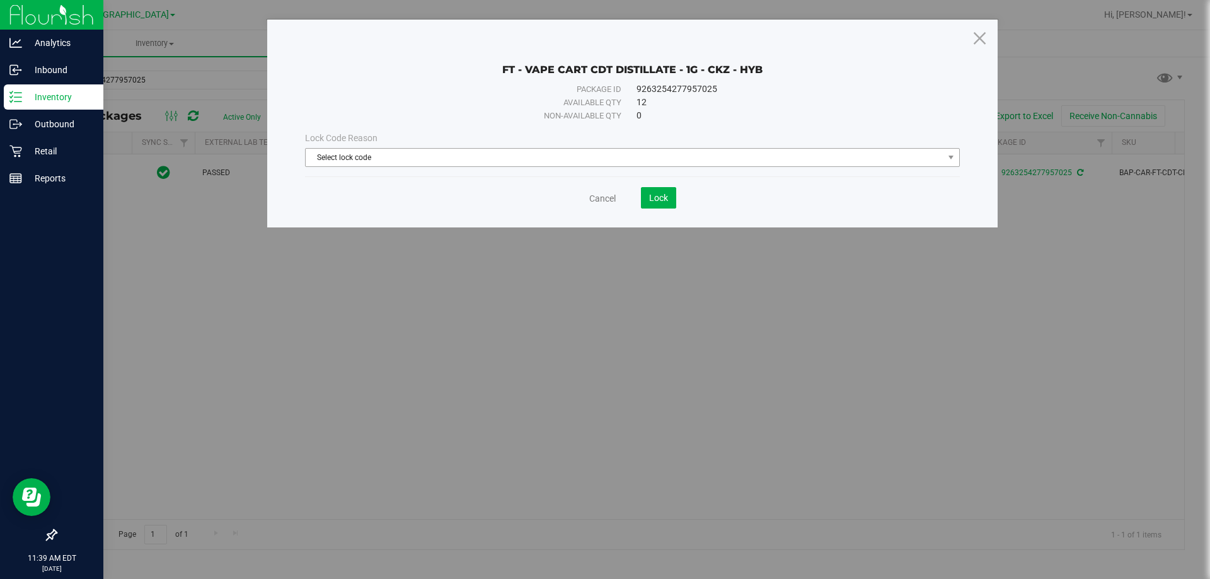
click at [564, 161] on span "Select lock code" at bounding box center [625, 158] width 638 height 18
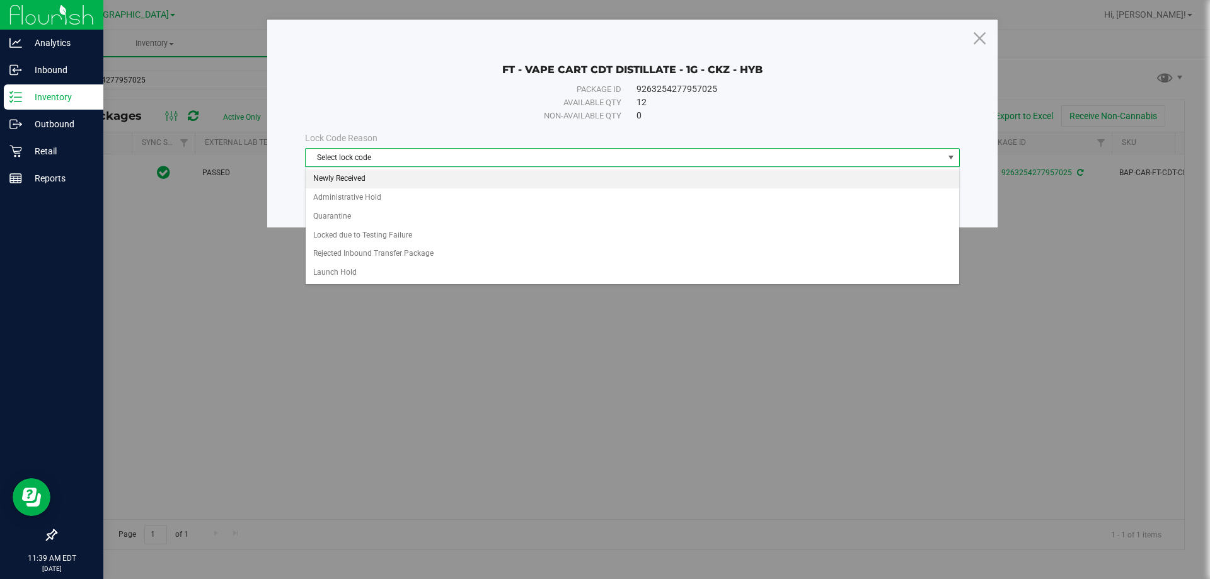
click at [476, 182] on li "Newly Received" at bounding box center [633, 179] width 654 height 19
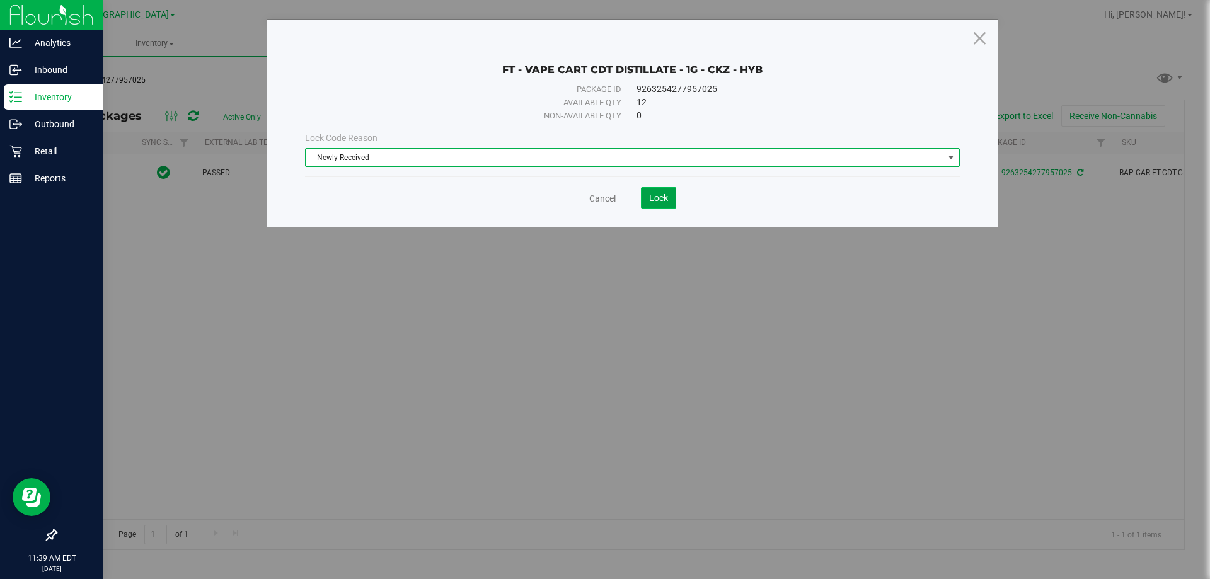
click at [664, 199] on span "Lock" at bounding box center [658, 198] width 19 height 10
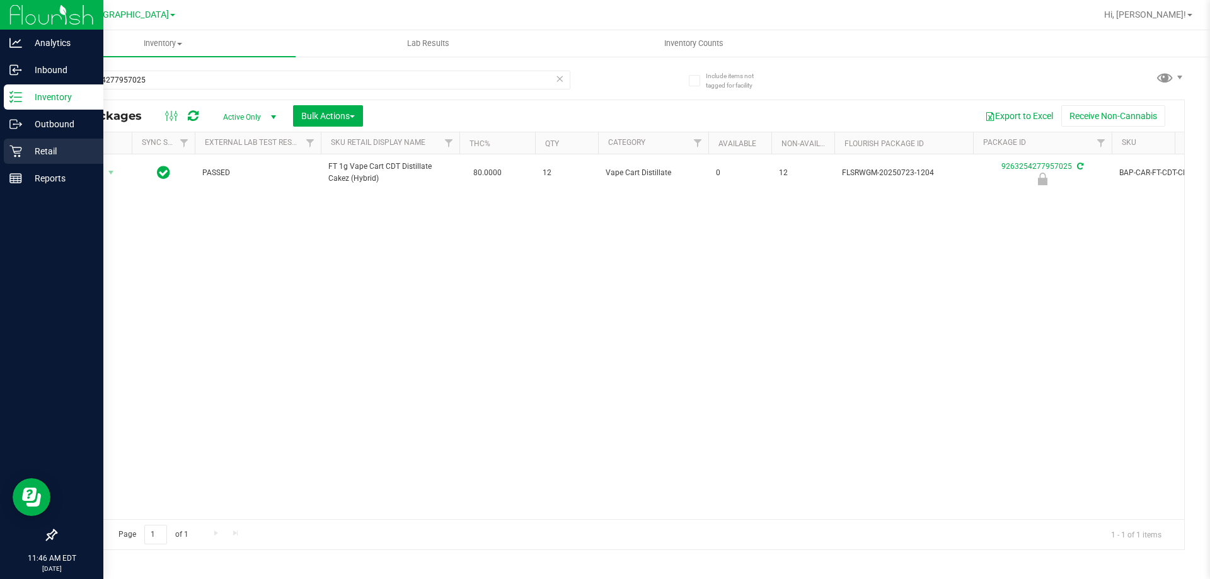
click at [23, 148] on p "Retail" at bounding box center [60, 151] width 76 height 15
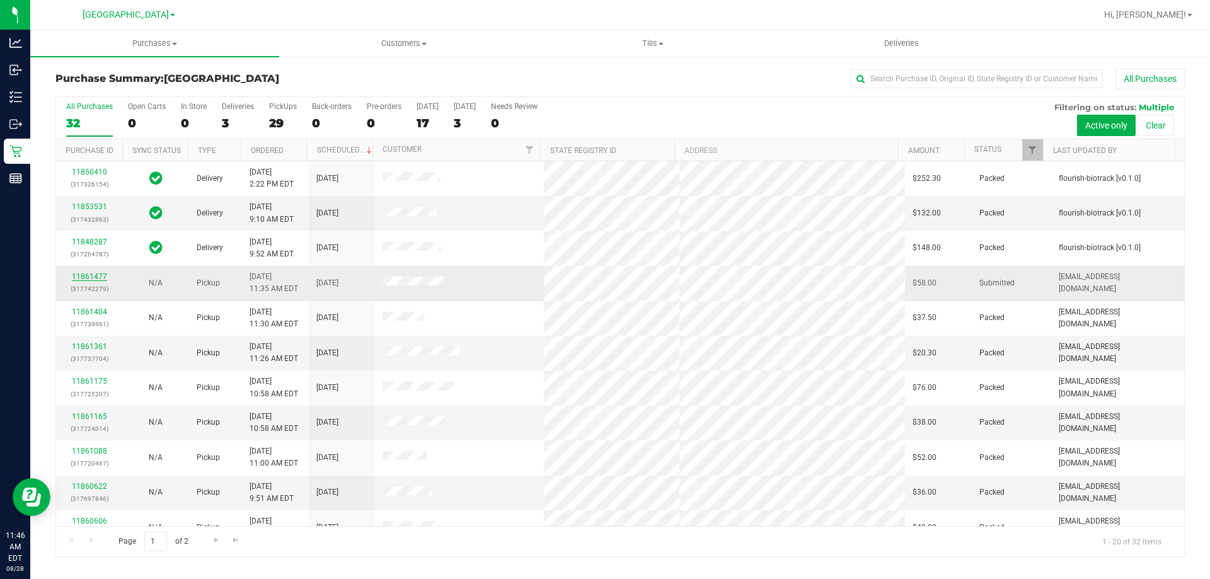
click at [101, 277] on link "11861477" at bounding box center [89, 276] width 35 height 9
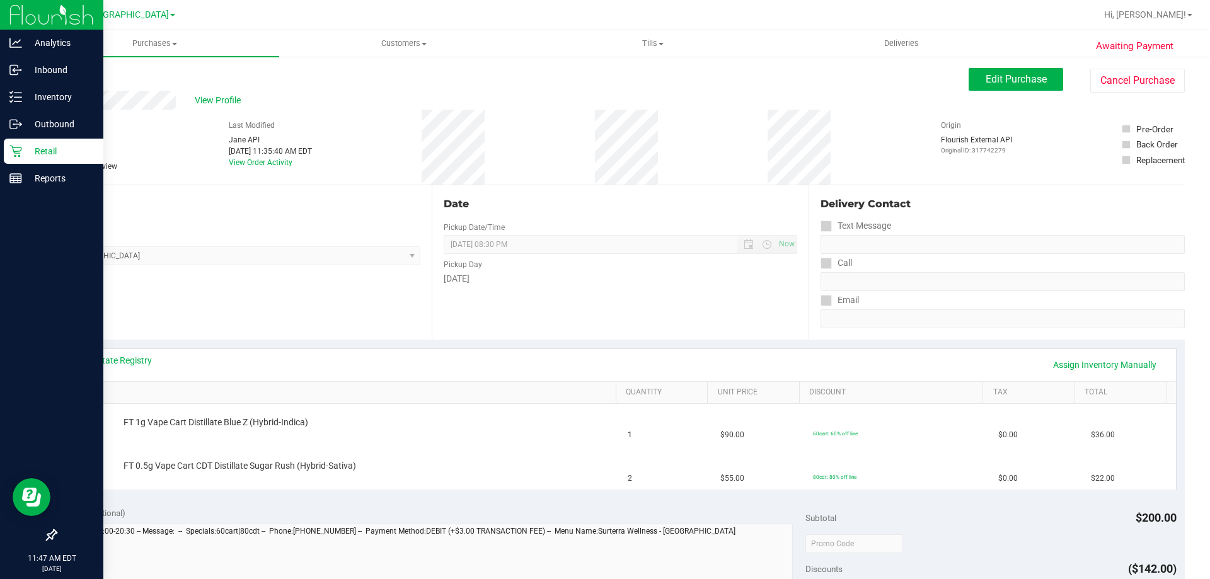
click at [22, 159] on div "Retail" at bounding box center [54, 151] width 100 height 25
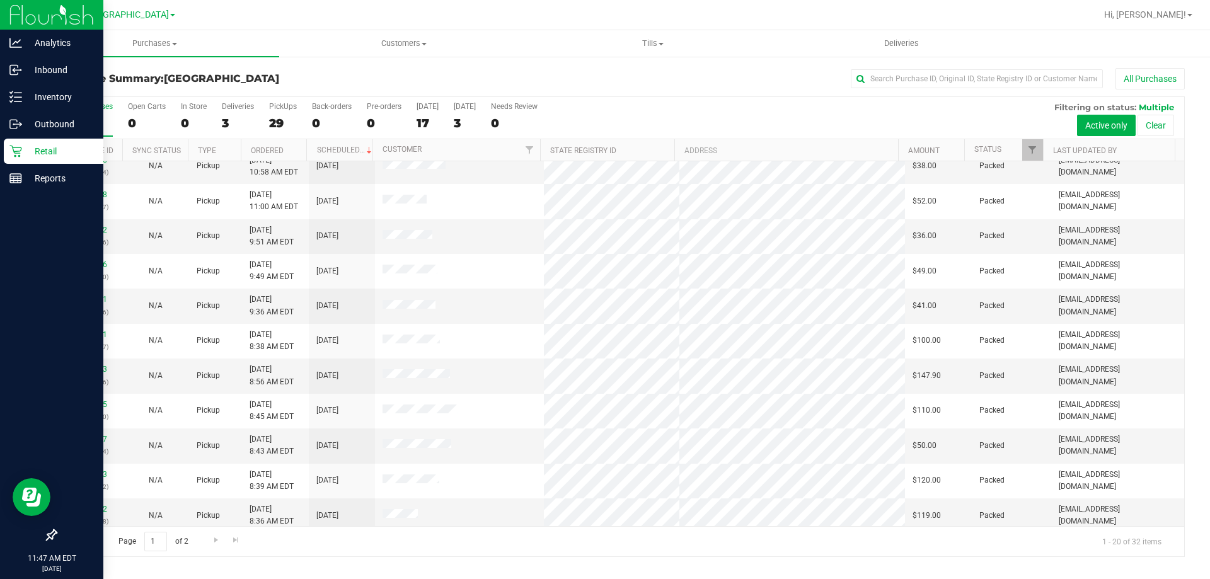
scroll to position [333, 0]
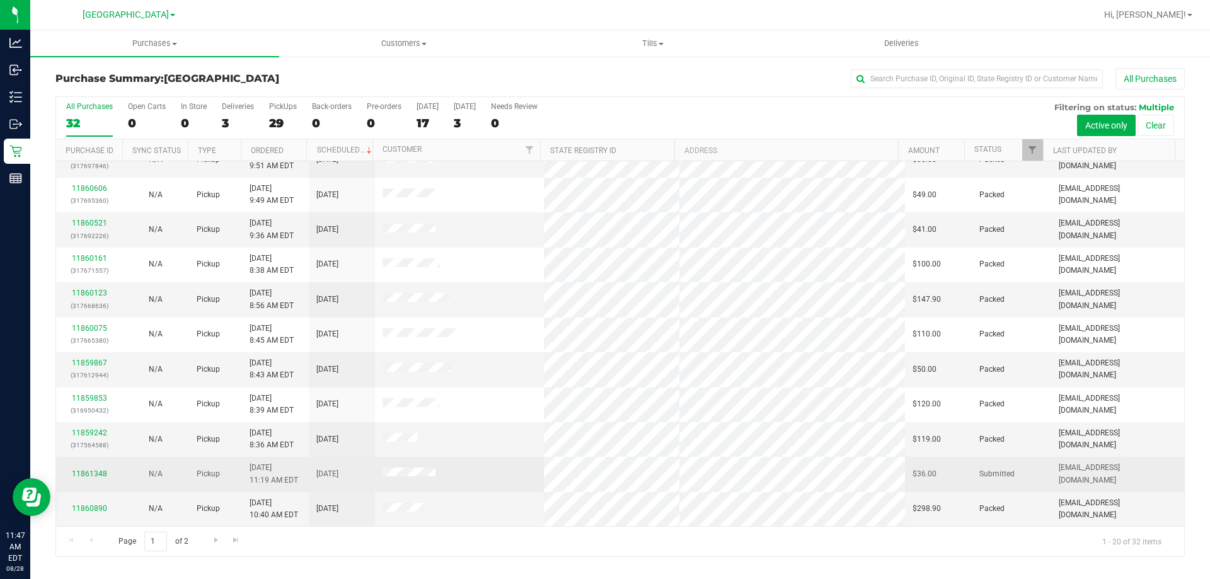
click at [198, 467] on td "Pickup" at bounding box center [215, 474] width 53 height 35
click at [97, 474] on link "11861348" at bounding box center [89, 474] width 35 height 9
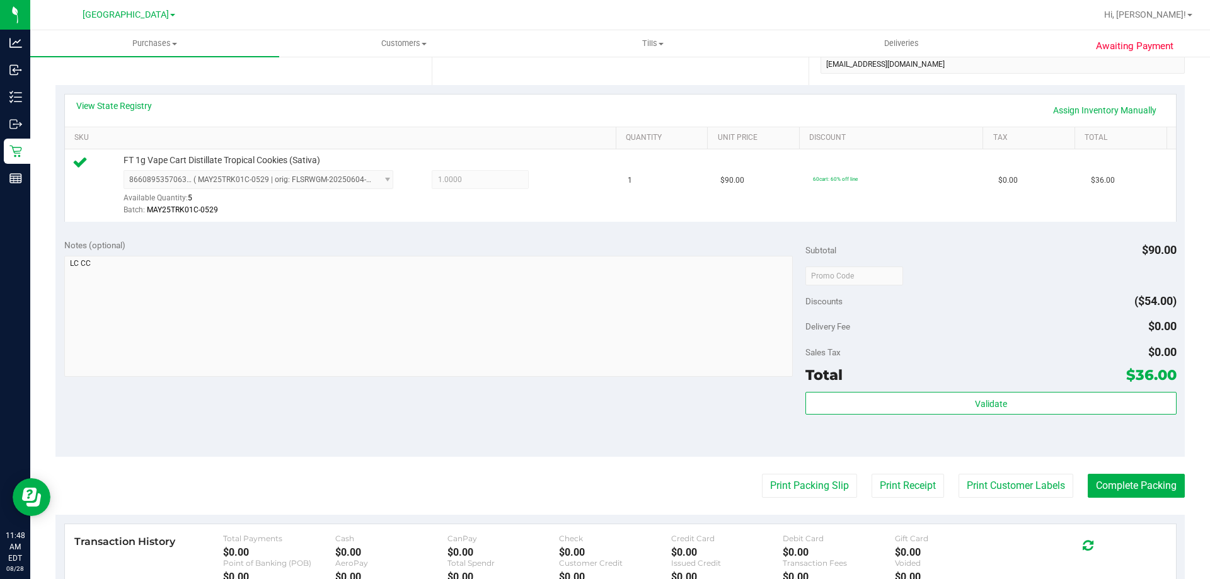
scroll to position [258, 0]
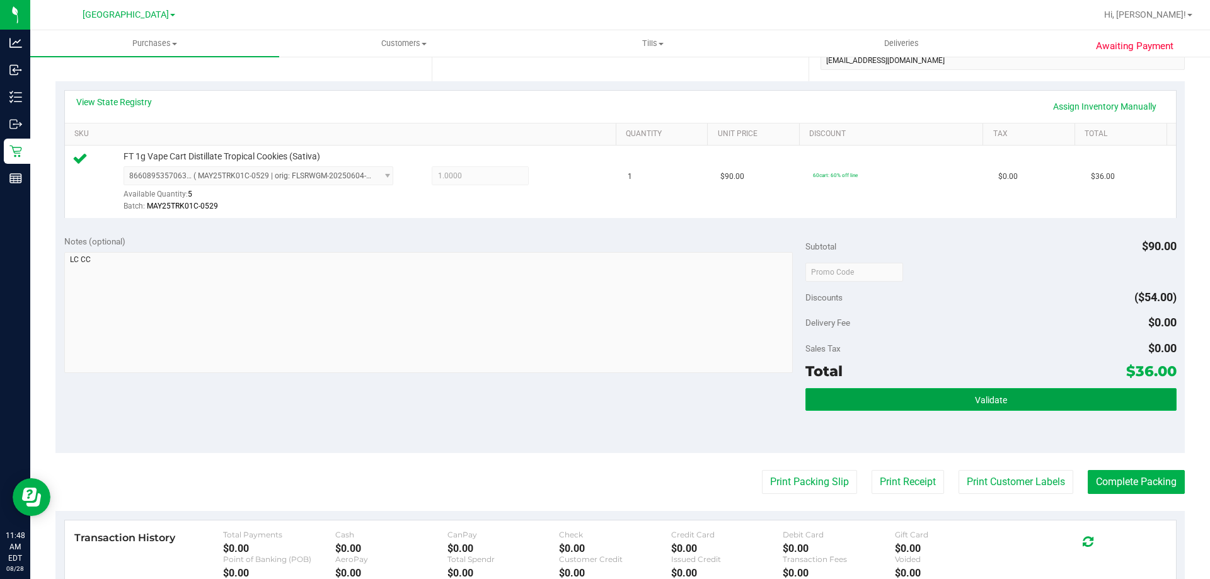
click at [937, 395] on button "Validate" at bounding box center [991, 399] width 371 height 23
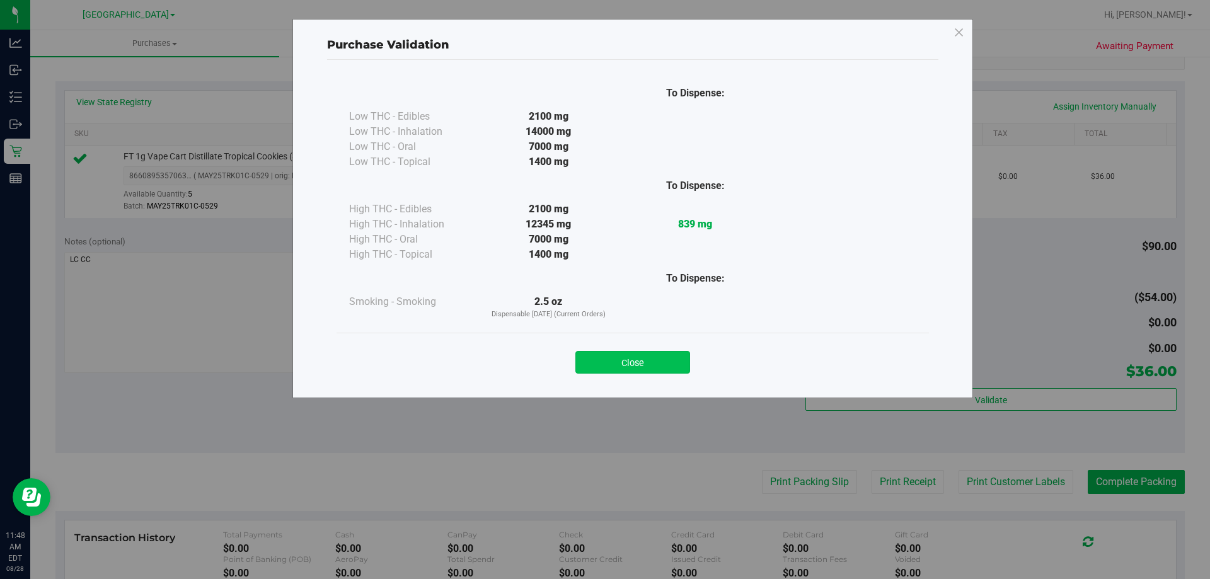
click at [662, 354] on button "Close" at bounding box center [633, 362] width 115 height 23
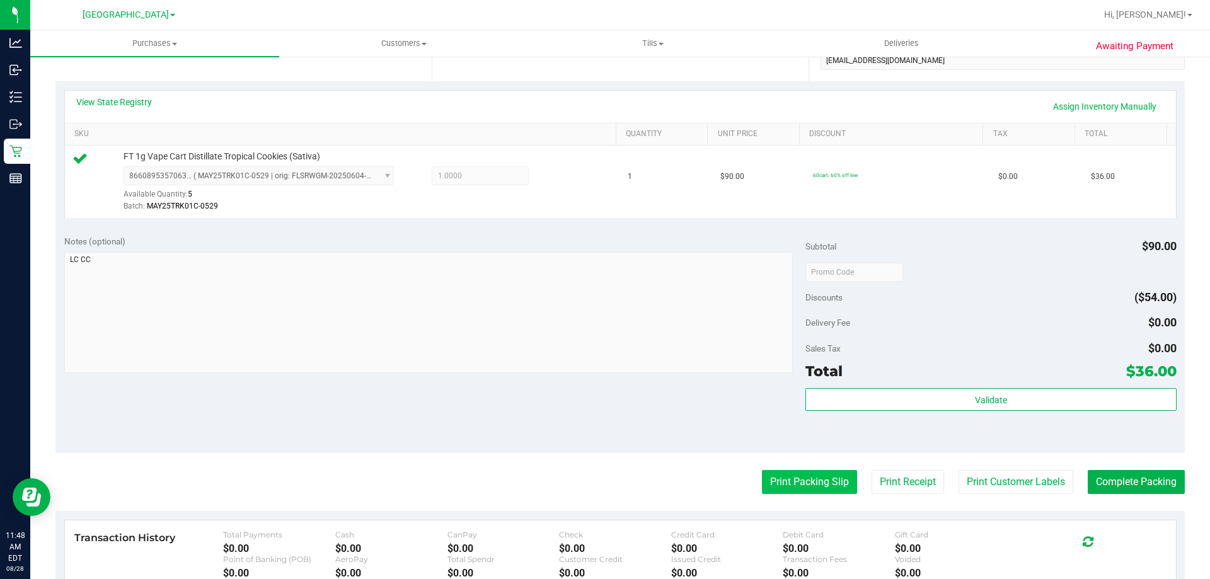
click at [801, 482] on button "Print Packing Slip" at bounding box center [809, 482] width 95 height 24
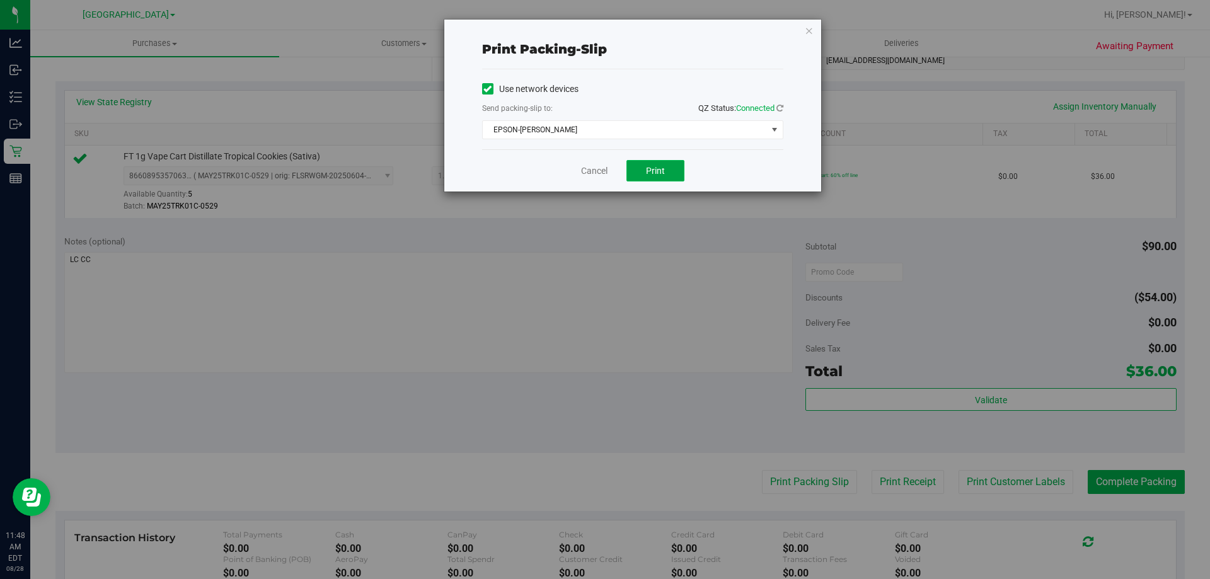
click at [668, 177] on button "Print" at bounding box center [656, 170] width 58 height 21
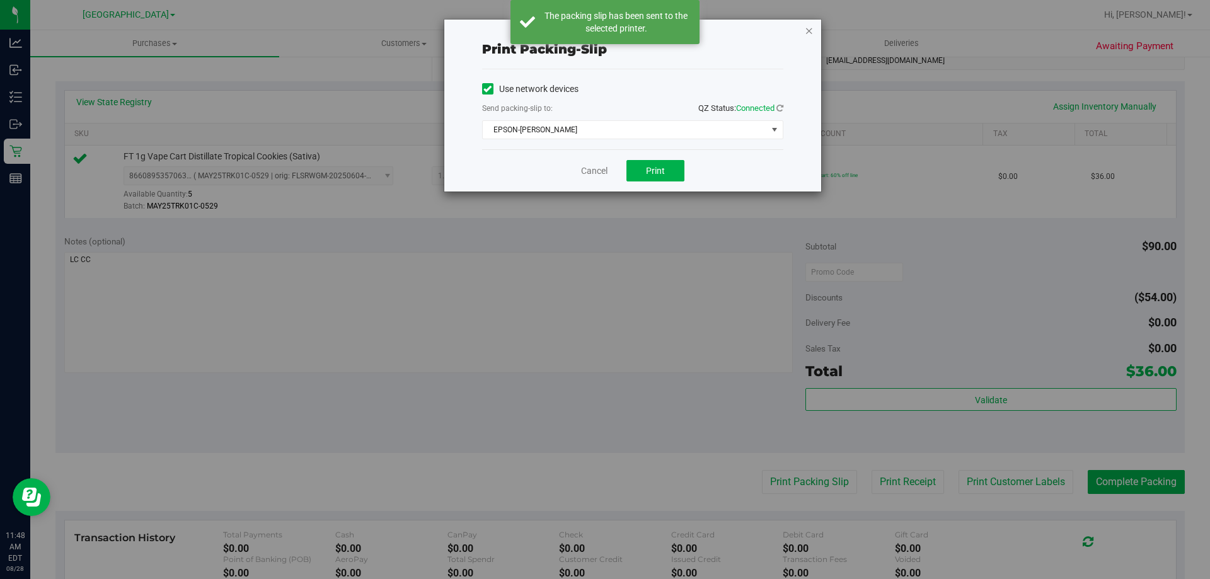
click at [811, 32] on icon "button" at bounding box center [809, 30] width 9 height 15
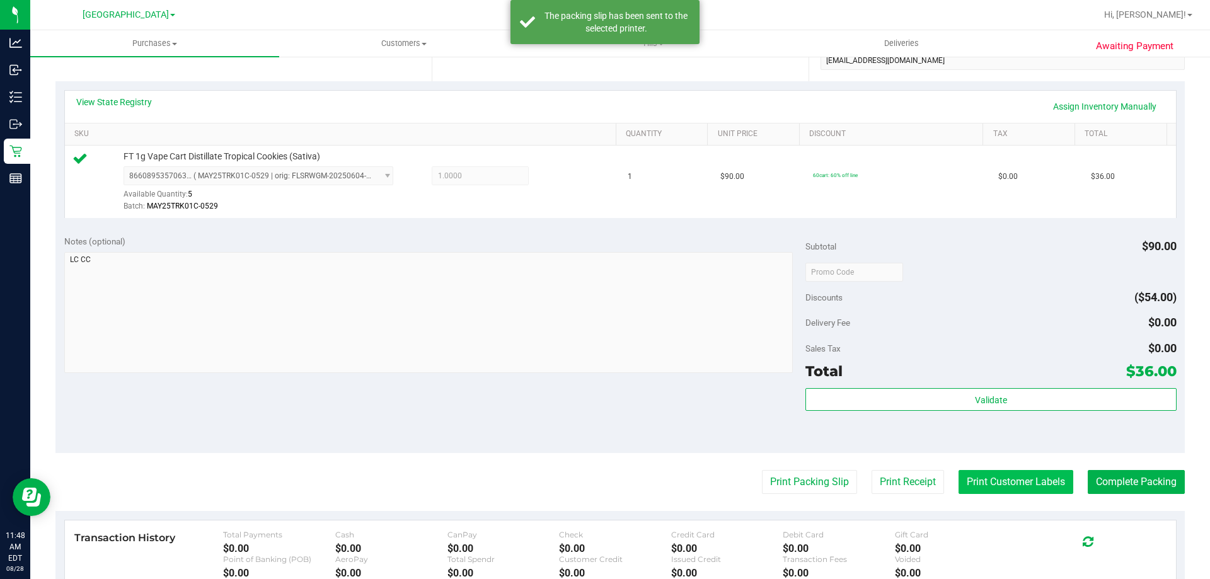
click at [998, 472] on button "Print Customer Labels" at bounding box center [1016, 482] width 115 height 24
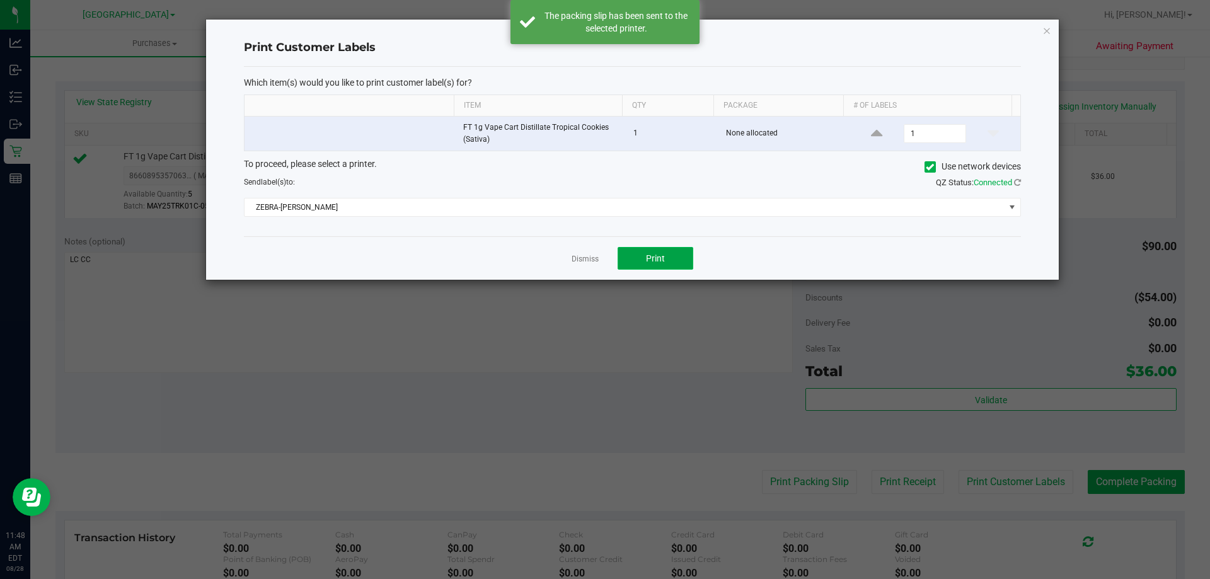
click at [676, 267] on button "Print" at bounding box center [656, 258] width 76 height 23
click at [1047, 30] on icon "button" at bounding box center [1047, 30] width 9 height 15
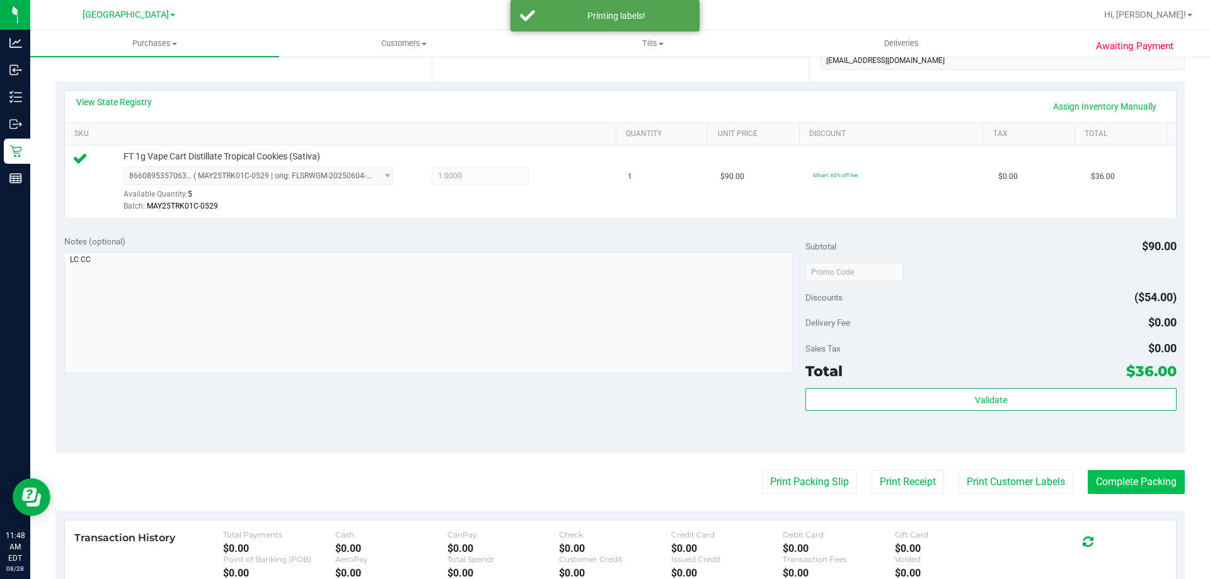
click at [1135, 491] on button "Complete Packing" at bounding box center [1136, 482] width 97 height 24
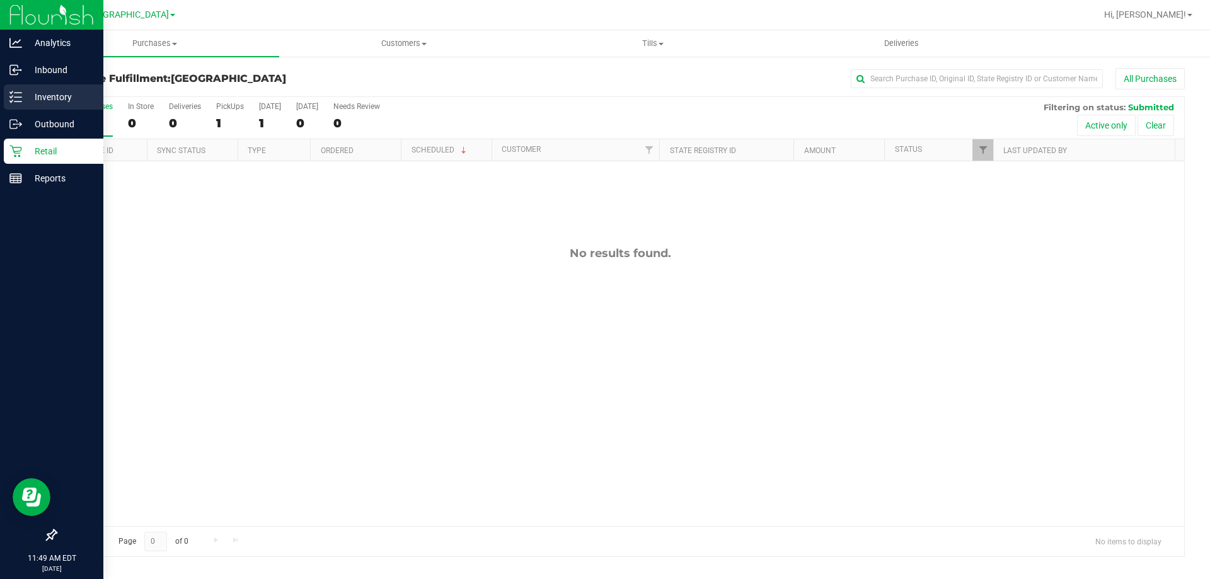
click at [21, 96] on icon at bounding box center [15, 97] width 13 height 13
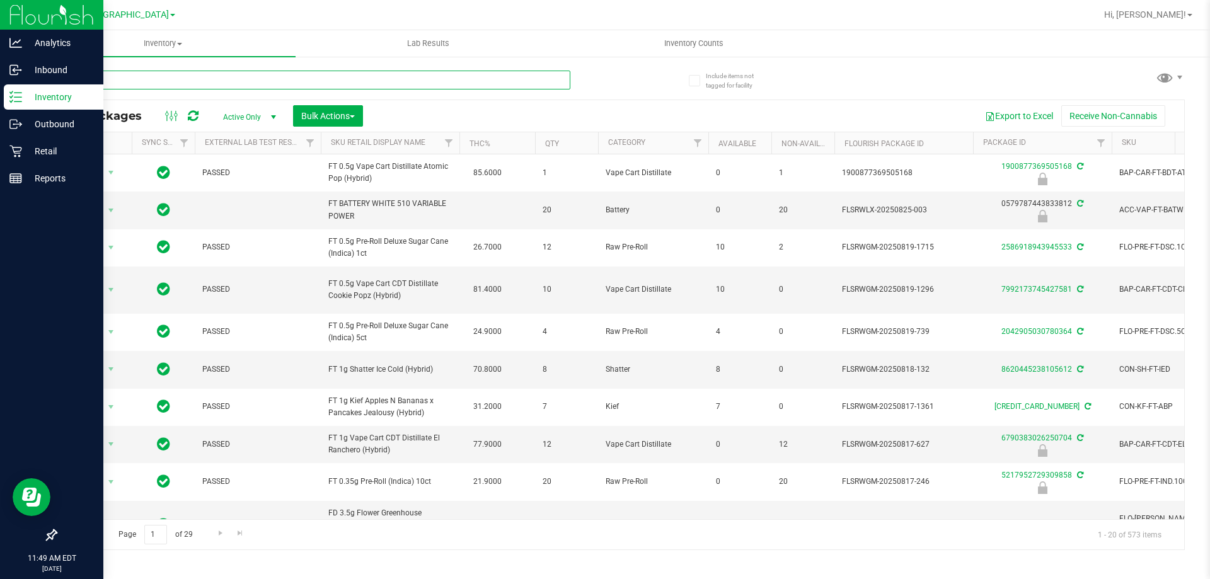
click at [411, 83] on input "text" at bounding box center [312, 80] width 515 height 19
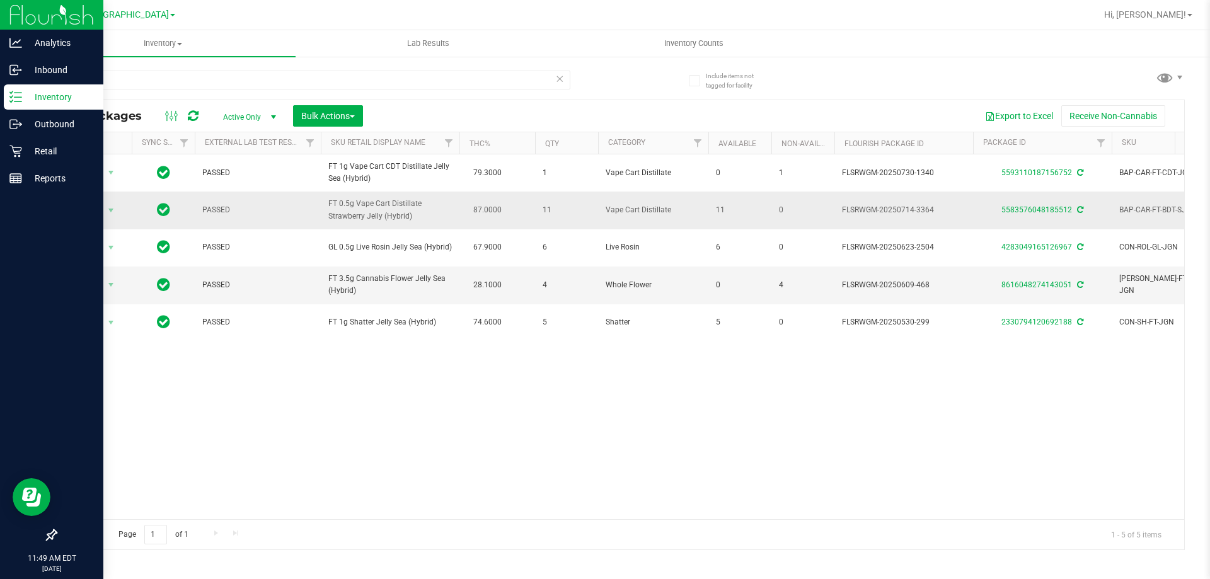
drag, startPoint x: 421, startPoint y: 221, endPoint x: 357, endPoint y: 216, distance: 64.5
click at [357, 216] on span "FT 0.5g Vape Cart Distillate Strawberry Jelly (Hybrid)" at bounding box center [390, 210] width 124 height 24
drag, startPoint x: 411, startPoint y: 221, endPoint x: 356, endPoint y: 215, distance: 55.1
click at [356, 215] on span "FT 0.5g Vape Cart Distillate Strawberry Jelly (Hybrid)" at bounding box center [390, 210] width 124 height 24
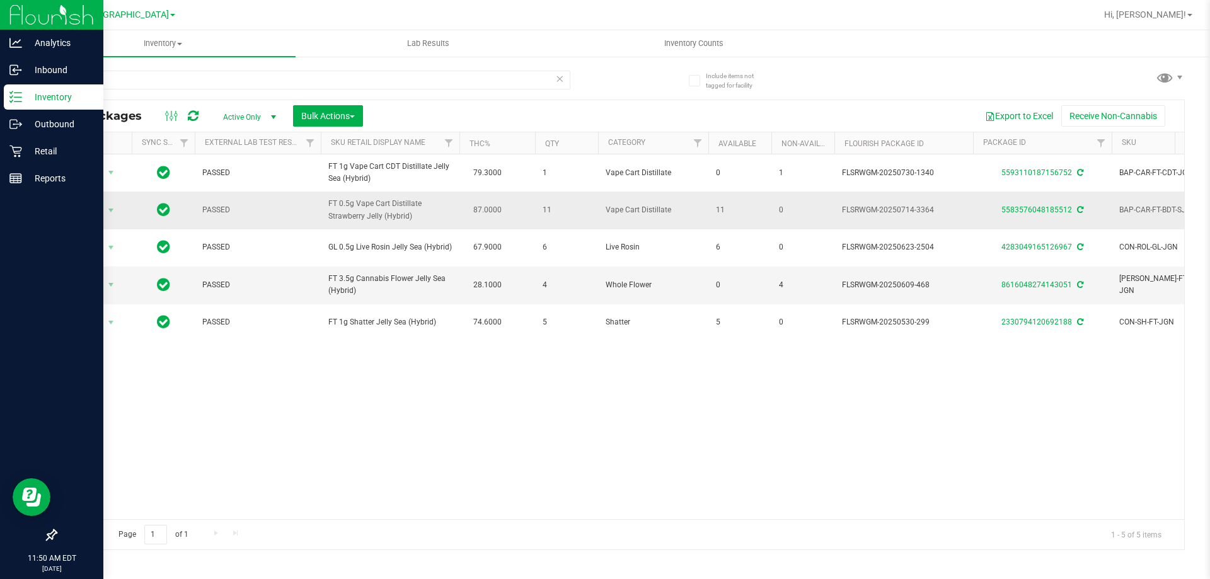
copy span "Vape Cart Distillate Strawberry Jelly (Hybrid)"
click at [257, 74] on input "jelly" at bounding box center [312, 80] width 515 height 19
paste input "Vape Cart Distillate Strawberry Jelly (Hybrid)"
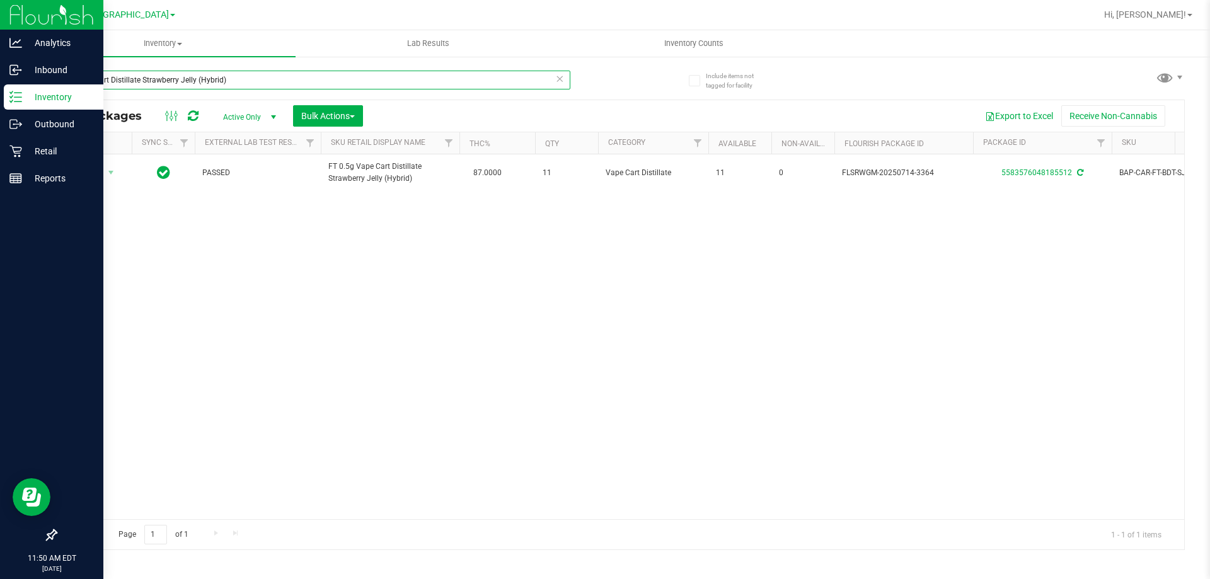
type input "Vape Cart Distillate Strawberry Jelly (Hybrid)"
click at [272, 217] on div "Action Action Adjust qty Create package Edit attributes Global inventory Locate…" at bounding box center [620, 336] width 1128 height 365
